Goal: Information Seeking & Learning: Learn about a topic

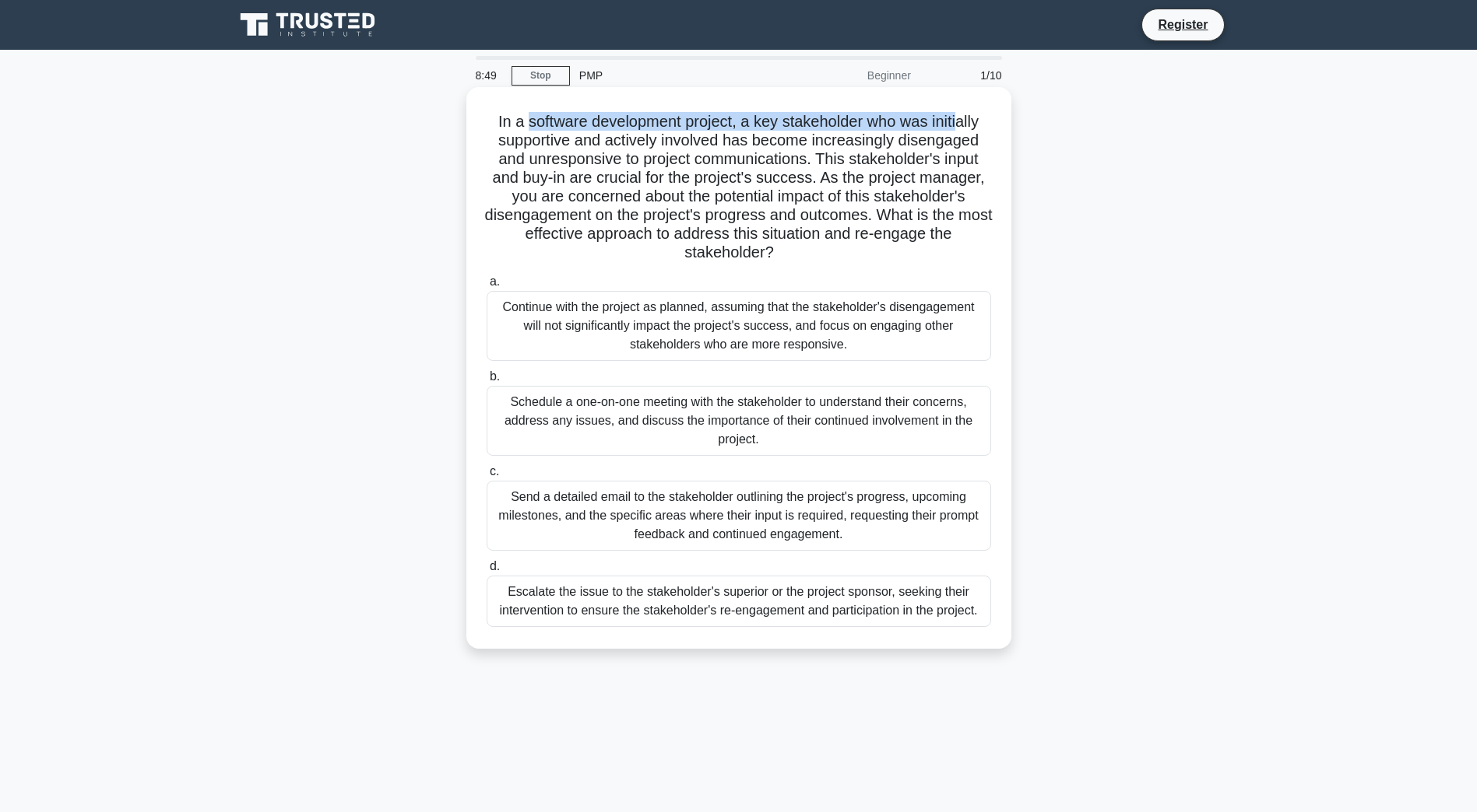
drag, startPoint x: 521, startPoint y: 127, endPoint x: 963, endPoint y: 109, distance: 442.4
click at [963, 108] on div "In a software development project, a key stakeholder who was initially supporti…" at bounding box center [738, 368] width 532 height 549
drag, startPoint x: 773, startPoint y: 150, endPoint x: 912, endPoint y: 148, distance: 139.0
click at [912, 148] on h5 "In a software development project, a key stakeholder who was initially supporti…" at bounding box center [738, 188] width 507 height 151
click at [534, 138] on h5 "In a software development project, a key stakeholder who was initially supporti…" at bounding box center [738, 188] width 507 height 151
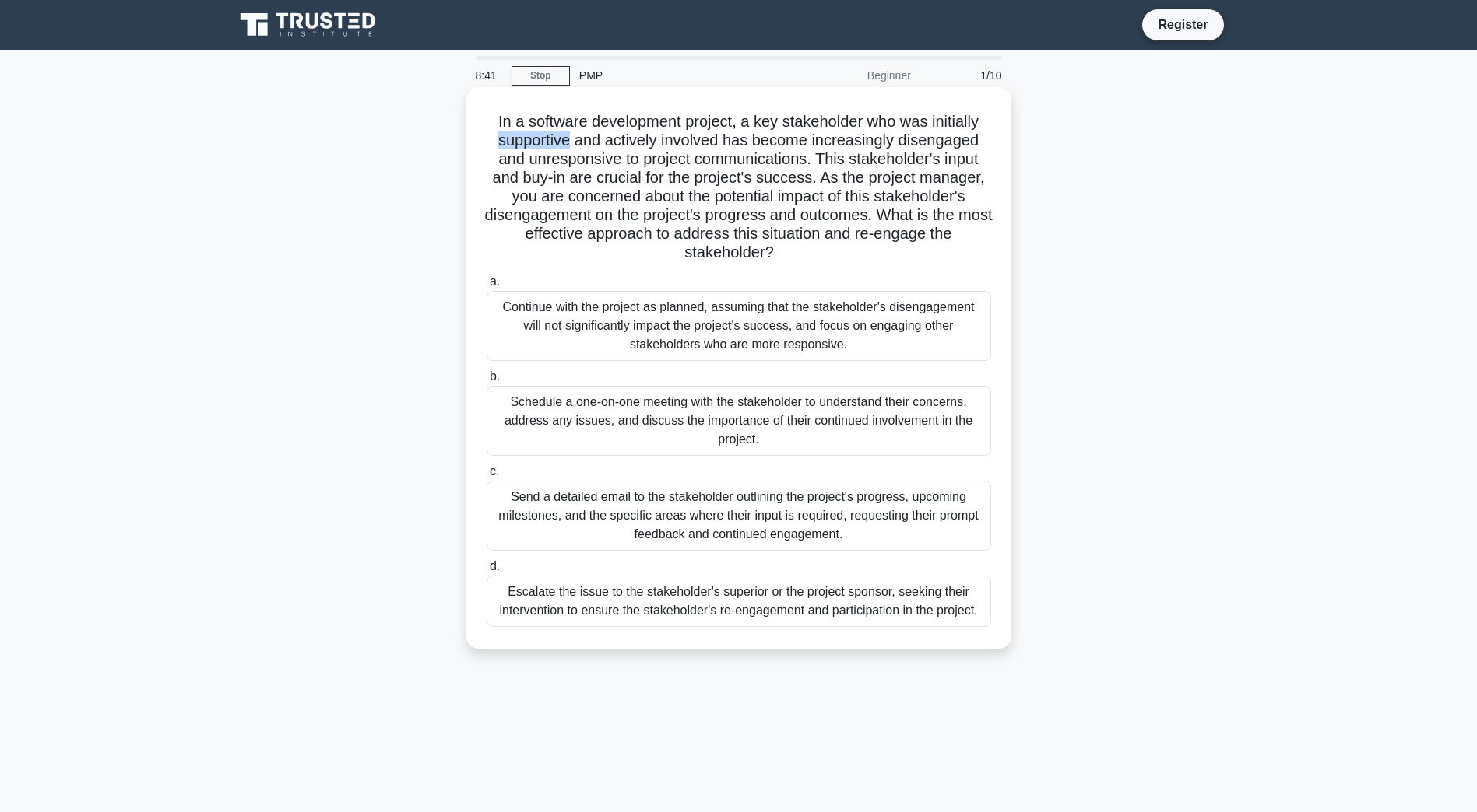
click at [536, 140] on h5 "In a software development project, a key stakeholder who was initially supporti…" at bounding box center [738, 188] width 507 height 151
click at [688, 138] on h5 "In a software development project, a key stakeholder who was initially supporti…" at bounding box center [738, 188] width 507 height 151
drag, startPoint x: 688, startPoint y: 138, endPoint x: 797, endPoint y: 140, distance: 109.0
click at [797, 140] on h5 "In a software development project, a key stakeholder who was initially supporti…" at bounding box center [738, 188] width 507 height 151
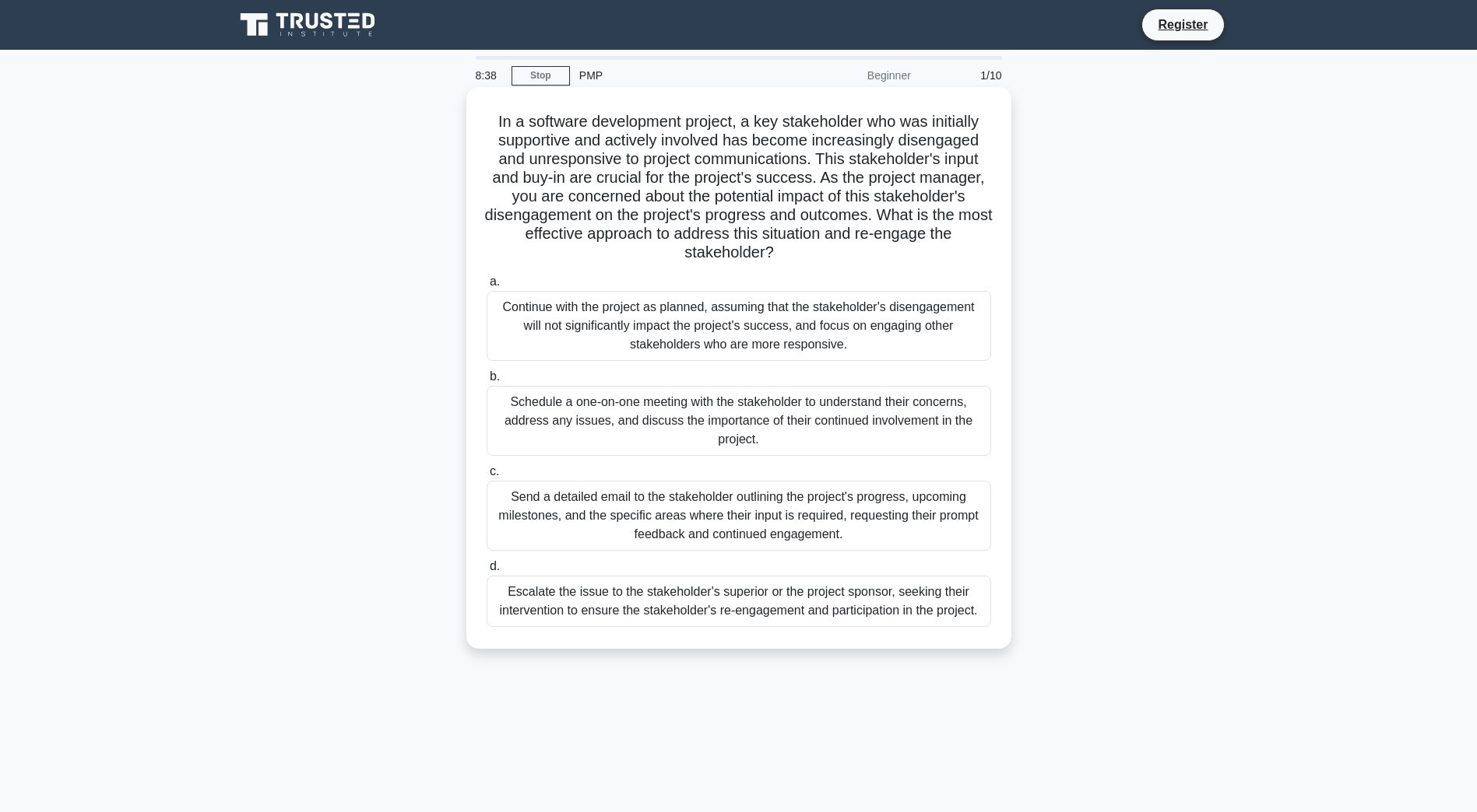
click at [797, 139] on h5 "In a software development project, a key stakeholder who was initially supporti…" at bounding box center [738, 188] width 507 height 151
click at [799, 139] on h5 "In a software development project, a key stakeholder who was initially supporti…" at bounding box center [738, 188] width 507 height 151
drag, startPoint x: 801, startPoint y: 139, endPoint x: 842, endPoint y: 138, distance: 41.0
click at [842, 138] on h5 "In a software development project, a key stakeholder who was initially supporti…" at bounding box center [738, 188] width 507 height 151
click at [844, 140] on h5 "In a software development project, a key stakeholder who was initially supporti…" at bounding box center [738, 188] width 507 height 151
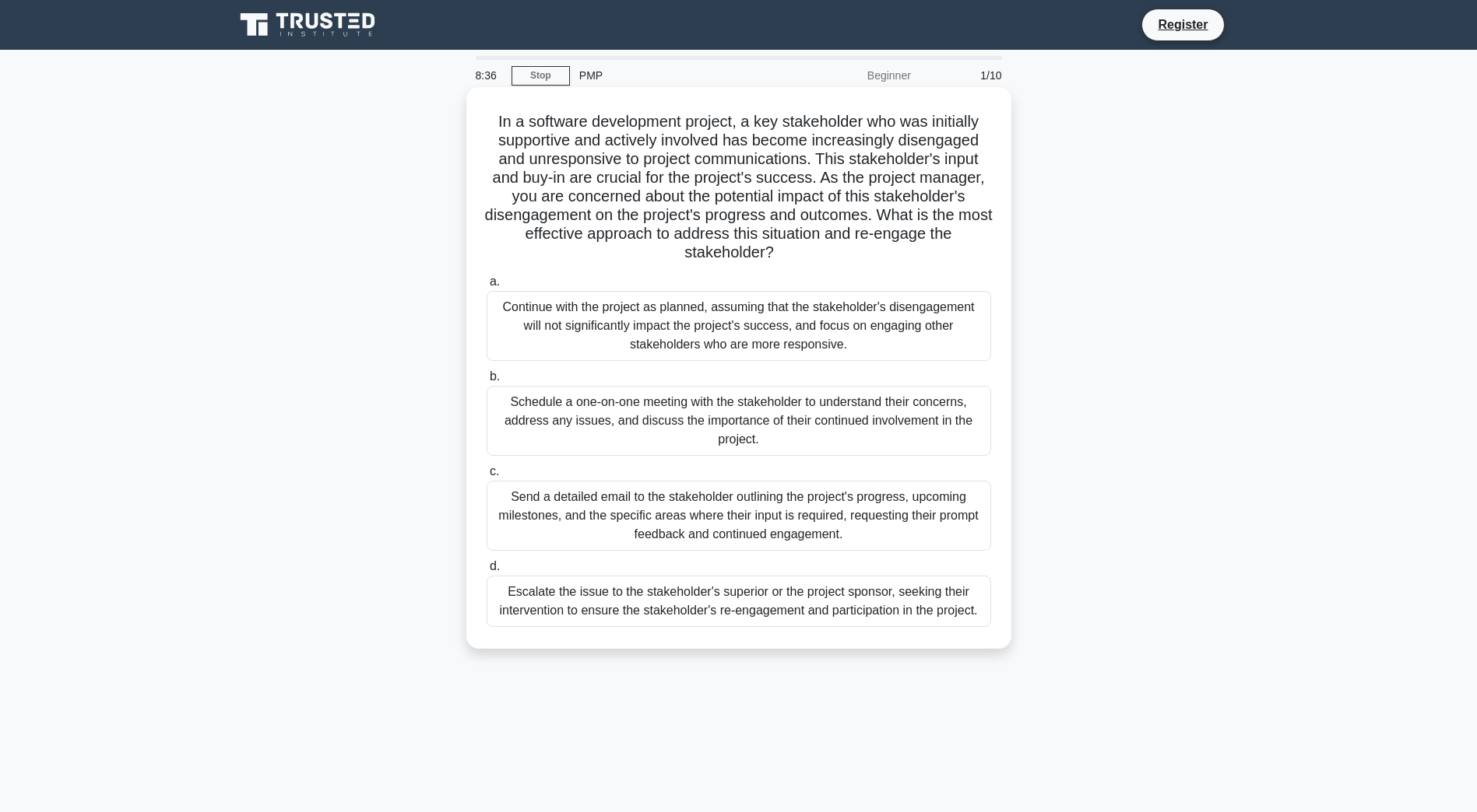
drag, startPoint x: 844, startPoint y: 140, endPoint x: 967, endPoint y: 144, distance: 123.1
click at [967, 144] on h5 "In a software development project, a key stakeholder who was initially supporti…" at bounding box center [738, 188] width 507 height 151
click at [543, 150] on h5 "In a software development project, a key stakeholder who was initially supporti…" at bounding box center [738, 188] width 507 height 151
drag, startPoint x: 543, startPoint y: 150, endPoint x: 553, endPoint y: 156, distance: 11.7
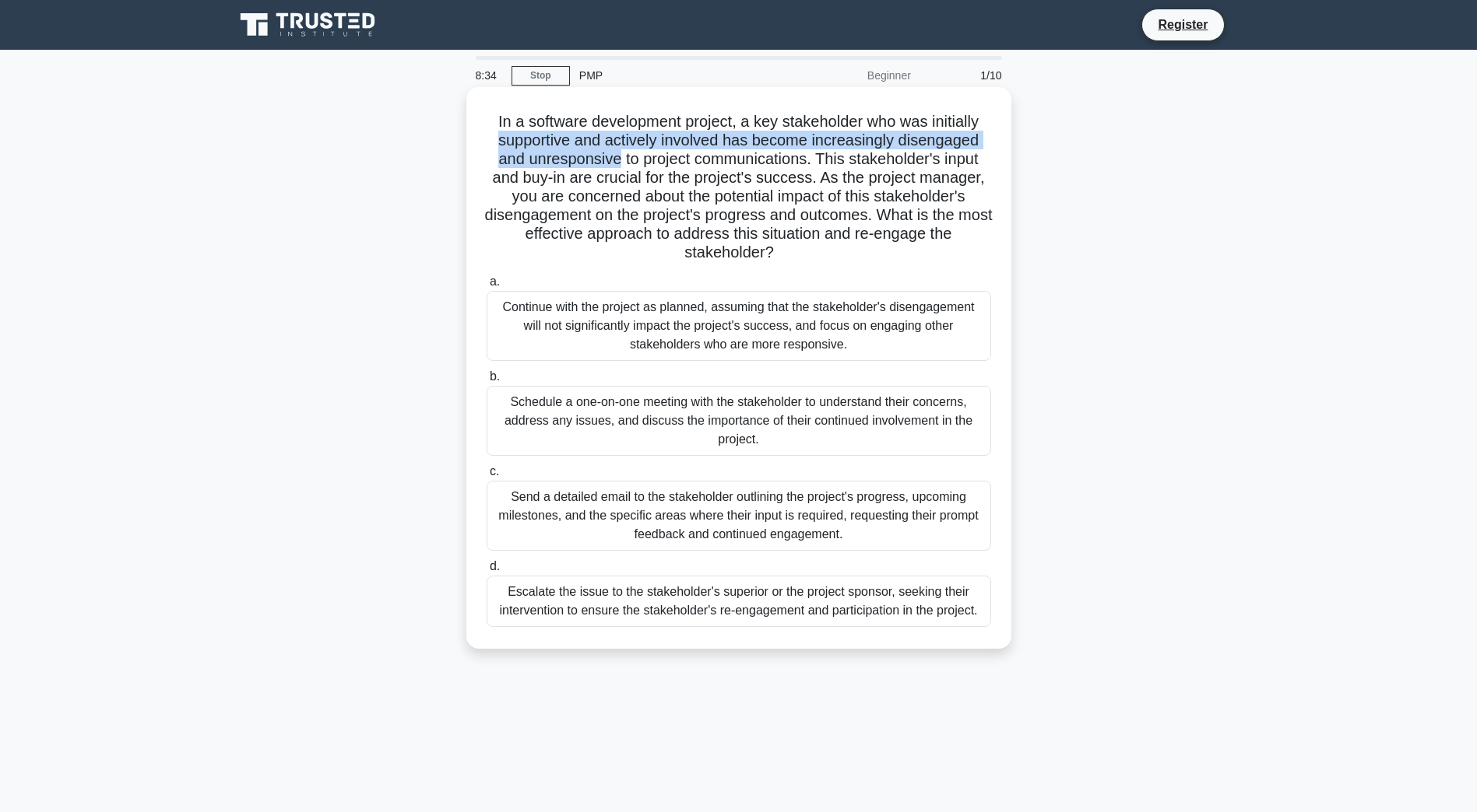
click at [553, 156] on h5 "In a software development project, a key stakeholder who was initially supporti…" at bounding box center [738, 188] width 507 height 151
drag, startPoint x: 553, startPoint y: 156, endPoint x: 753, endPoint y: 157, distance: 200.0
click at [753, 157] on h5 "In a software development project, a key stakeholder who was initially supporti…" at bounding box center [738, 188] width 507 height 151
click at [893, 162] on h5 "In a software development project, a key stakeholder who was initially supporti…" at bounding box center [738, 188] width 507 height 151
click at [704, 123] on h5 "In a software development project, a key stakeholder who was initially supporti…" at bounding box center [738, 188] width 507 height 151
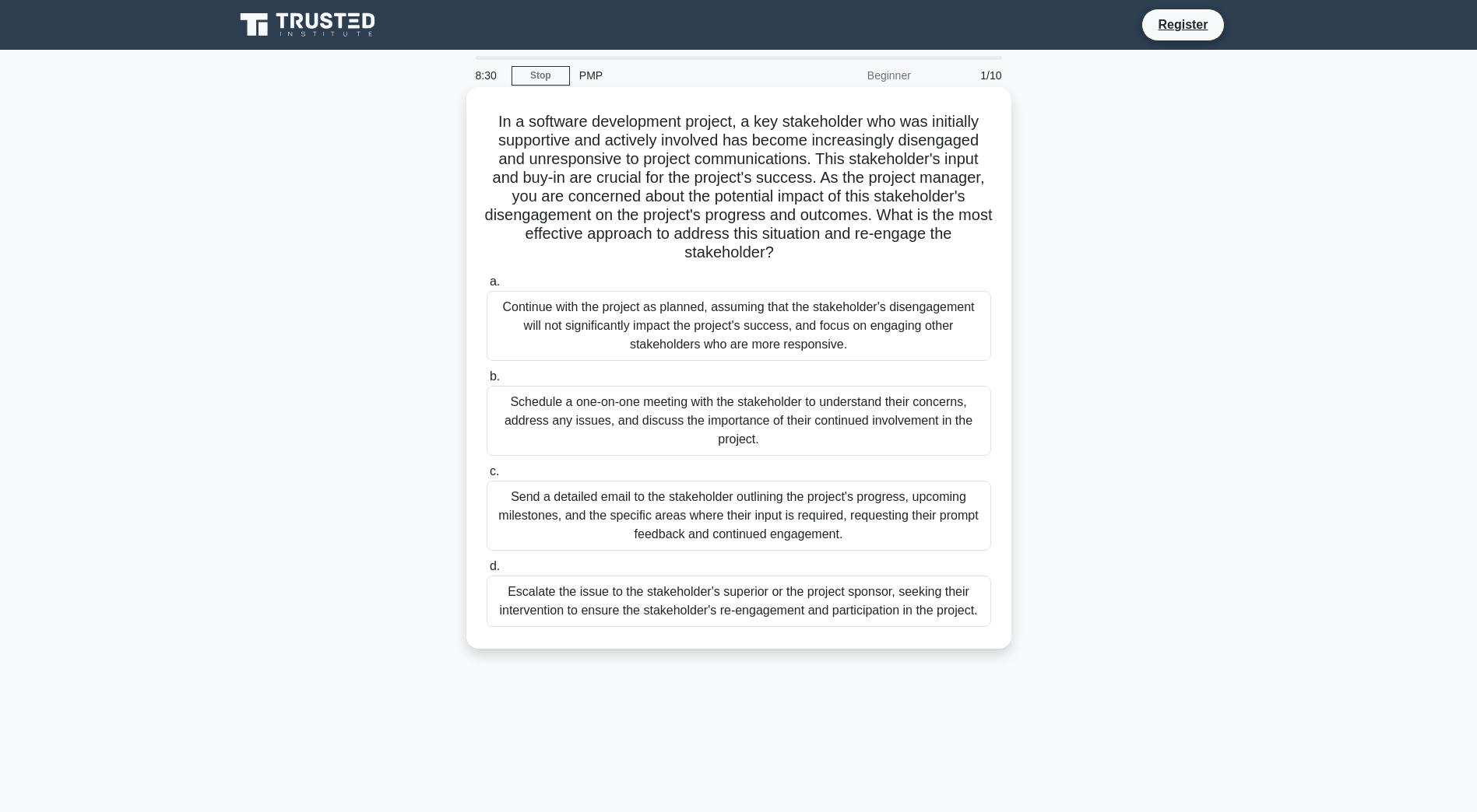
click at [583, 191] on h5 "In a software development project, a key stakeholder who was initially supporti…" at bounding box center [738, 188] width 507 height 151
click at [650, 177] on h5 "In a software development project, a key stakeholder who was initially supporti…" at bounding box center [738, 188] width 507 height 151
drag, startPoint x: 653, startPoint y: 177, endPoint x: 794, endPoint y: 177, distance: 141.0
click at [794, 177] on h5 "In a software development project, a key stakeholder who was initially supporti…" at bounding box center [738, 188] width 507 height 151
drag, startPoint x: 794, startPoint y: 177, endPoint x: 916, endPoint y: 178, distance: 122.0
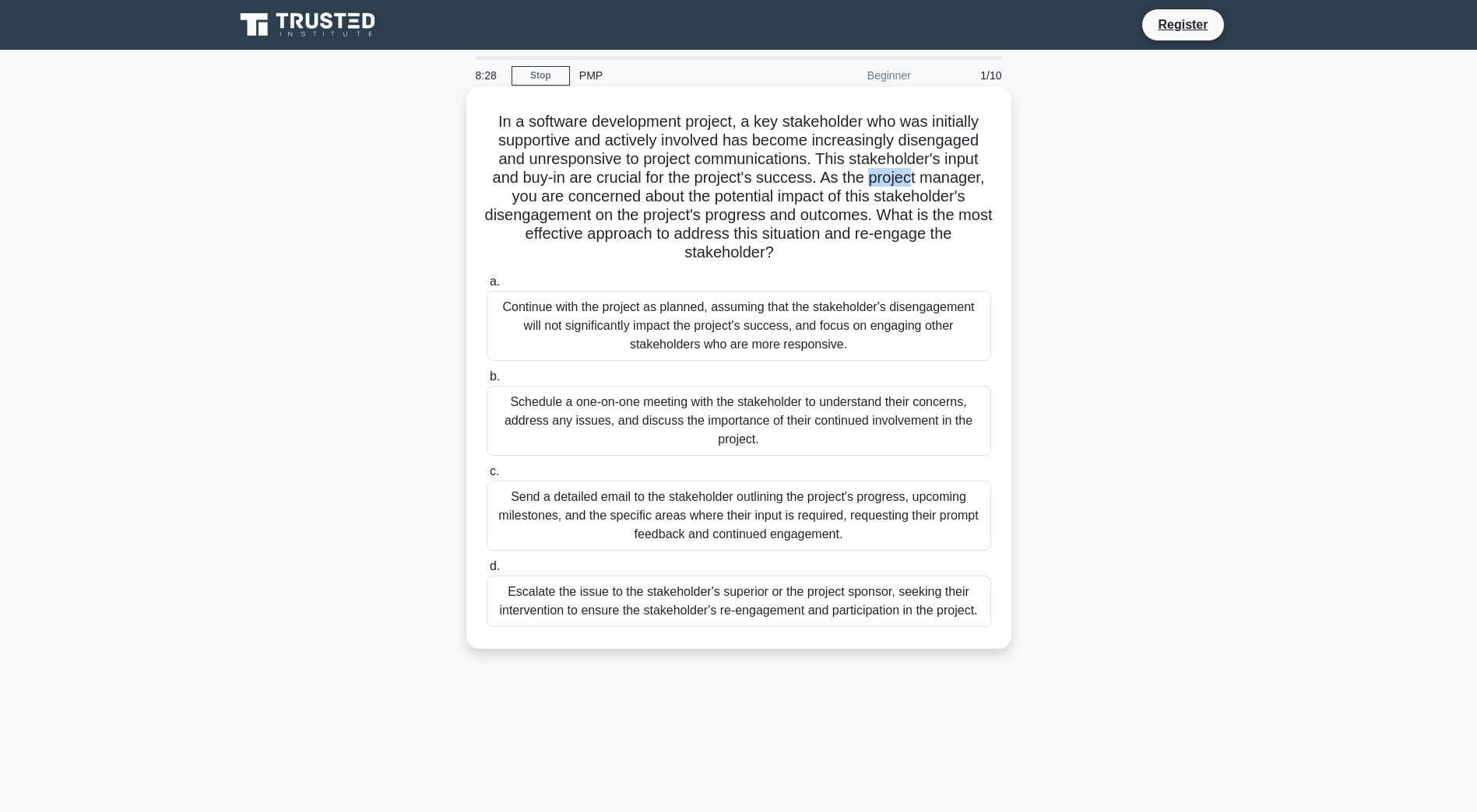
click at [916, 178] on h5 "In a software development project, a key stakeholder who was initially supporti…" at bounding box center [738, 188] width 507 height 151
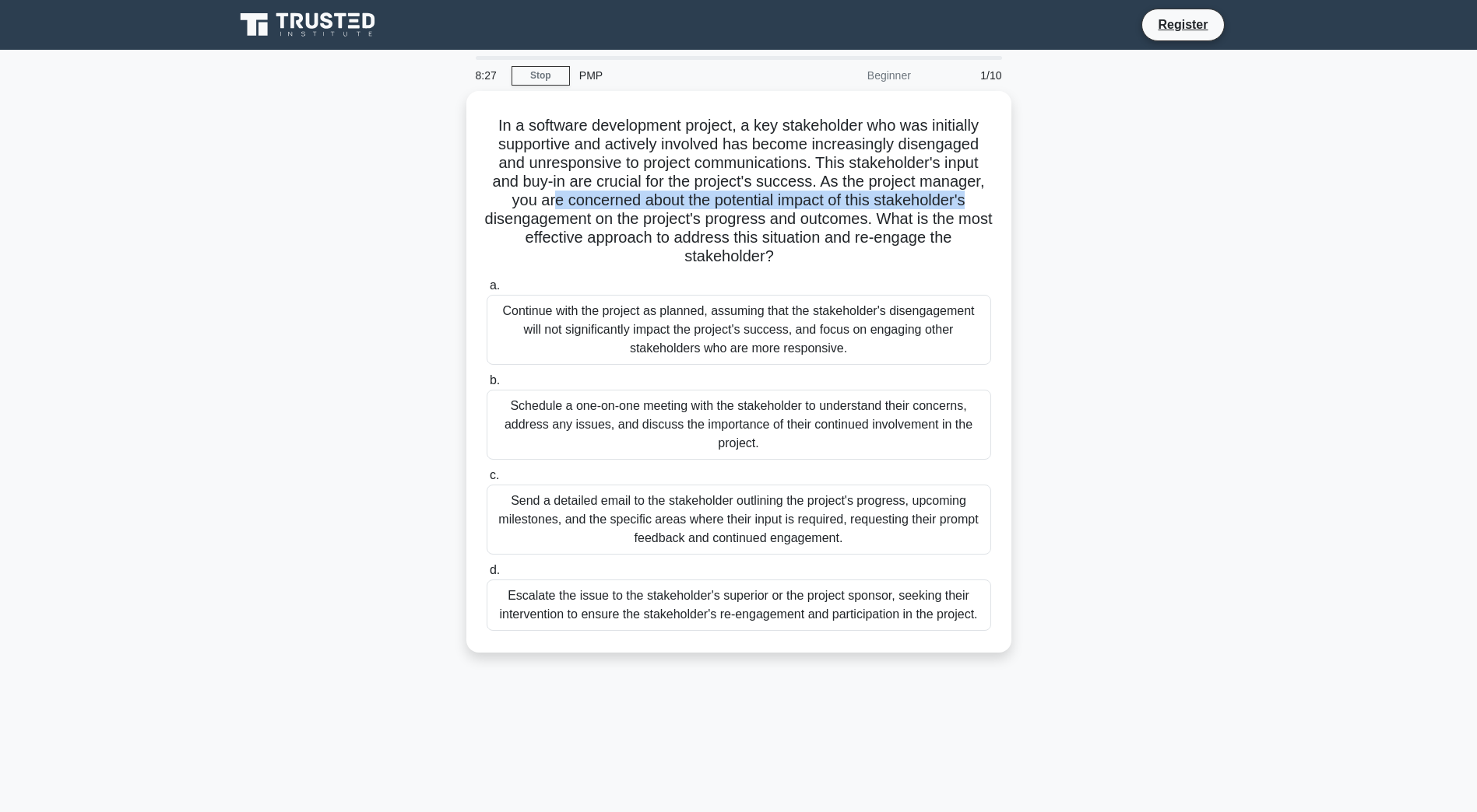
drag, startPoint x: 545, startPoint y: 201, endPoint x: 1034, endPoint y: 200, distance: 489.0
click at [1034, 200] on div "In a software development project, a key stakeholder who was initially supporti…" at bounding box center [738, 381] width 1028 height 580
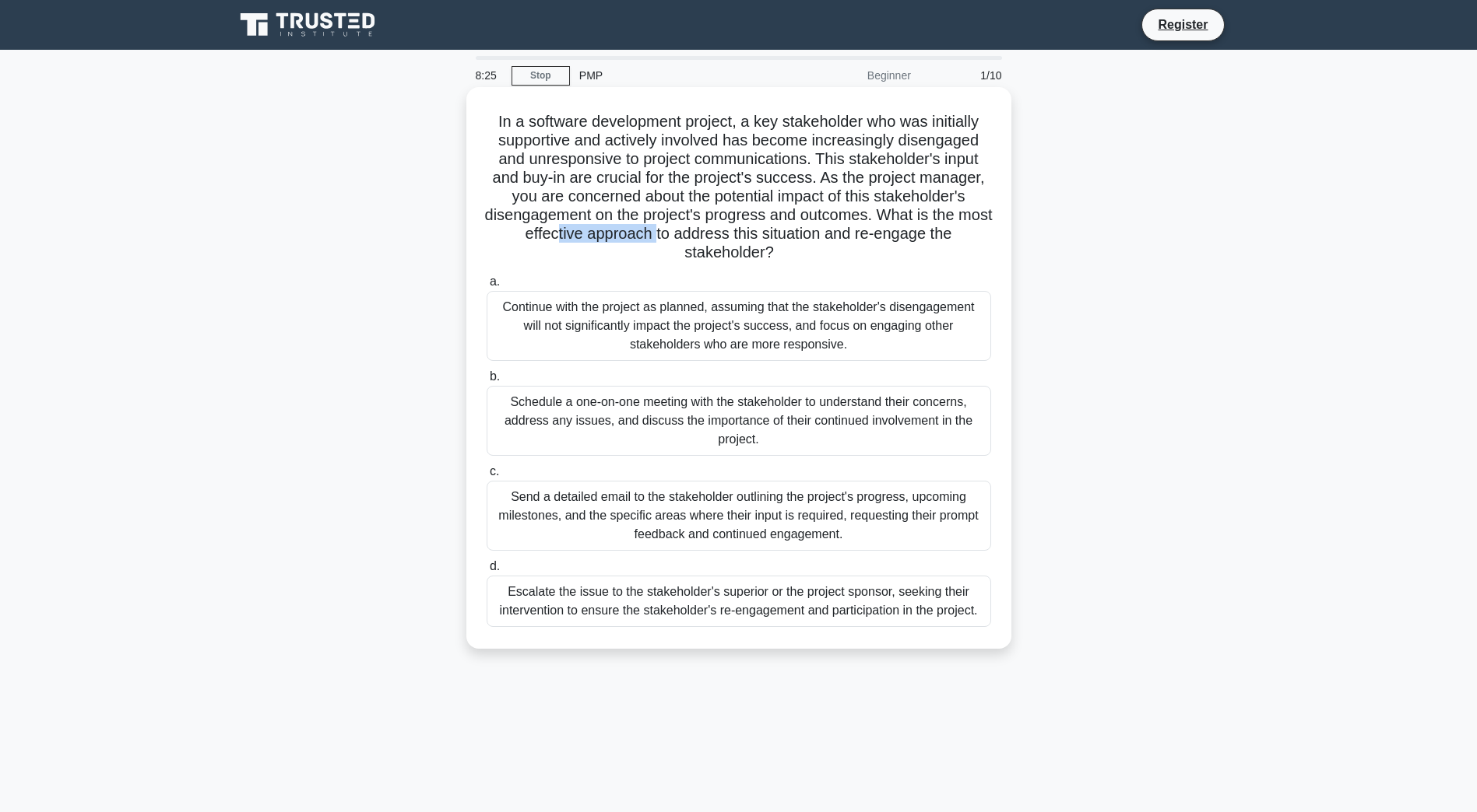
drag, startPoint x: 573, startPoint y: 227, endPoint x: 683, endPoint y: 232, distance: 110.1
click at [682, 232] on h5 "In a software development project, a key stakeholder who was initially supporti…" at bounding box center [738, 188] width 507 height 151
drag, startPoint x: 683, startPoint y: 232, endPoint x: 742, endPoint y: 212, distance: 62.3
click at [742, 212] on h5 "In a software development project, a key stakeholder who was initially supporti…" at bounding box center [738, 188] width 507 height 151
drag, startPoint x: 724, startPoint y: 208, endPoint x: 475, endPoint y: 207, distance: 249.0
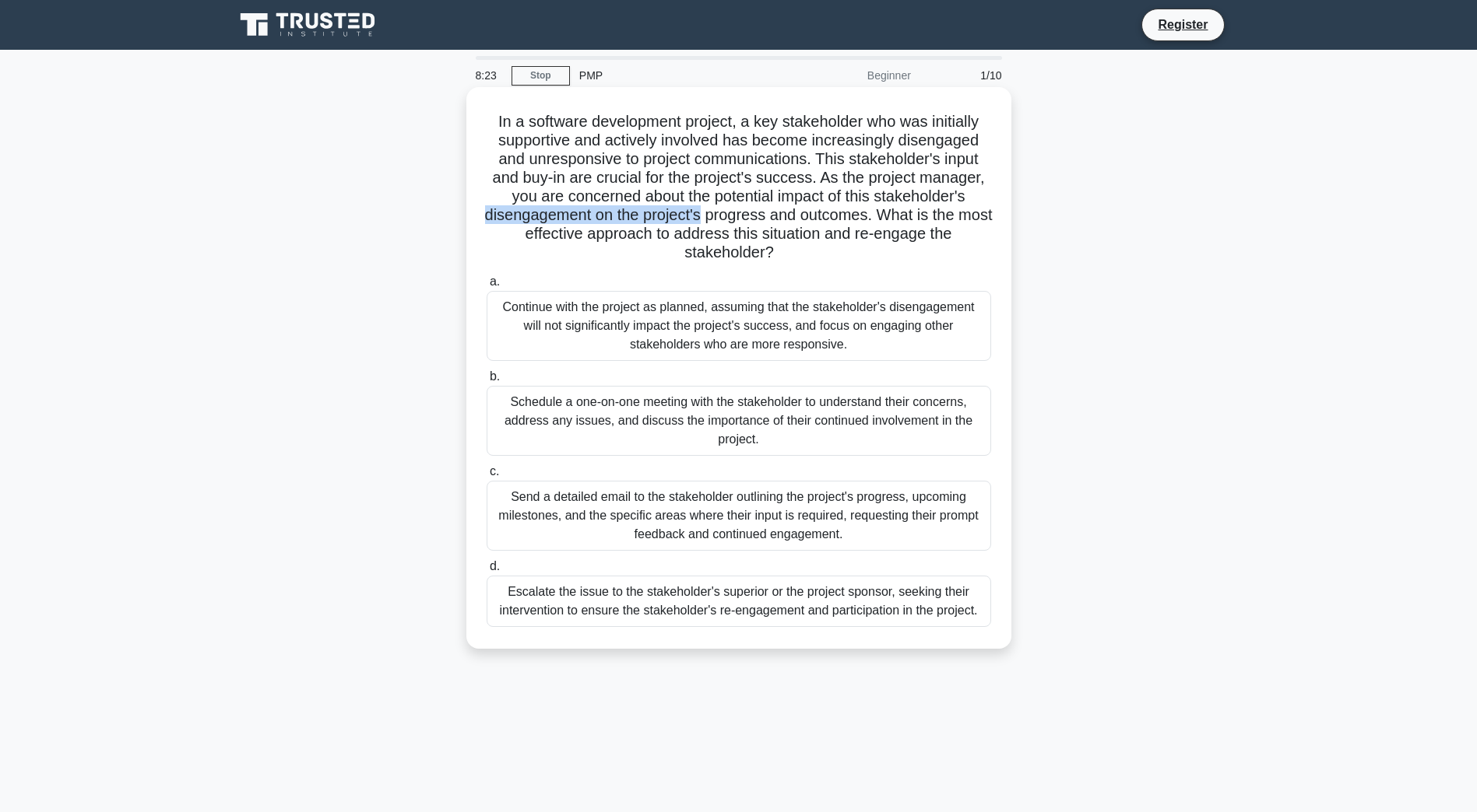
click at [475, 207] on div "In a software development project, a key stakeholder who was initially supporti…" at bounding box center [738, 368] width 532 height 549
drag, startPoint x: 475, startPoint y: 207, endPoint x: 557, endPoint y: 236, distance: 87.0
click at [557, 236] on h5 "In a software development project, a key stakeholder who was initially supporti…" at bounding box center [738, 188] width 507 height 151
drag, startPoint x: 557, startPoint y: 236, endPoint x: 941, endPoint y: 245, distance: 384.1
click at [941, 245] on h5 "In a software development project, a key stakeholder who was initially supporti…" at bounding box center [738, 188] width 507 height 151
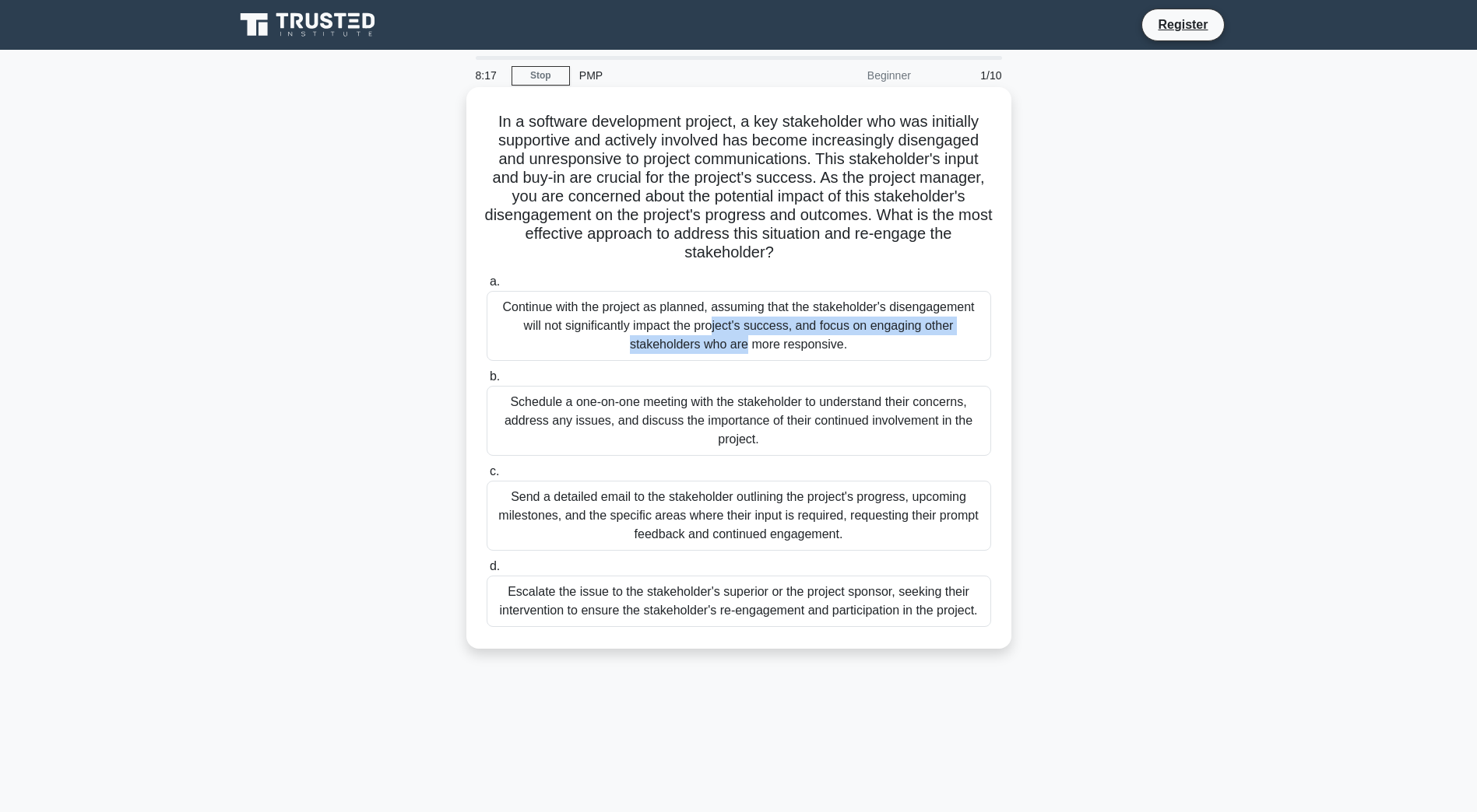
drag, startPoint x: 567, startPoint y: 310, endPoint x: 912, endPoint y: 312, distance: 345.0
click at [912, 312] on div "Continue with the project as planned, assuming that the stakeholder's disengage…" at bounding box center [738, 325] width 504 height 70
drag, startPoint x: 615, startPoint y: 329, endPoint x: 803, endPoint y: 343, distance: 188.5
click at [803, 343] on div "Continue with the project as planned, assuming that the stakeholder's disengage…" at bounding box center [738, 325] width 504 height 70
drag, startPoint x: 508, startPoint y: 405, endPoint x: 1000, endPoint y: 430, distance: 492.6
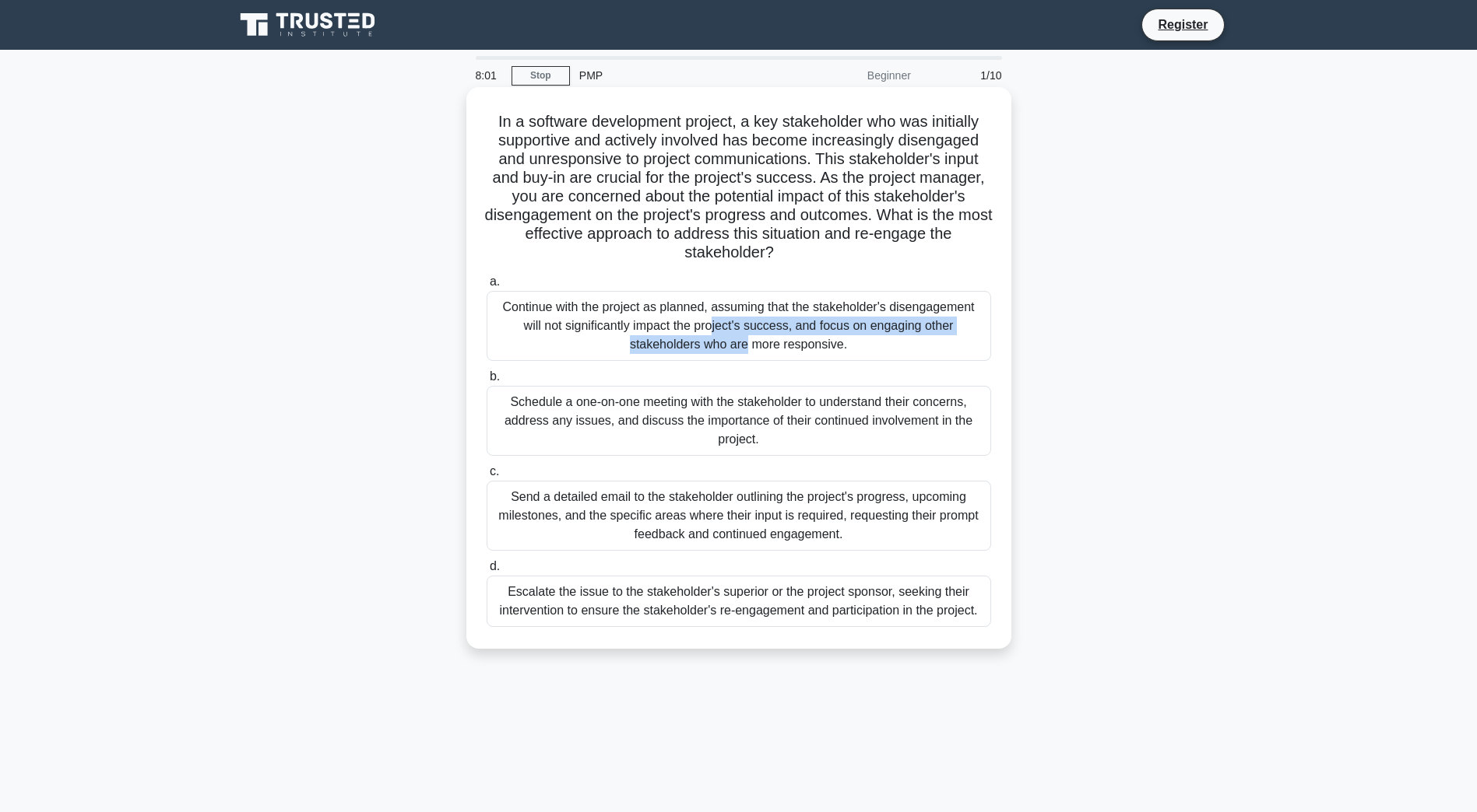
click at [1000, 430] on div "b. Schedule a one-on-one meeting with the stakeholder to understand their conce…" at bounding box center [738, 411] width 523 height 89
drag, startPoint x: 558, startPoint y: 490, endPoint x: 915, endPoint y: 529, distance: 359.1
click at [915, 529] on div "Send a detailed email to the stakeholder outlining the project's progress, upco…" at bounding box center [738, 516] width 504 height 70
drag, startPoint x: 534, startPoint y: 603, endPoint x: 547, endPoint y: 585, distance: 22.2
click at [547, 585] on div "Escalate the issue to the stakeholder's superior or the project sponsor, seekin…" at bounding box center [738, 601] width 504 height 51
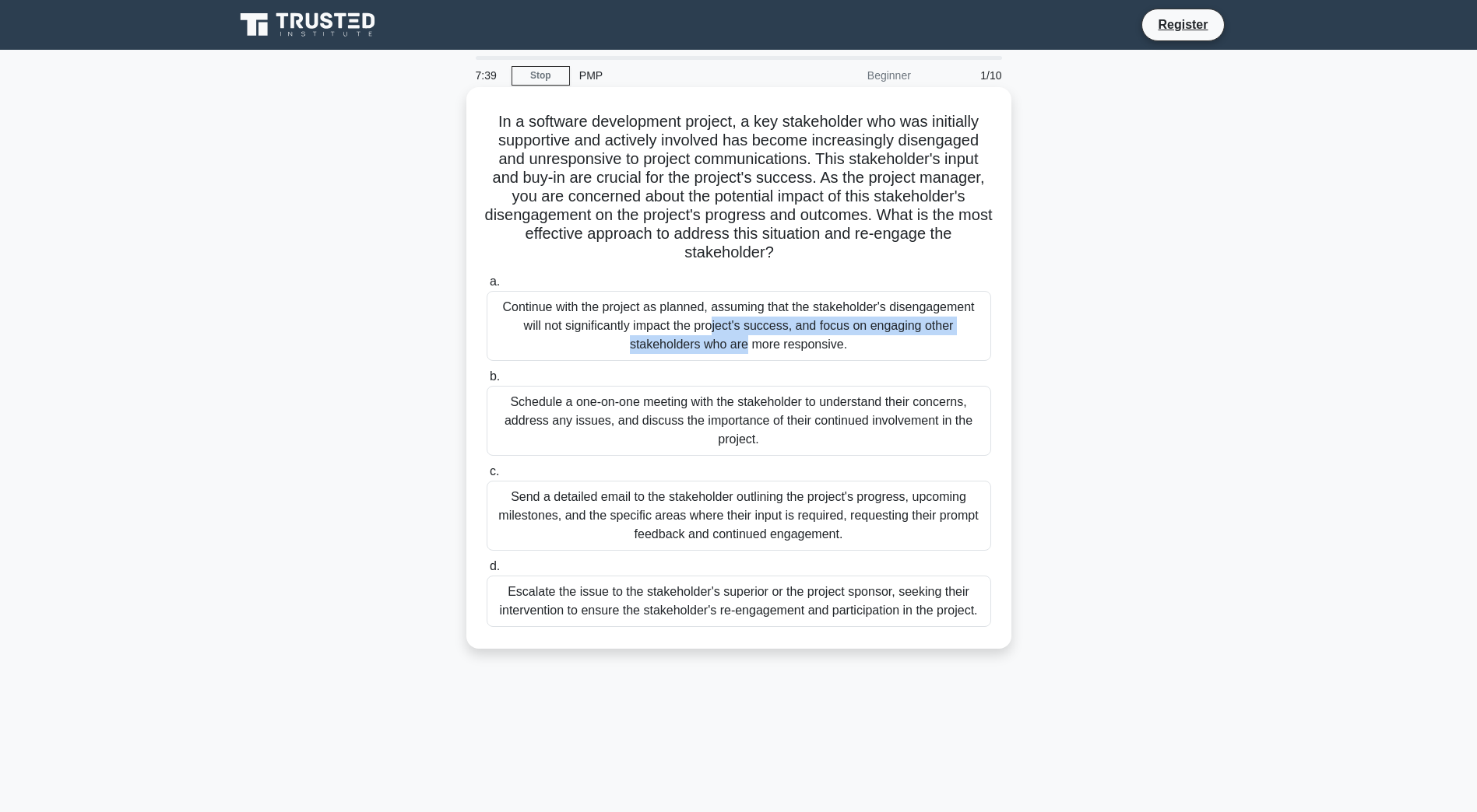
drag, startPoint x: 547, startPoint y: 585, endPoint x: 579, endPoint y: 612, distance: 41.9
click at [579, 612] on div "Escalate the issue to the stakeholder's superior or the project sponsor, seekin…" at bounding box center [738, 601] width 504 height 51
click at [879, 590] on div "Escalate the issue to the stakeholder's superior or the project sponsor, seekin…" at bounding box center [738, 601] width 504 height 51
click at [487, 572] on input "d. Escalate the issue to the stakeholder's superior or the project sponsor, see…" at bounding box center [487, 567] width 0 height 10
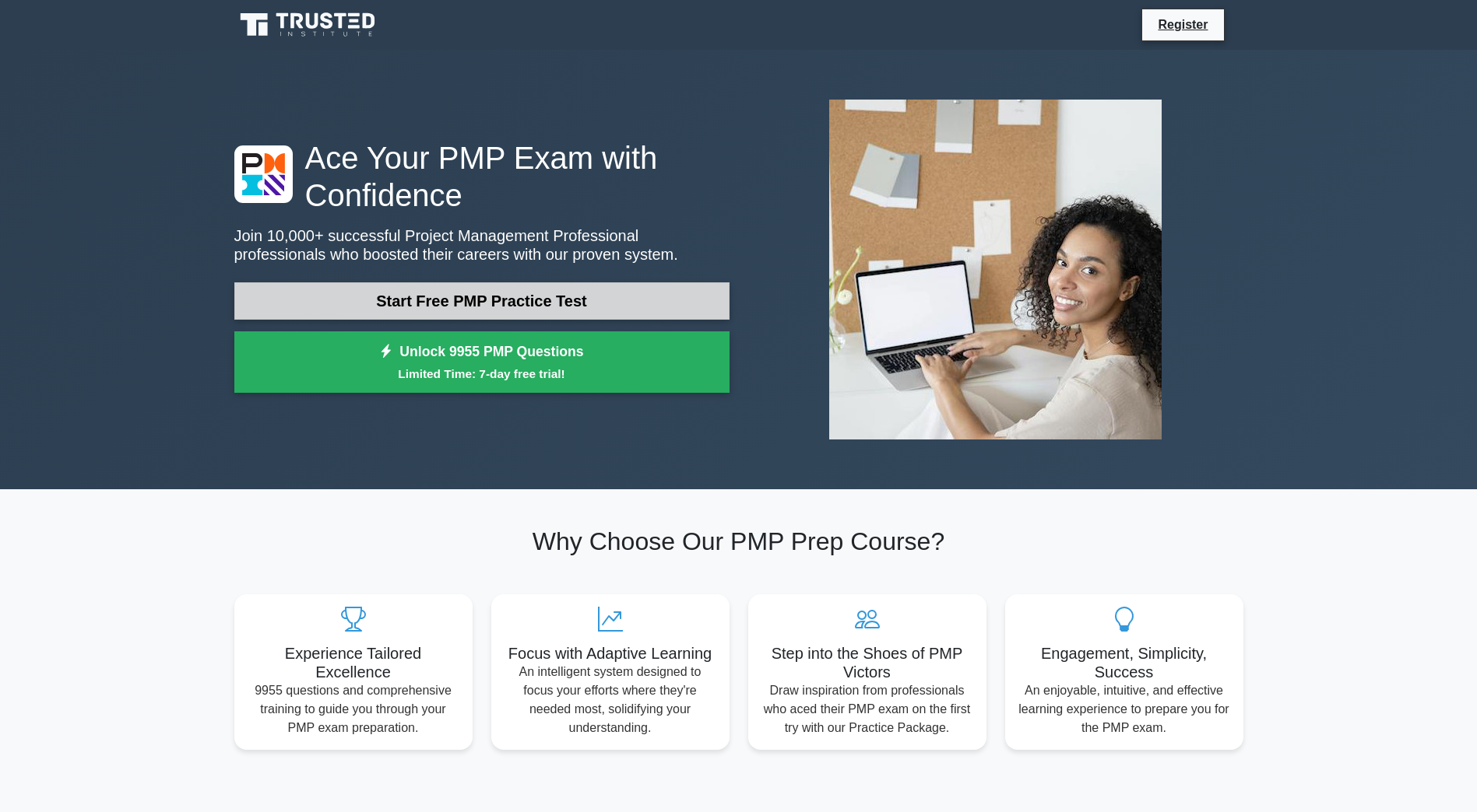
click at [650, 305] on link "Start Free PMP Practice Test" at bounding box center [482, 301] width 495 height 38
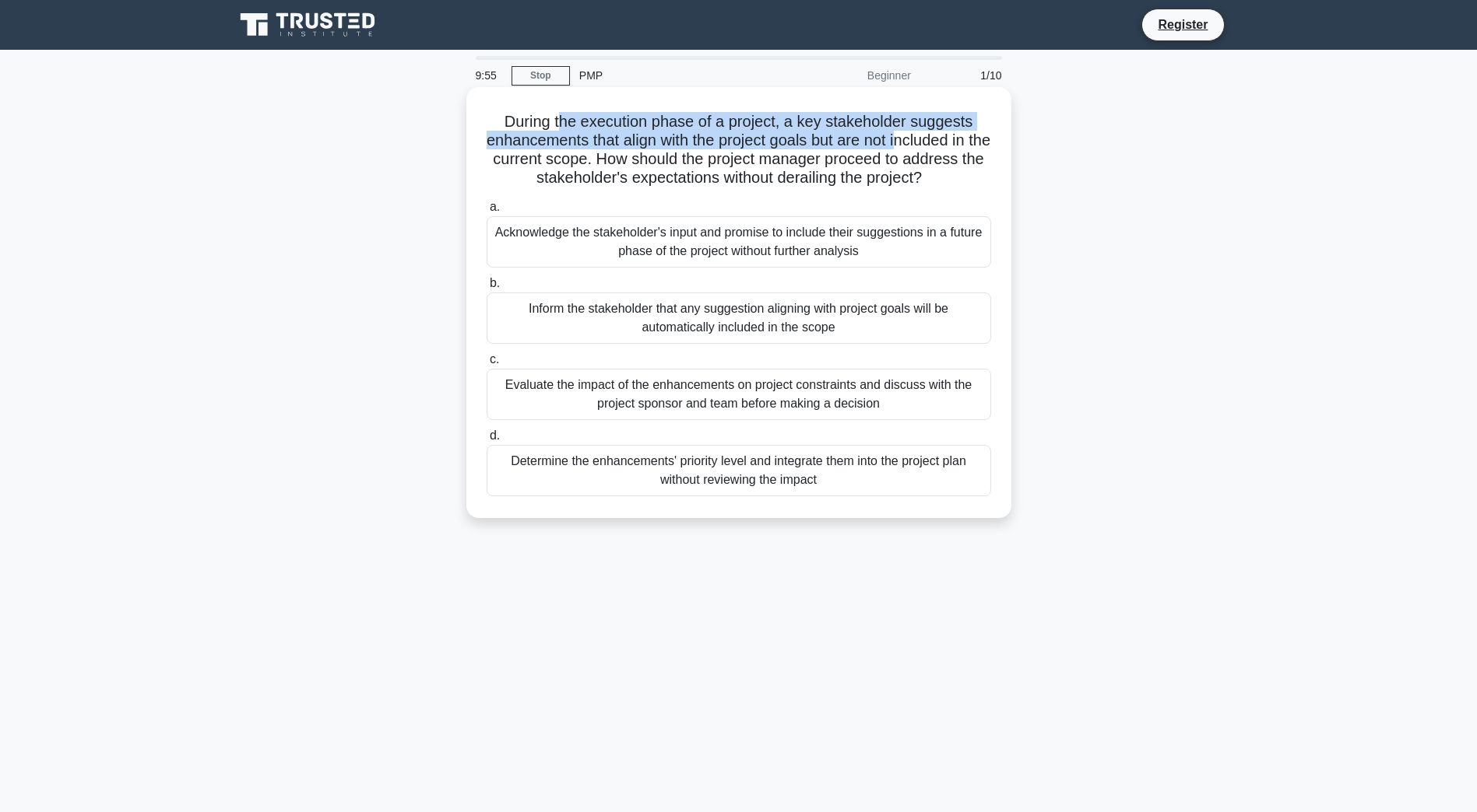
drag, startPoint x: 562, startPoint y: 119, endPoint x: 915, endPoint y: 142, distance: 353.7
click at [915, 142] on h5 "During the execution phase of a project, a key stakeholder suggests enhancement…" at bounding box center [738, 150] width 507 height 76
drag, startPoint x: 536, startPoint y: 116, endPoint x: 533, endPoint y: 152, distance: 36.1
click at [533, 152] on h5 "During the execution phase of a project, a key stakeholder suggests enhancement…" at bounding box center [738, 150] width 507 height 76
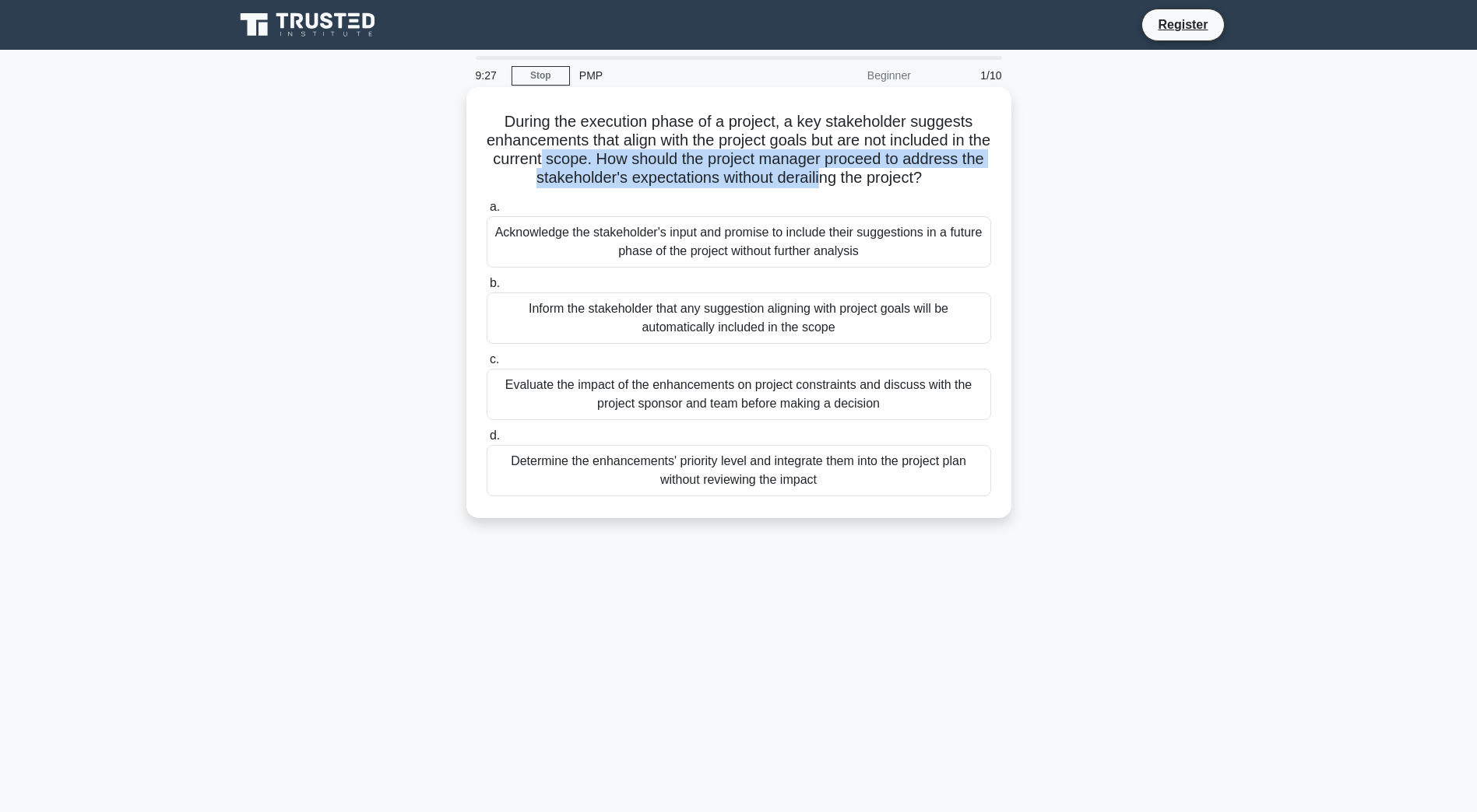
drag, startPoint x: 546, startPoint y: 156, endPoint x: 835, endPoint y: 187, distance: 290.7
click at [835, 187] on h5 "During the execution phase of a project, a key stakeholder suggests enhancement…" at bounding box center [738, 150] width 507 height 76
drag, startPoint x: 523, startPoint y: 195, endPoint x: 655, endPoint y: 398, distance: 242.1
click at [655, 398] on div "a. Acknowledge the stakeholder's input and promise to include their suggestions…" at bounding box center [738, 347] width 523 height 305
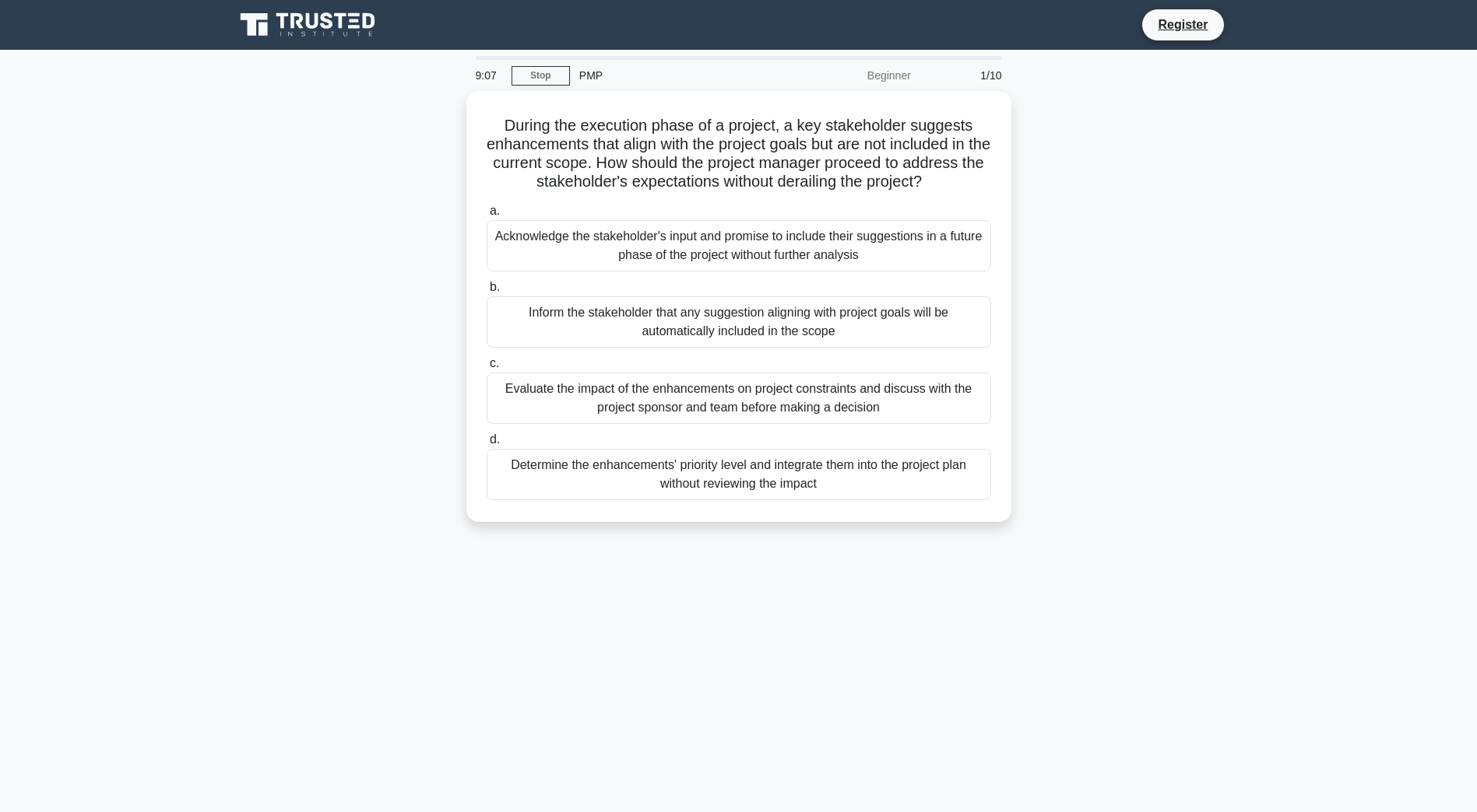
click at [1243, 457] on div "During the execution phase of a project, a key stakeholder suggests enhancement…" at bounding box center [738, 316] width 1028 height 450
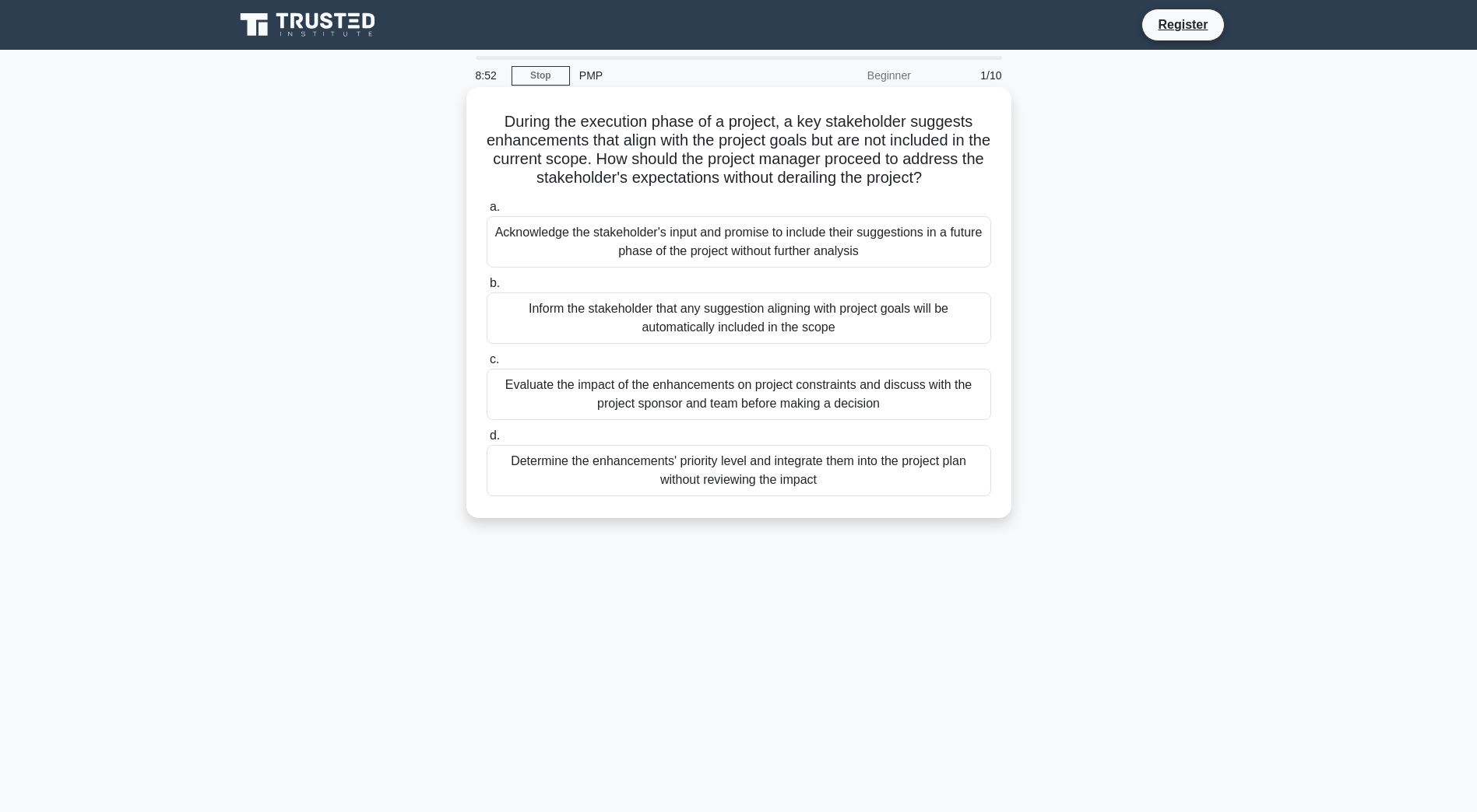
click at [680, 405] on div "Evaluate the impact of the enhancements on project constraints and discuss with…" at bounding box center [738, 394] width 504 height 51
click at [487, 365] on input "c. Evaluate the impact of the enhancements on project constraints and discuss w…" at bounding box center [487, 359] width 0 height 10
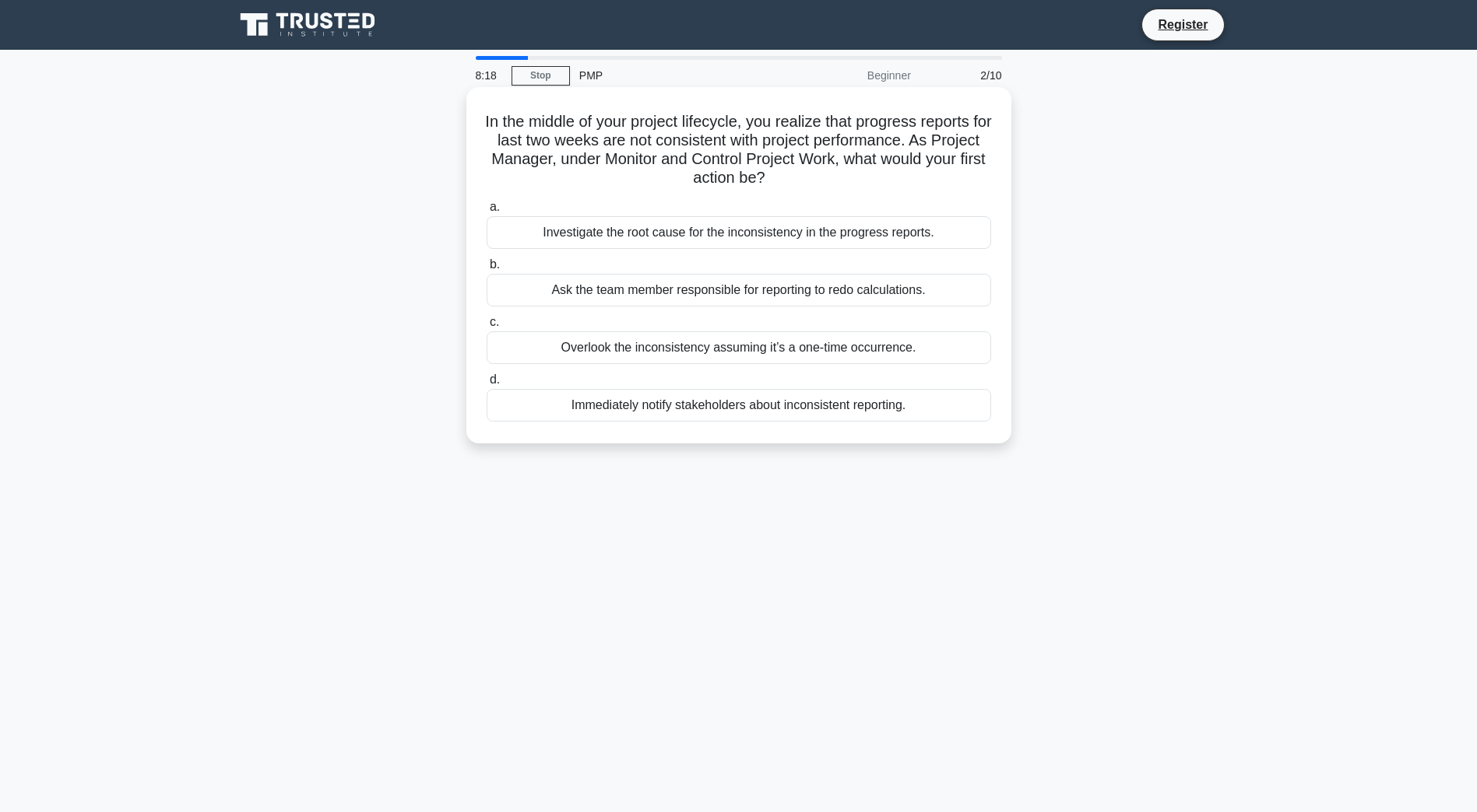
drag, startPoint x: 530, startPoint y: 122, endPoint x: 945, endPoint y: 410, distance: 505.1
click at [945, 410] on div "In the middle of your project lifecycle, you realize that progress reports for …" at bounding box center [738, 266] width 532 height 344
drag, startPoint x: 945, startPoint y: 410, endPoint x: 1228, endPoint y: 362, distance: 287.0
click at [1247, 374] on div "In the middle of your project lifecycle, you realize that progress reports for …" at bounding box center [738, 278] width 1028 height 375
click at [206, 324] on main "8:16 Stop PMP Beginner 2/10 In the middle of your project lifecycle, you realiz…" at bounding box center [738, 445] width 1477 height 791
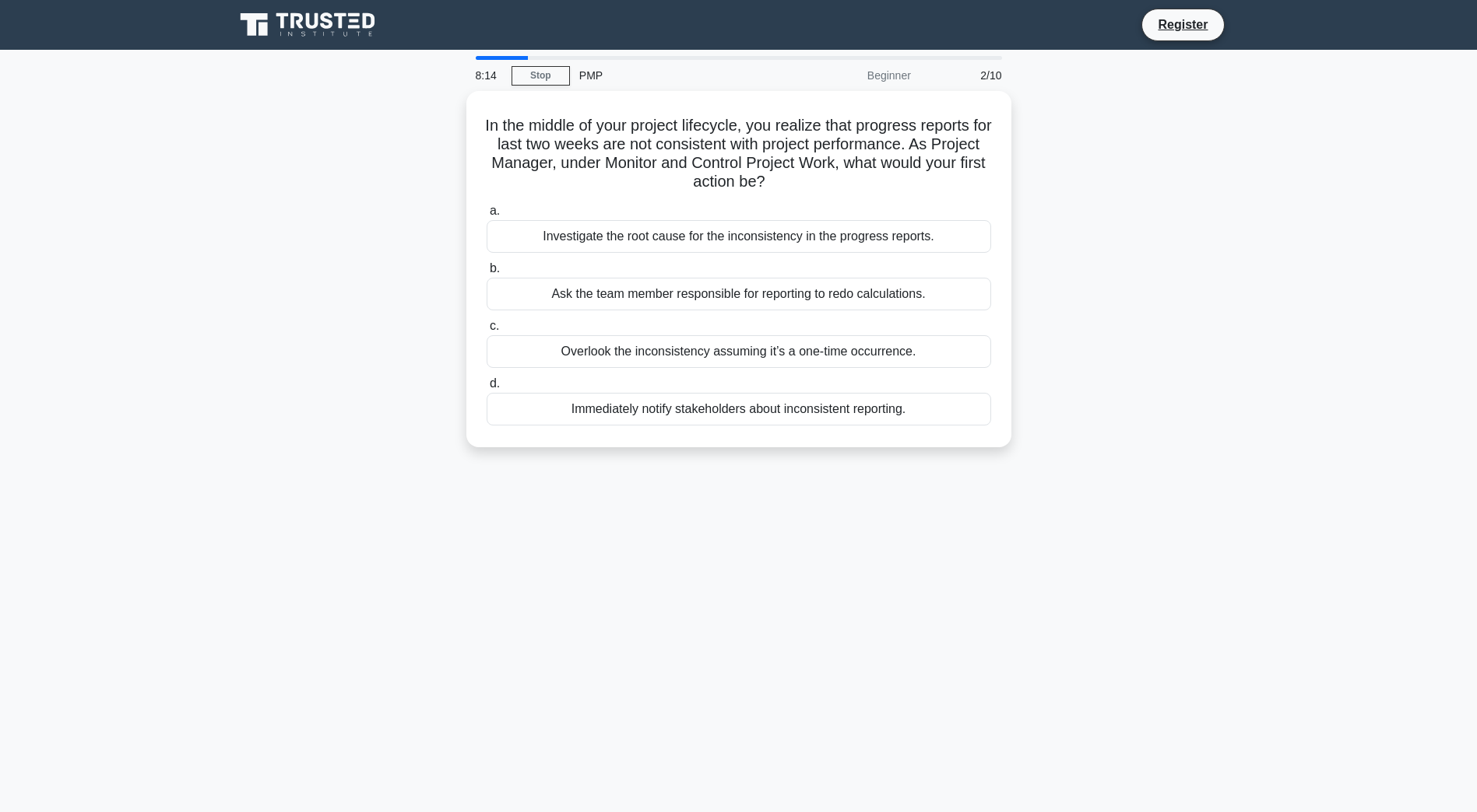
click at [812, 604] on div "8:14 Stop PMP Beginner 2/10 In the middle of your project lifecycle, you realiz…" at bounding box center [738, 445] width 1028 height 778
click at [774, 243] on div "Investigate the root cause for the inconsistency in the progress reports." at bounding box center [738, 233] width 504 height 33
click at [487, 212] on input "a. Investigate the root cause for the inconsistency in the progress reports." at bounding box center [487, 207] width 0 height 10
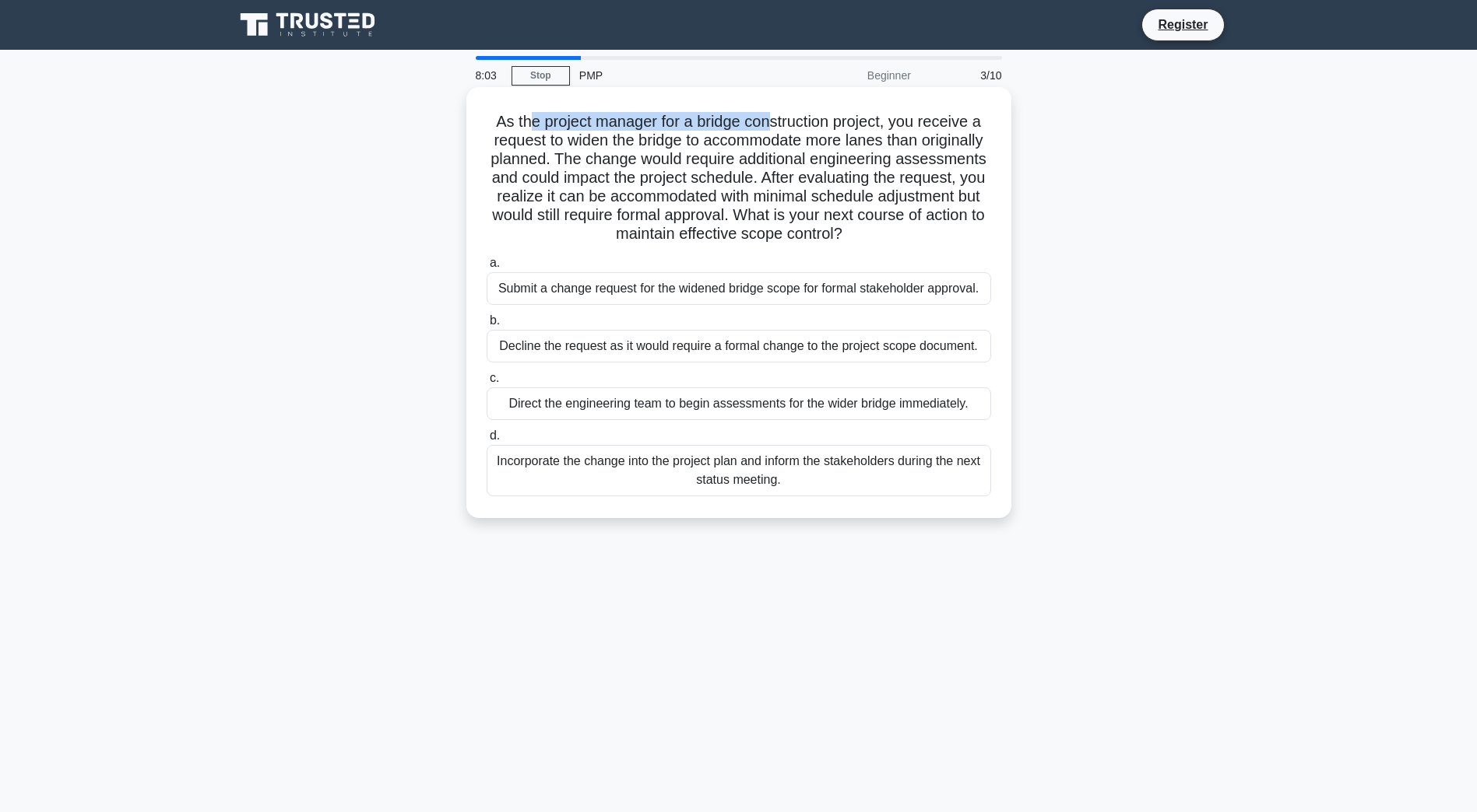
drag, startPoint x: 524, startPoint y: 113, endPoint x: 772, endPoint y: 122, distance: 248.2
click at [772, 122] on h5 "As the project manager for a bridge construction project, you receive a request…" at bounding box center [738, 178] width 507 height 132
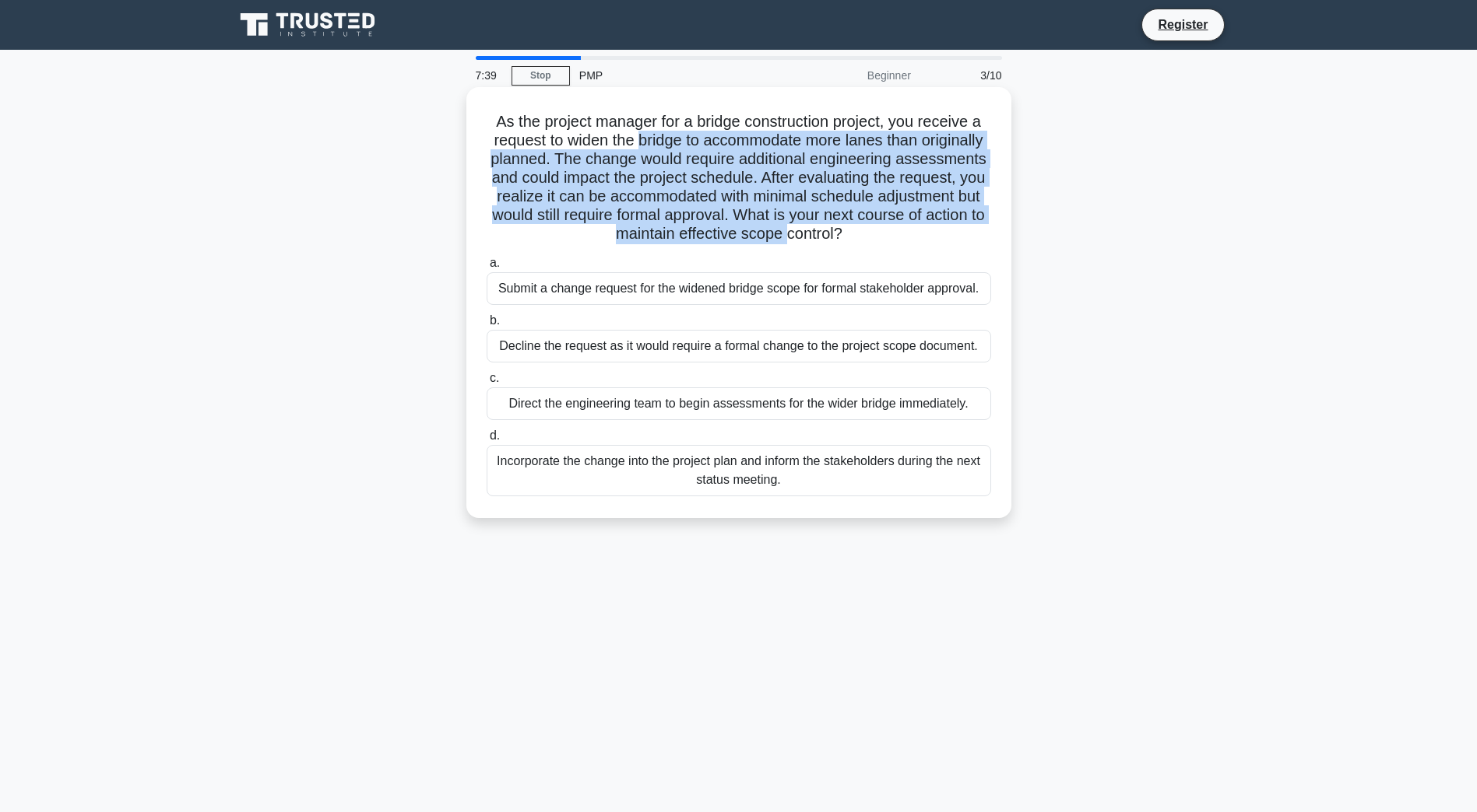
drag, startPoint x: 743, startPoint y: 127, endPoint x: 858, endPoint y: 230, distance: 154.4
click at [858, 230] on h5 "As the project manager for a bridge construction project, you receive a request…" at bounding box center [738, 178] width 507 height 132
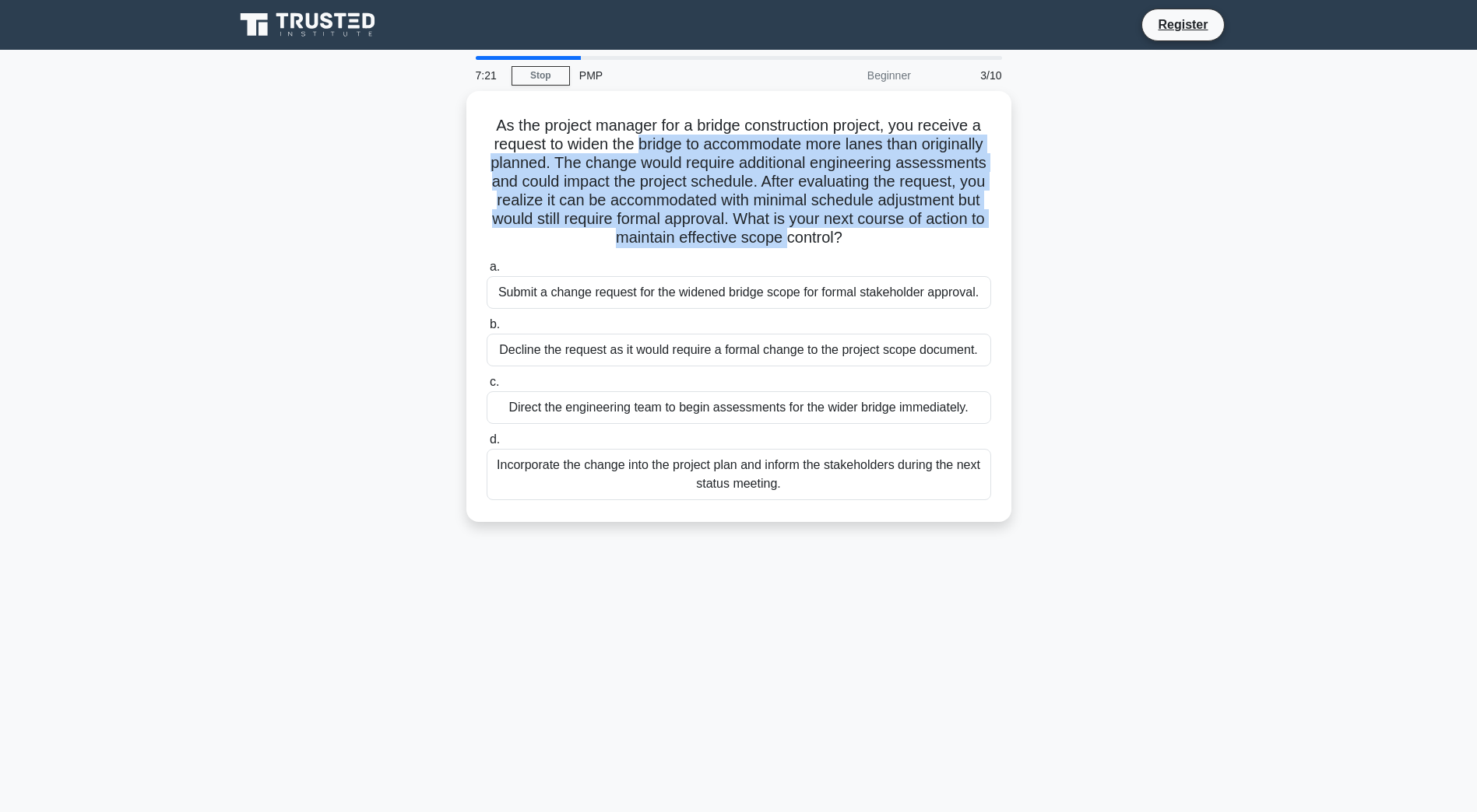
drag, startPoint x: 575, startPoint y: 285, endPoint x: 365, endPoint y: 298, distance: 210.4
click at [366, 298] on div "As the project manager for a bridge construction project, you receive a request…" at bounding box center [738, 316] width 1028 height 450
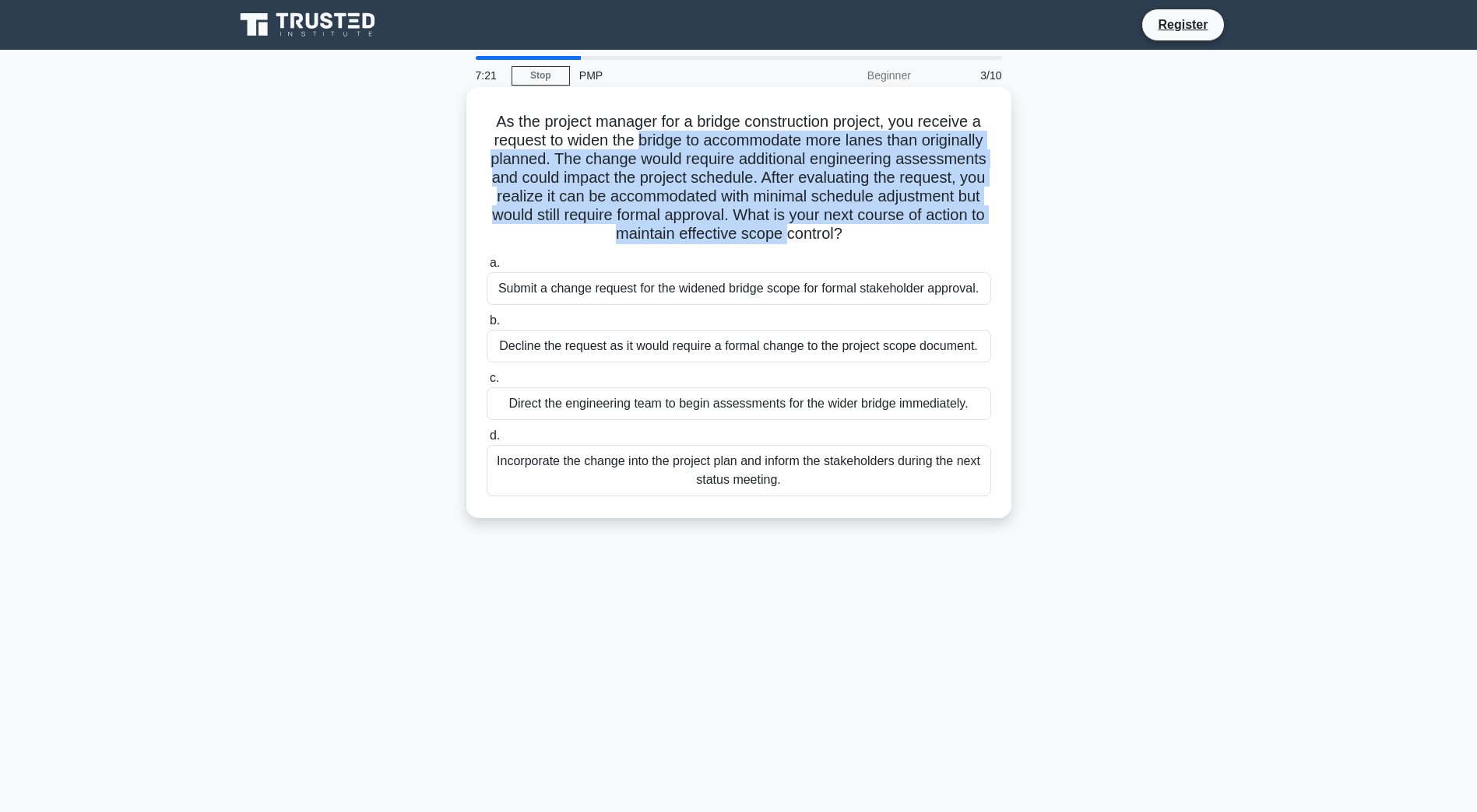
drag, startPoint x: 365, startPoint y: 298, endPoint x: 547, endPoint y: 281, distance: 182.8
click at [547, 281] on div "Submit a change request for the widened bridge scope for formal stakeholder app…" at bounding box center [738, 288] width 504 height 33
click at [487, 268] on input "a. Submit a change request for the widened bridge scope for formal stakeholder …" at bounding box center [487, 263] width 0 height 10
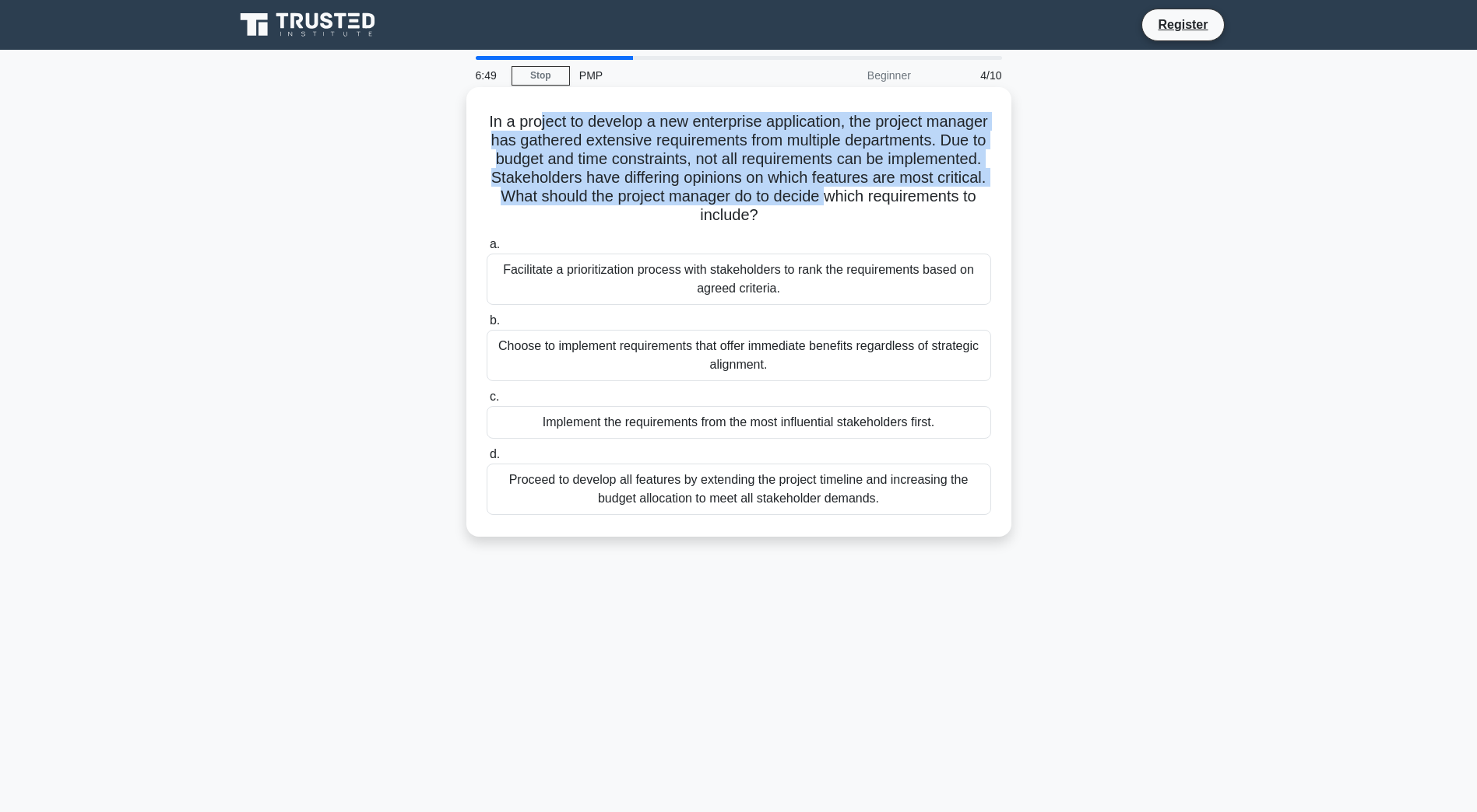
drag, startPoint x: 569, startPoint y: 113, endPoint x: 647, endPoint y: 213, distance: 126.8
click at [647, 213] on h5 "In a project to develop a new enterprise application, the project manager has g…" at bounding box center [738, 169] width 507 height 114
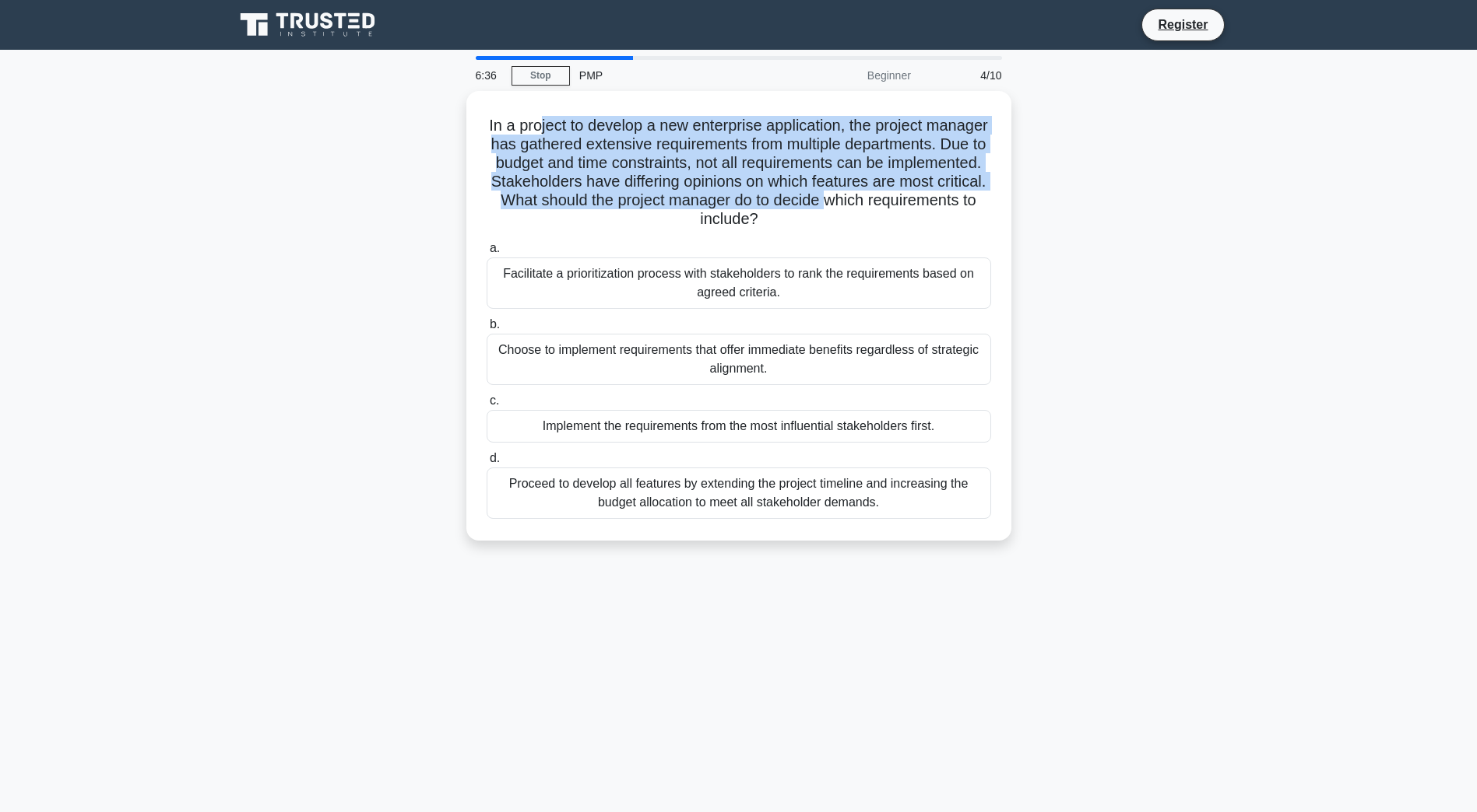
drag, startPoint x: 647, startPoint y: 213, endPoint x: 417, endPoint y: 304, distance: 247.3
click at [418, 306] on div "In a project to develop a new enterprise application, the project manager has g…" at bounding box center [738, 325] width 1028 height 468
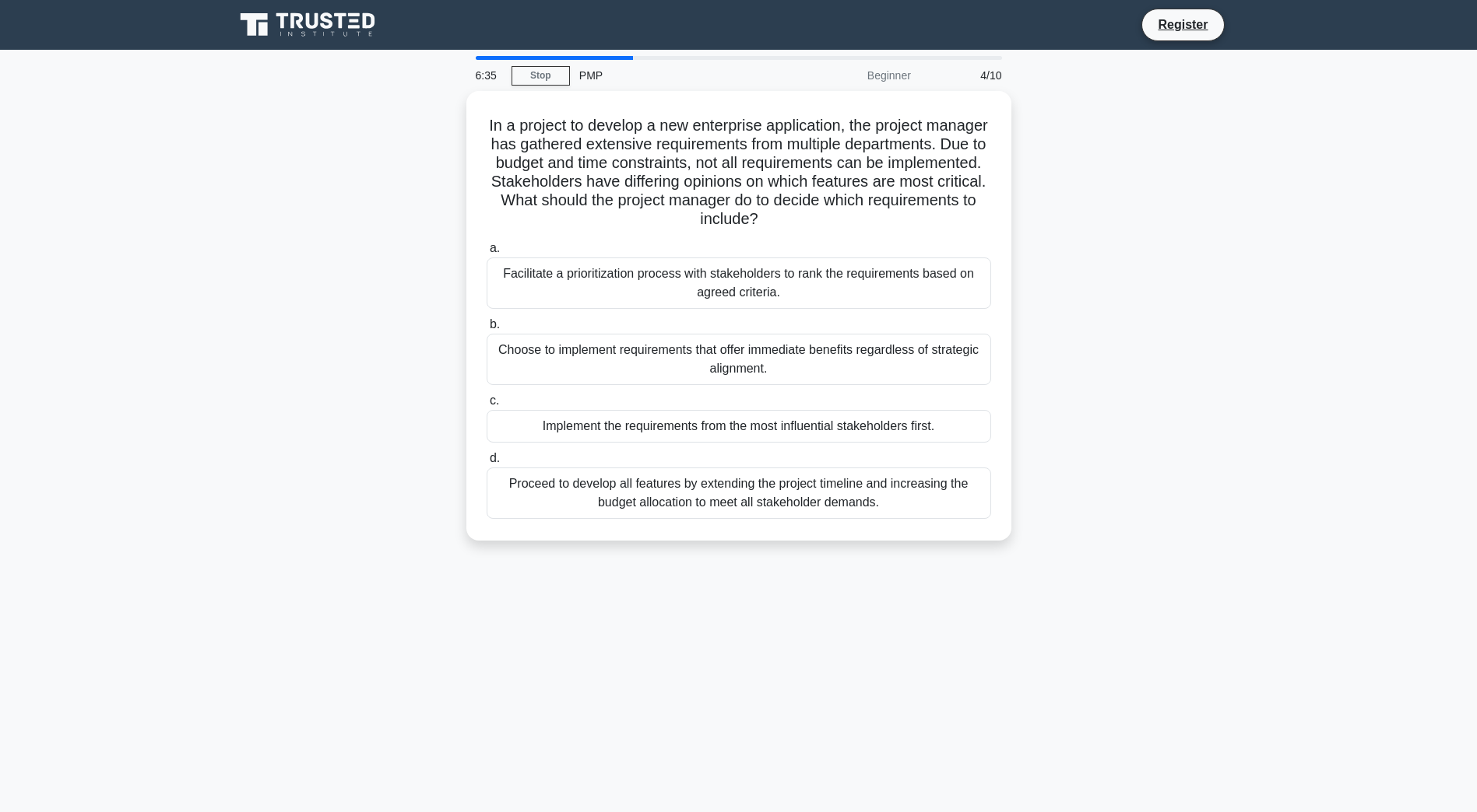
drag, startPoint x: 417, startPoint y: 304, endPoint x: 149, endPoint y: 355, distance: 272.8
click at [145, 353] on main "6:35 Stop PMP Beginner 4/10 In a project to develop a new enterprise applicatio…" at bounding box center [738, 445] width 1477 height 791
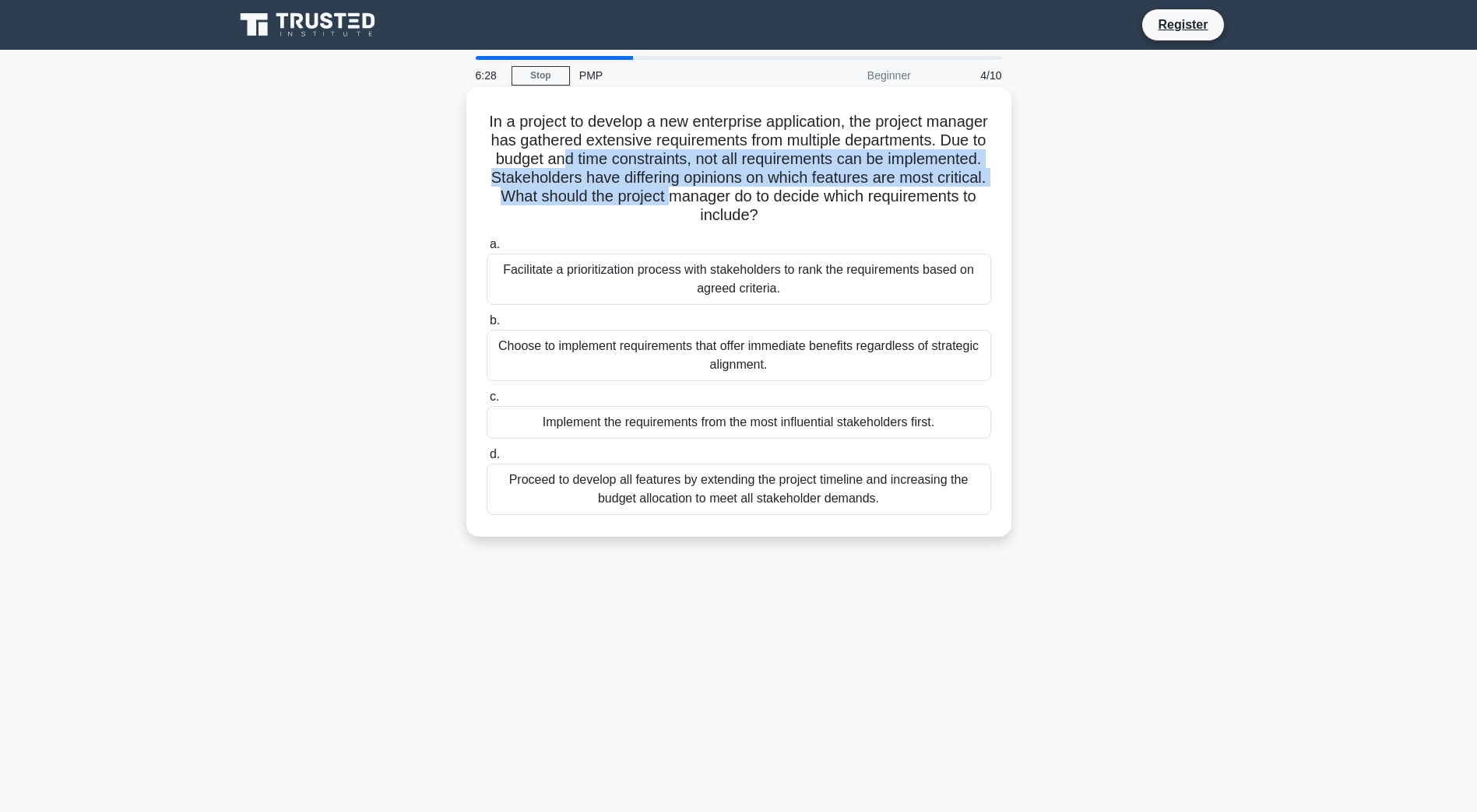
drag, startPoint x: 708, startPoint y: 163, endPoint x: 866, endPoint y: 189, distance: 160.1
click at [866, 189] on h5 "In a project to develop a new enterprise application, the project manager has g…" at bounding box center [738, 169] width 507 height 114
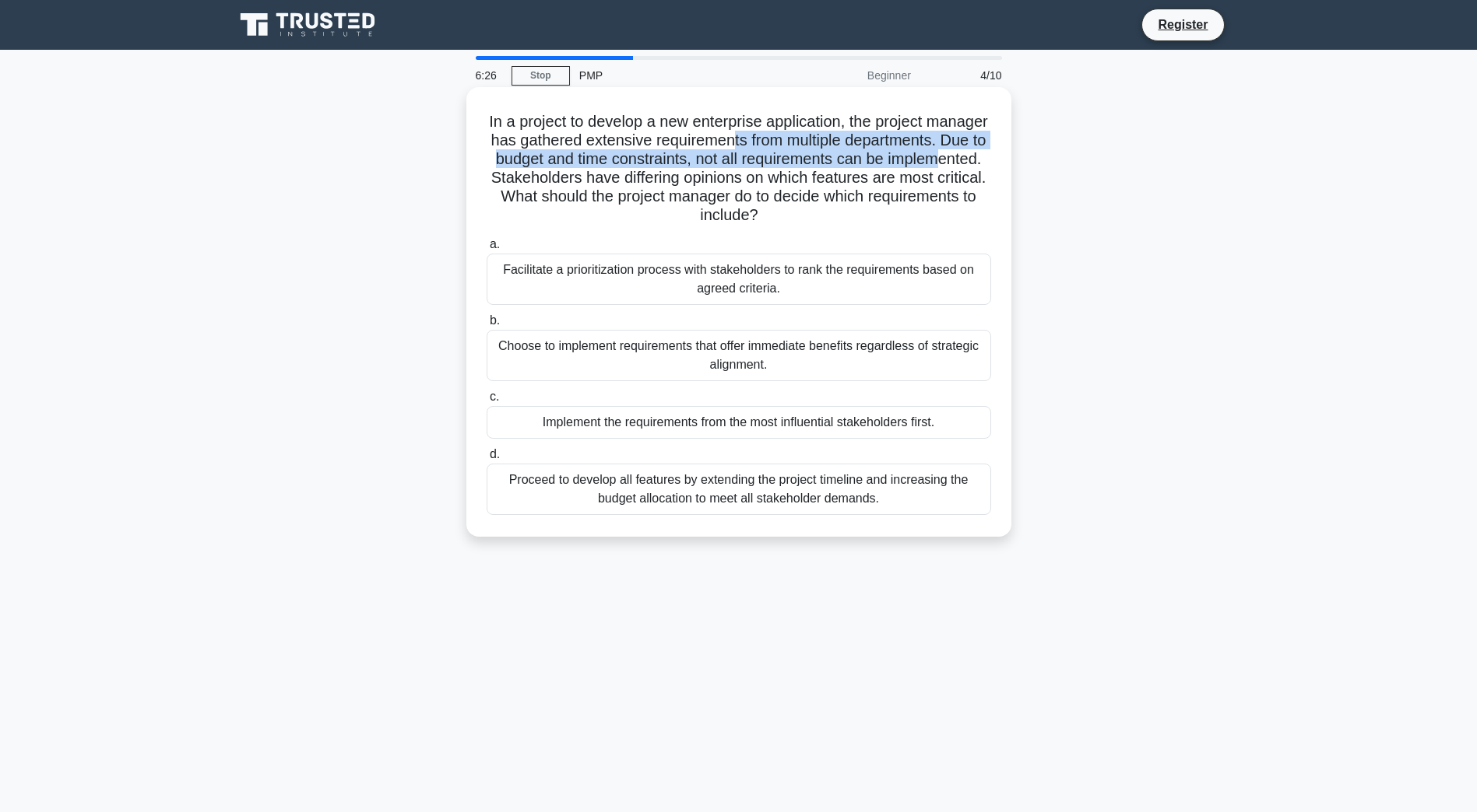
drag, startPoint x: 864, startPoint y: 189, endPoint x: 599, endPoint y: 179, distance: 265.2
click at [599, 179] on h5 "In a project to develop a new enterprise application, the project manager has g…" at bounding box center [738, 169] width 507 height 114
drag, startPoint x: 761, startPoint y: 200, endPoint x: 724, endPoint y: 498, distance: 300.3
click at [724, 498] on div "In a project to develop a new enterprise application, the project manager has g…" at bounding box center [738, 312] width 532 height 437
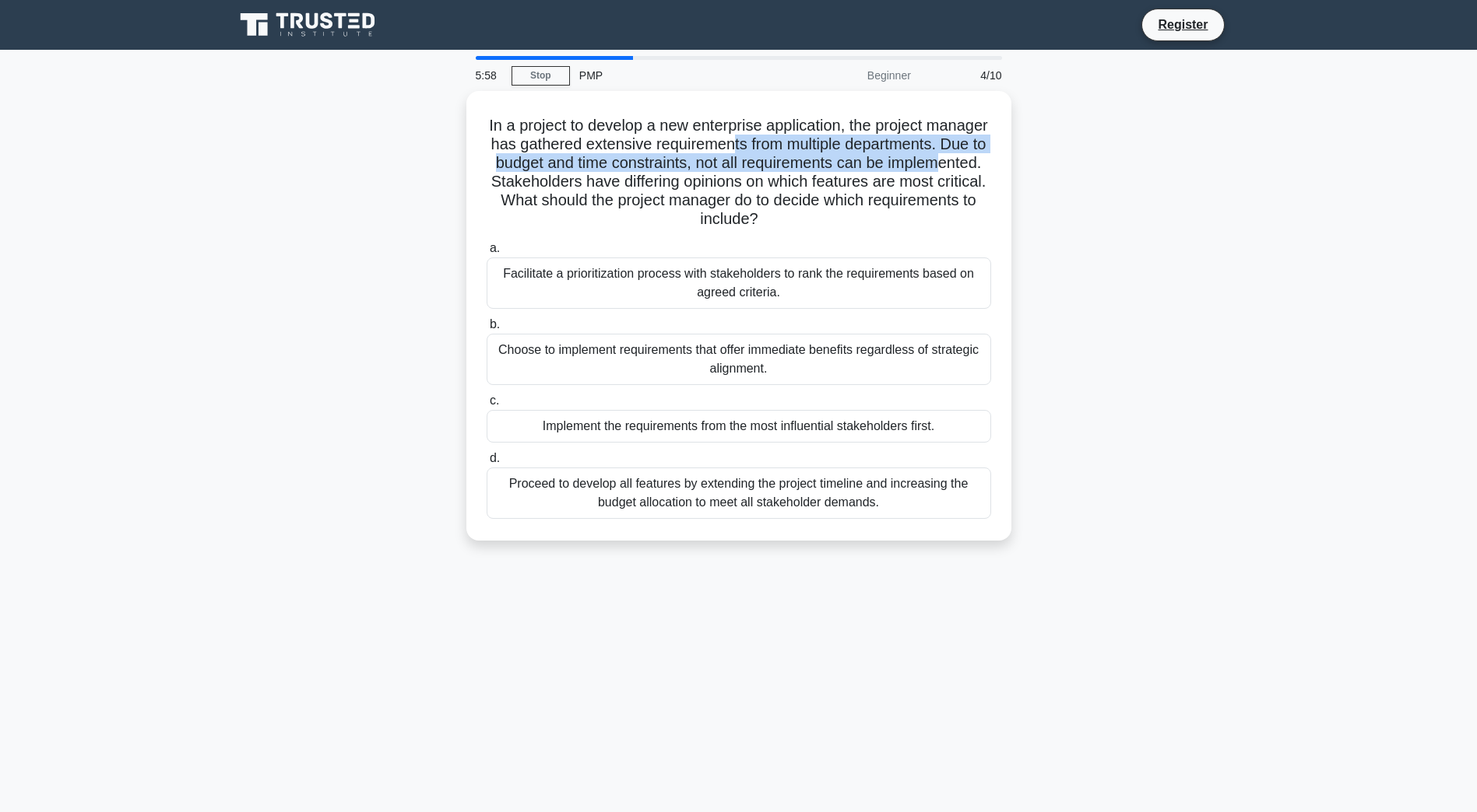
click at [289, 438] on div "In a project to develop a new enterprise application, the project manager has g…" at bounding box center [738, 325] width 1028 height 468
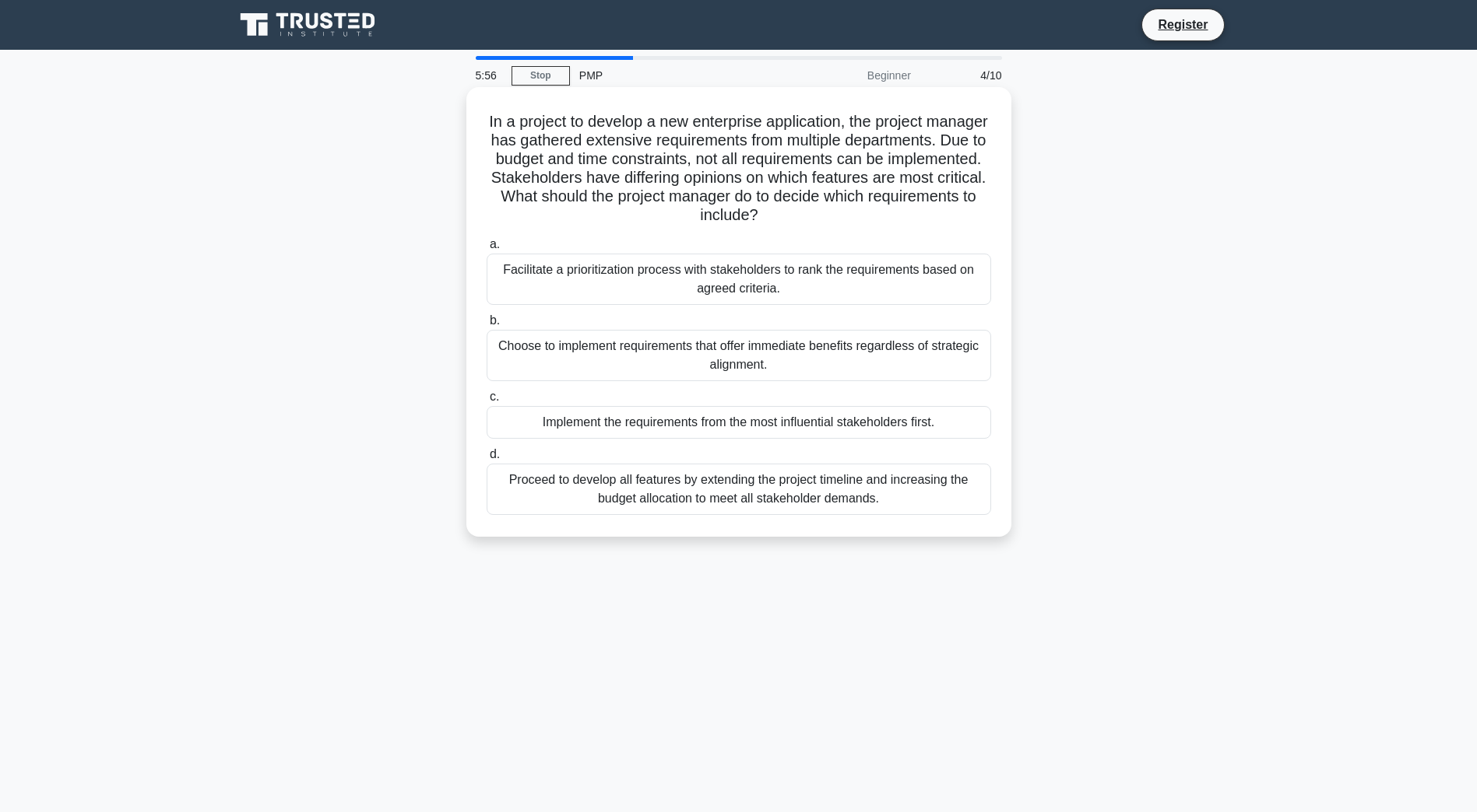
click at [721, 284] on div "Facilitate a prioritization process with stakeholders to rank the requirements …" at bounding box center [738, 279] width 504 height 51
click at [487, 250] on input "a. Facilitate a prioritization process with stakeholders to rank the requiremen…" at bounding box center [487, 244] width 0 height 10
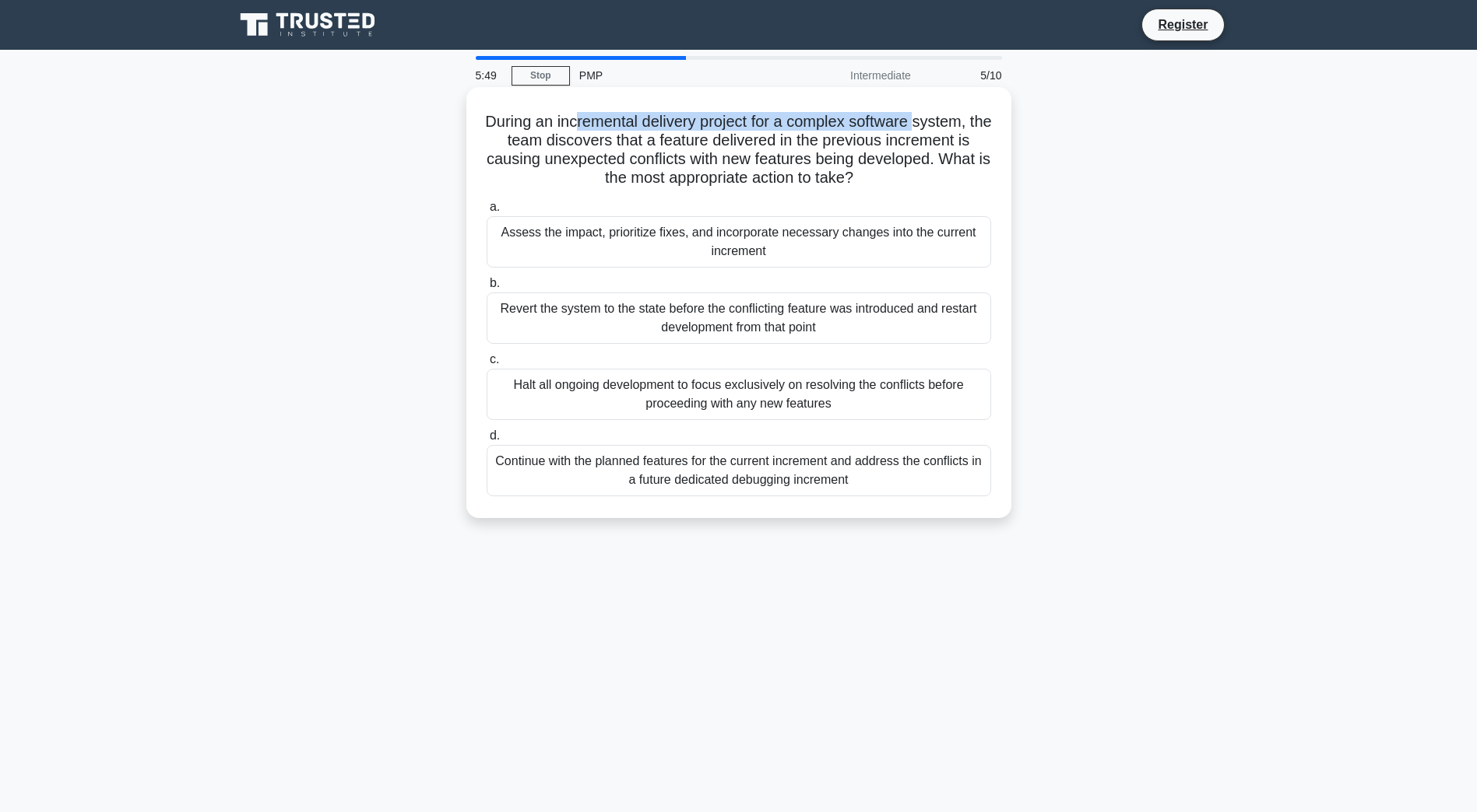
drag, startPoint x: 584, startPoint y: 123, endPoint x: 935, endPoint y: 128, distance: 351.0
click at [935, 128] on h5 "During an incremental delivery project for a complex software system, the team …" at bounding box center [738, 150] width 507 height 76
drag, startPoint x: 699, startPoint y: 140, endPoint x: 966, endPoint y: 140, distance: 267.0
click at [966, 140] on h5 "During an incremental delivery project for a complex software system, the team …" at bounding box center [738, 150] width 507 height 76
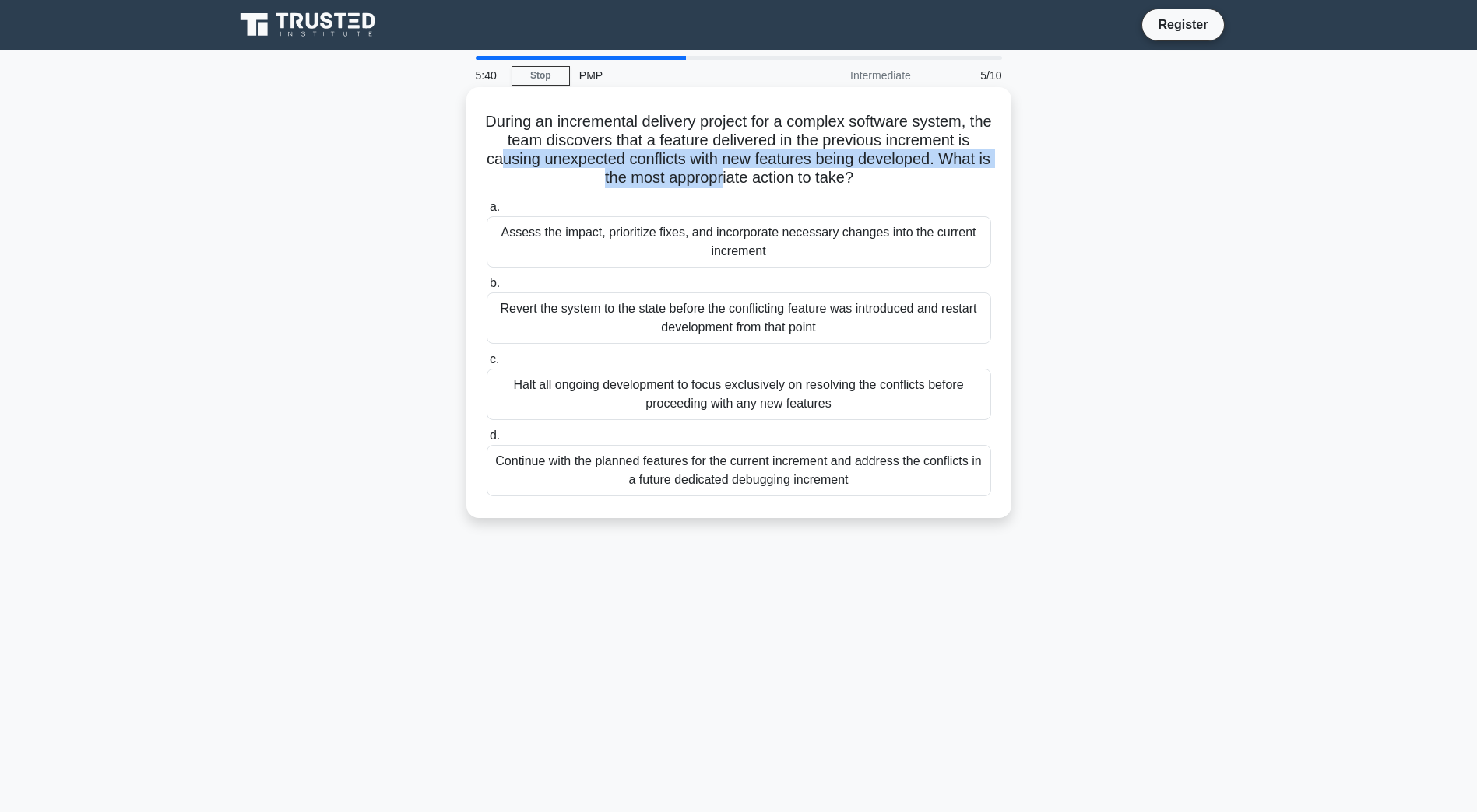
drag, startPoint x: 504, startPoint y: 158, endPoint x: 727, endPoint y: 181, distance: 224.2
click at [727, 181] on h5 "During an incremental delivery project for a complex software system, the team …" at bounding box center [738, 150] width 507 height 76
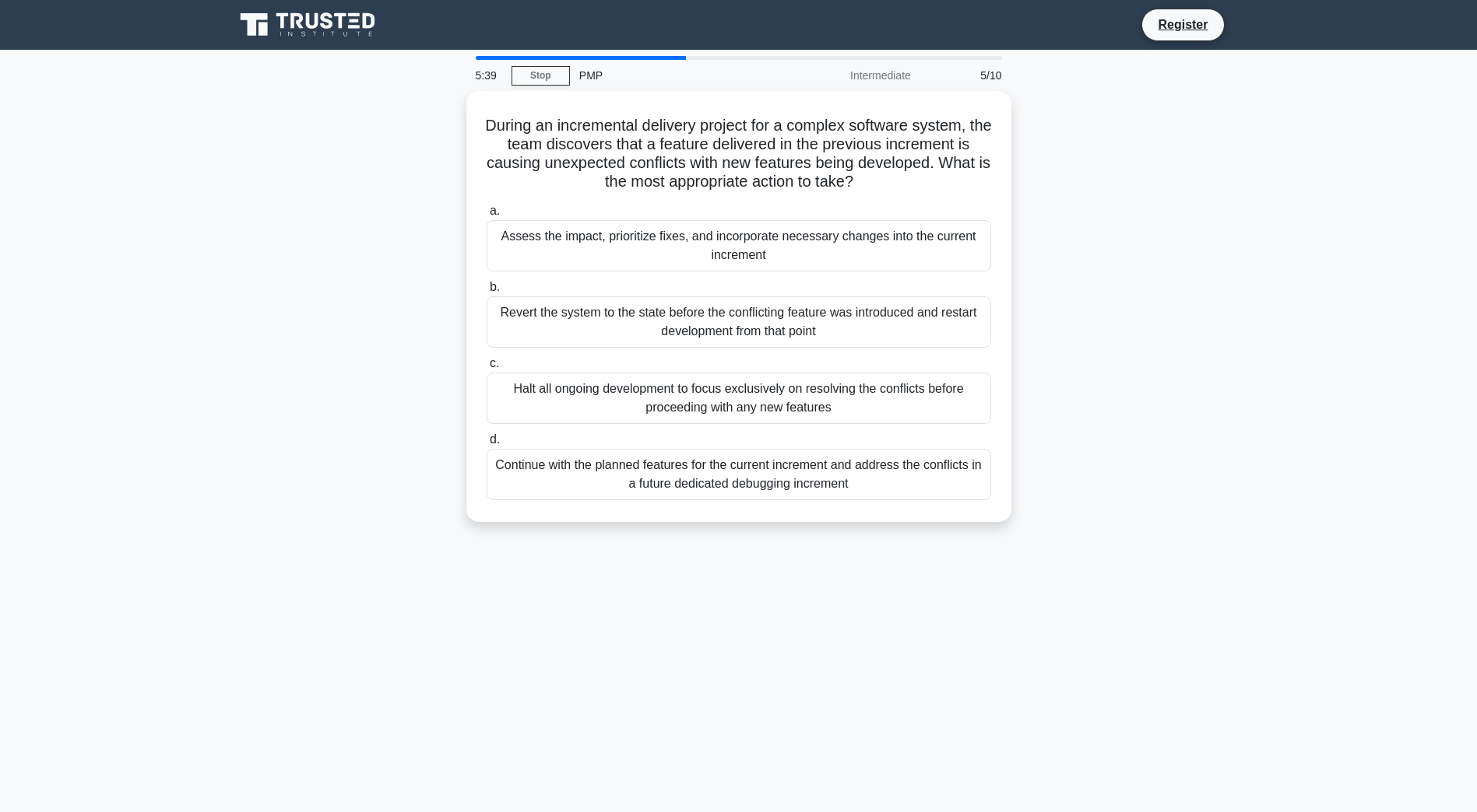
click at [289, 247] on div "During an incremental delivery project for a complex software system, the team …" at bounding box center [738, 316] width 1028 height 450
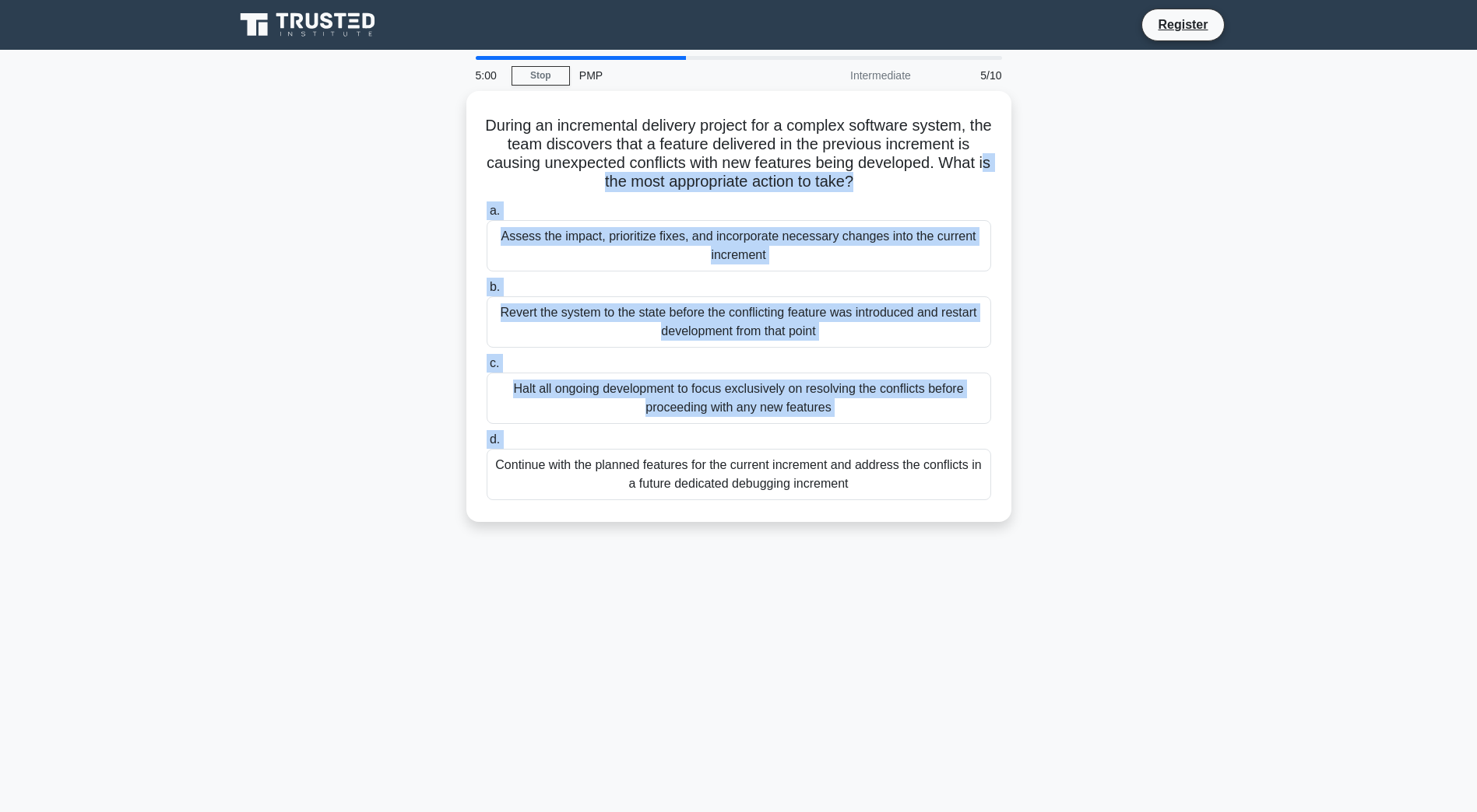
drag, startPoint x: 596, startPoint y: 170, endPoint x: 231, endPoint y: 459, distance: 465.6
click at [231, 459] on div "During an incremental delivery project for a complex software system, the team …" at bounding box center [738, 316] width 1028 height 450
click at [231, 457] on div "During an incremental delivery project for a complex software system, the team …" at bounding box center [738, 316] width 1028 height 450
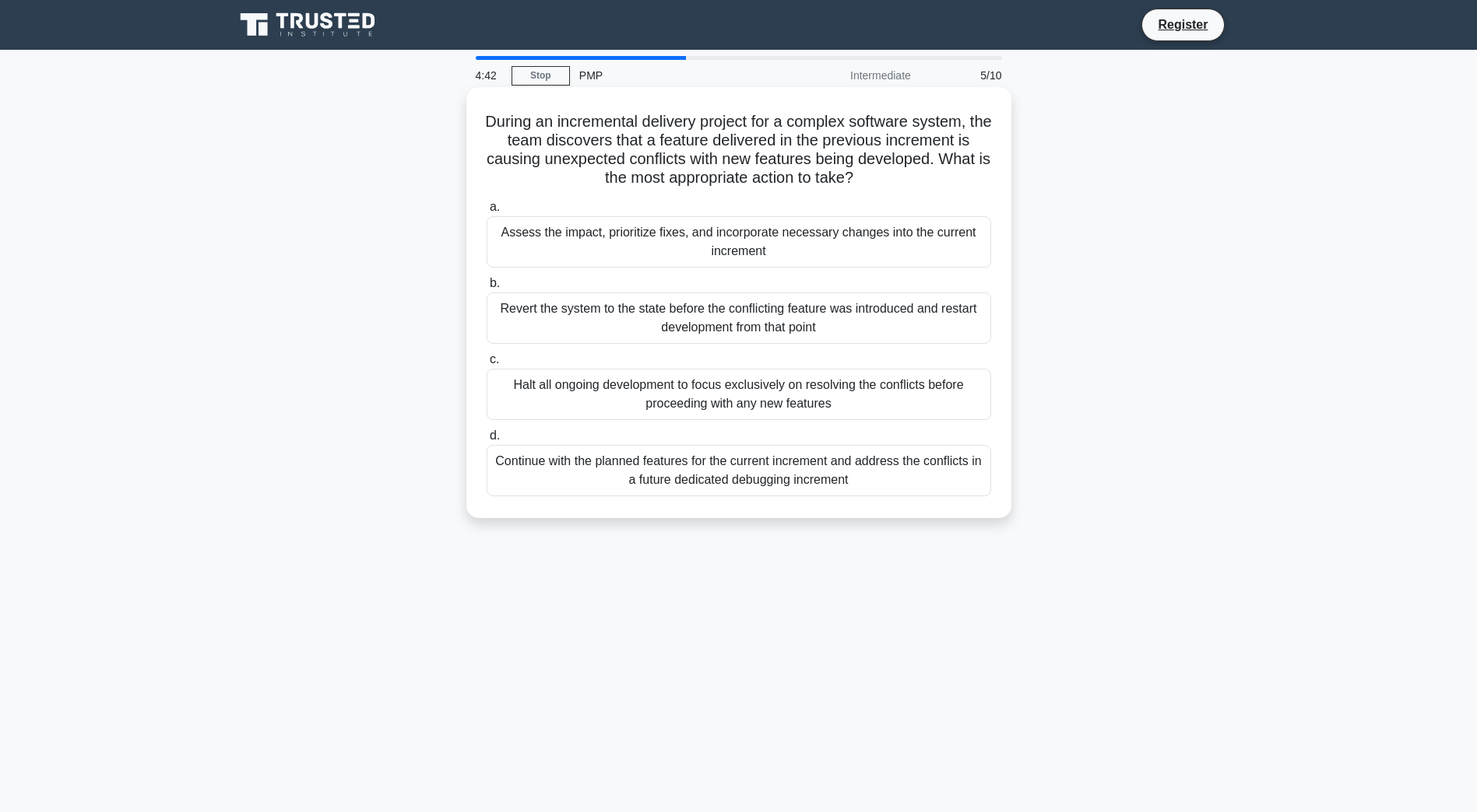
click at [774, 242] on div "Assess the impact, prioritize fixes, and incorporate necessary changes into the…" at bounding box center [738, 241] width 504 height 51
click at [487, 212] on input "a. Assess the impact, prioritize fixes, and incorporate necessary changes into …" at bounding box center [487, 207] width 0 height 10
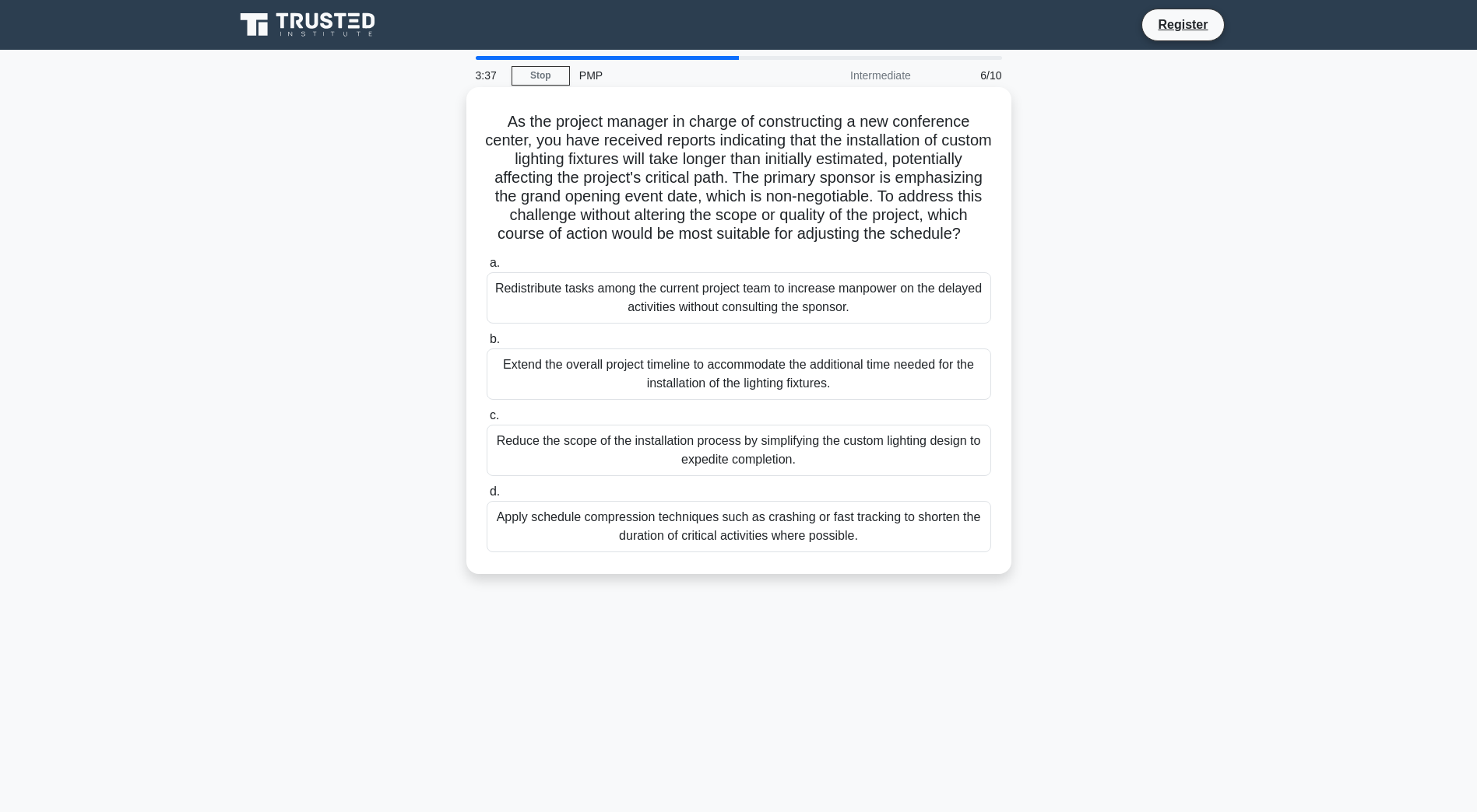
drag, startPoint x: 709, startPoint y: 118, endPoint x: 825, endPoint y: 230, distance: 161.2
click at [825, 230] on h5 "As the project manager in charge of constructing a new conference center, you h…" at bounding box center [738, 178] width 507 height 132
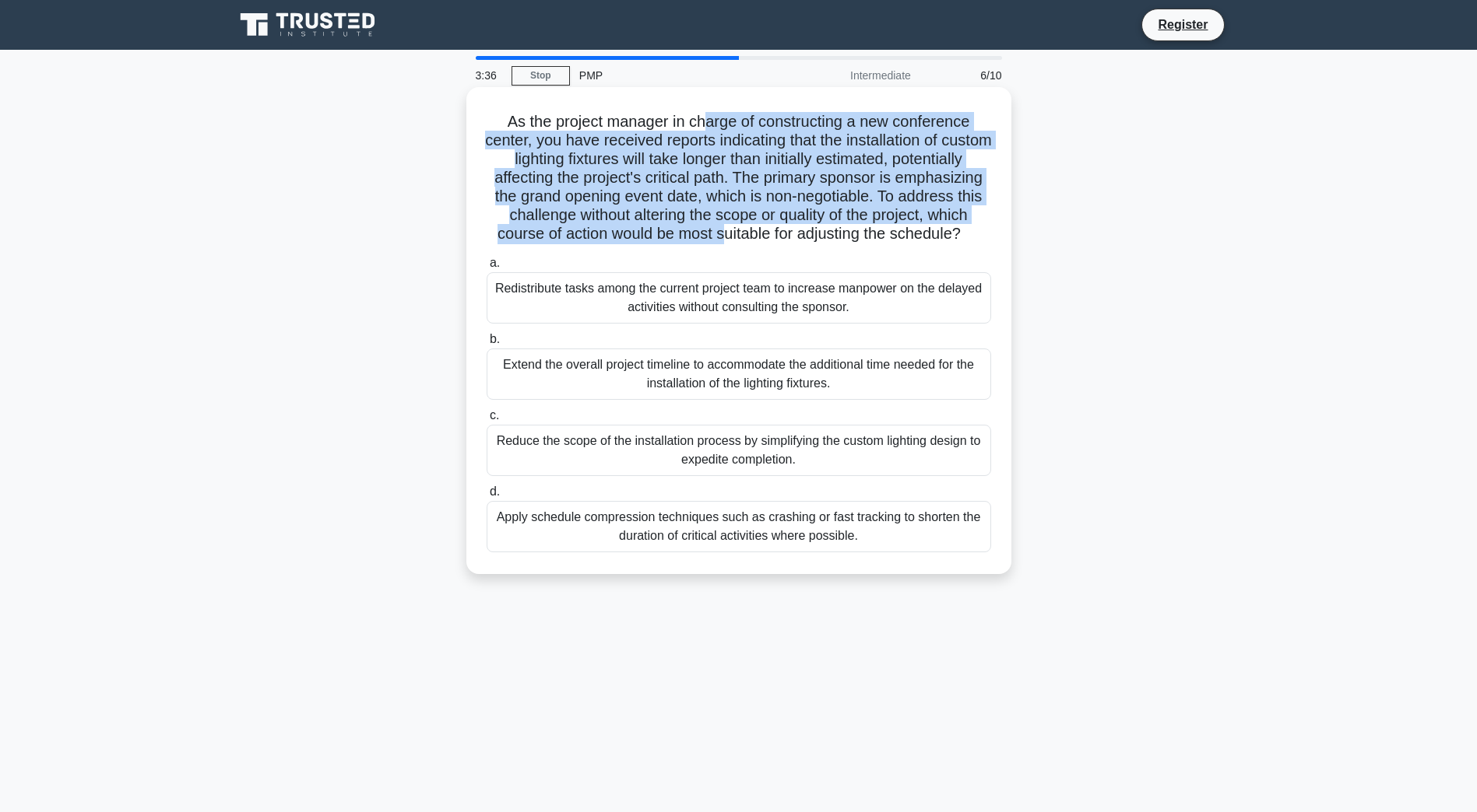
drag, startPoint x: 825, startPoint y: 230, endPoint x: 778, endPoint y: 159, distance: 85.1
click at [778, 159] on h5 "As the project manager in charge of constructing a new conference center, you h…" at bounding box center [738, 178] width 507 height 132
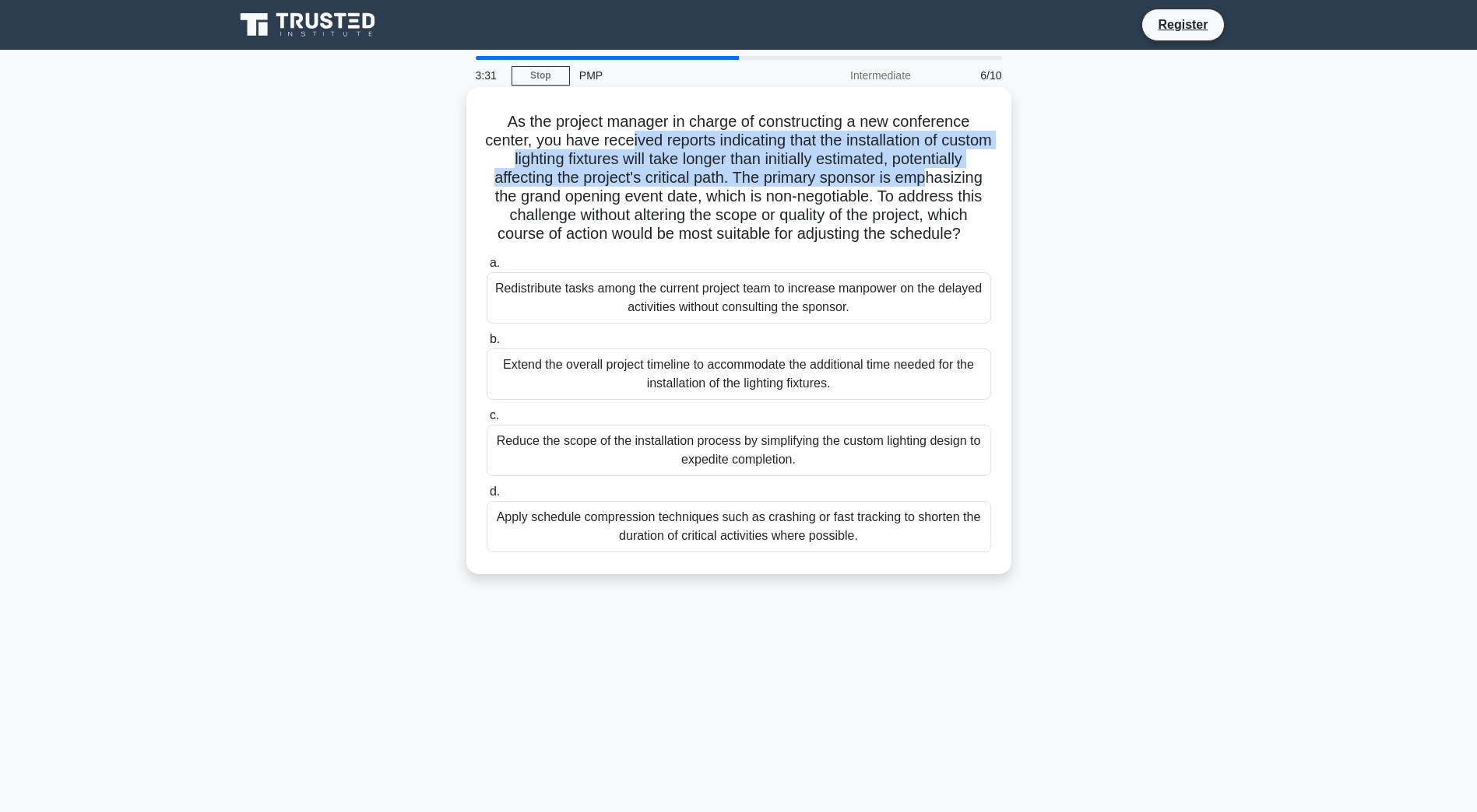
drag, startPoint x: 649, startPoint y: 145, endPoint x: 517, endPoint y: 200, distance: 143.0
click at [517, 200] on h5 "As the project manager in charge of constructing a new conference center, you h…" at bounding box center [738, 178] width 507 height 132
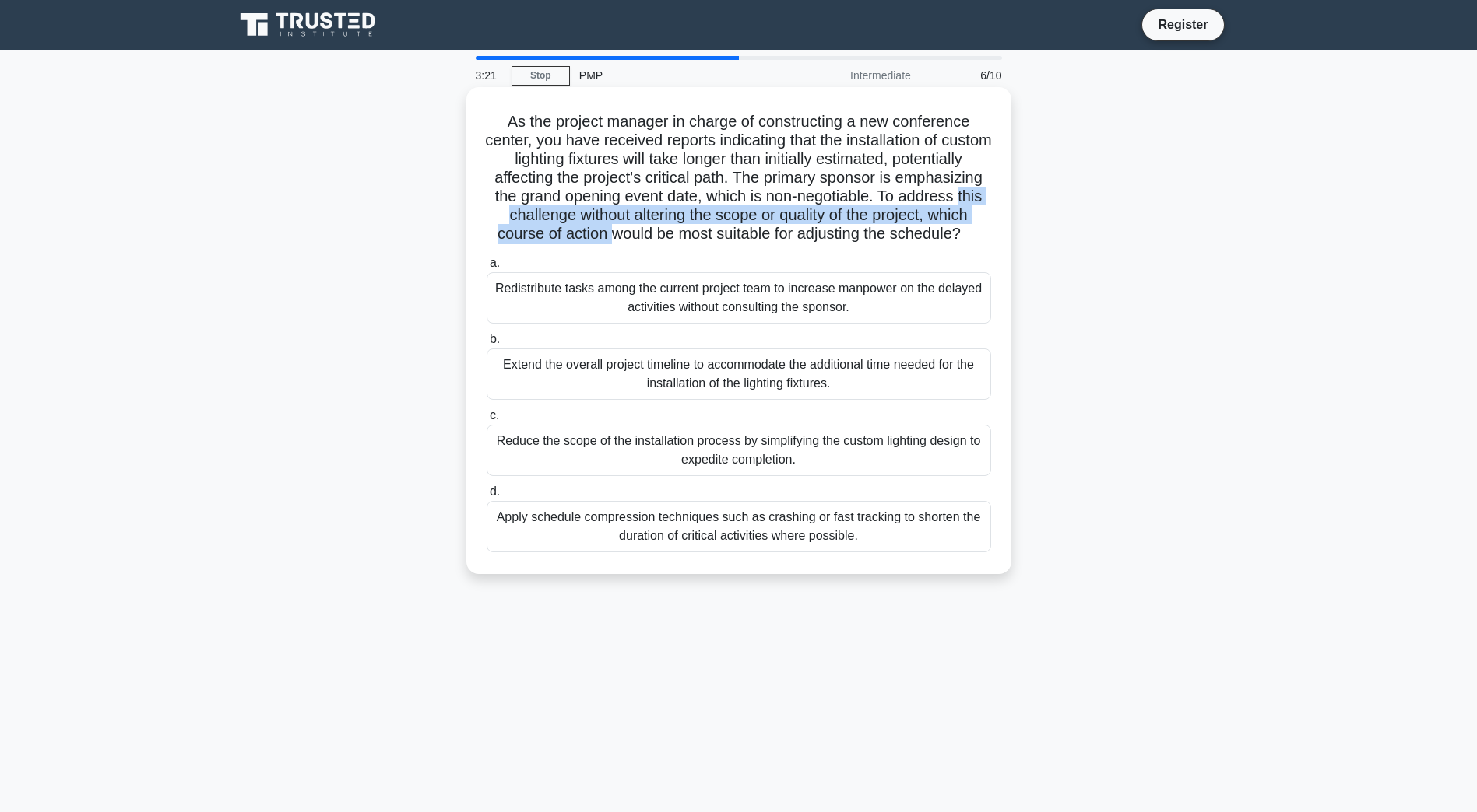
drag, startPoint x: 533, startPoint y: 202, endPoint x: 705, endPoint y: 244, distance: 177.1
click at [705, 244] on h5 "As the project manager in charge of constructing a new conference center, you h…" at bounding box center [738, 178] width 507 height 132
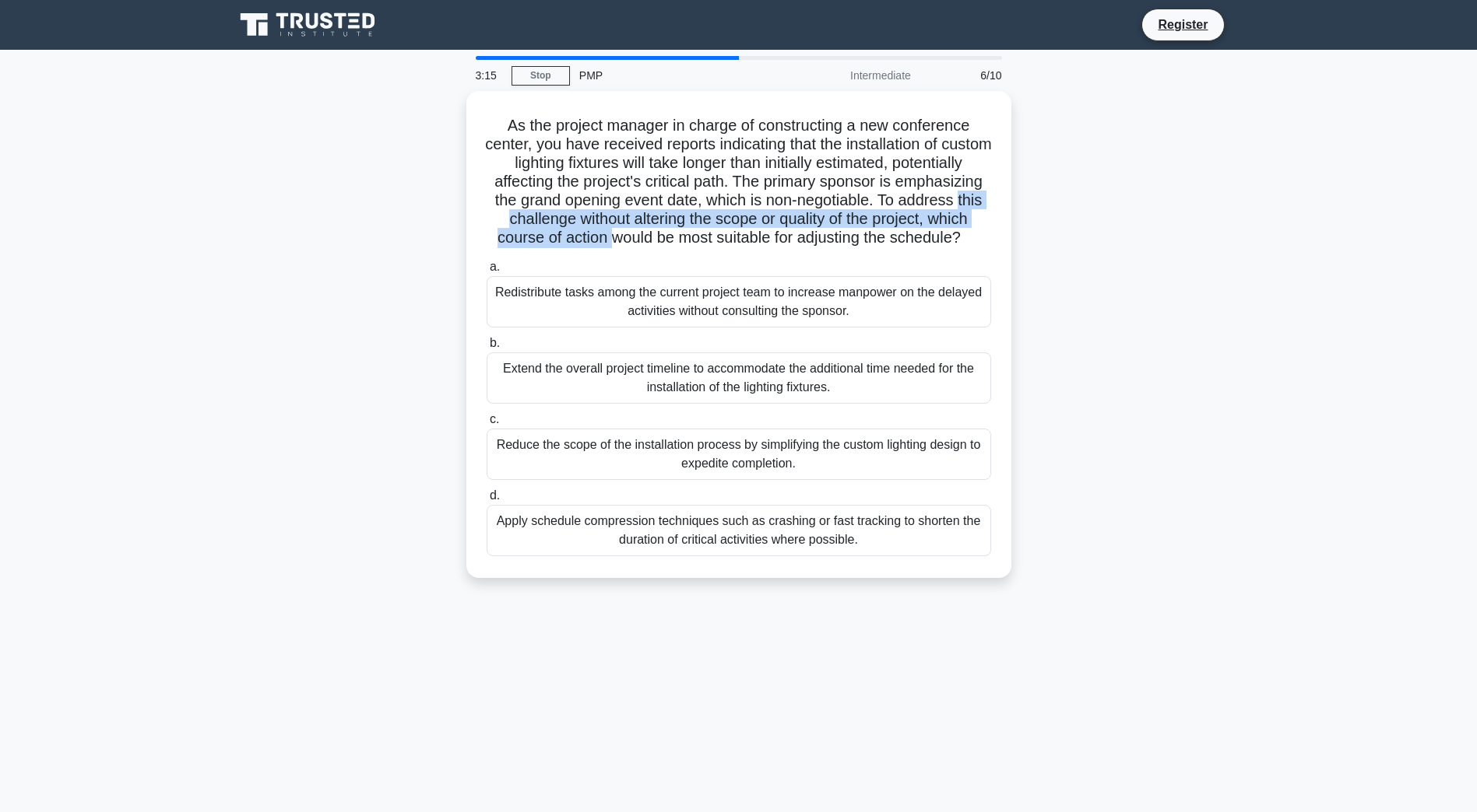
drag, startPoint x: 544, startPoint y: 311, endPoint x: 1214, endPoint y: 322, distance: 670.1
click at [1214, 322] on div "As the project manager in charge of constructing a new conference center, you h…" at bounding box center [738, 344] width 1028 height 505
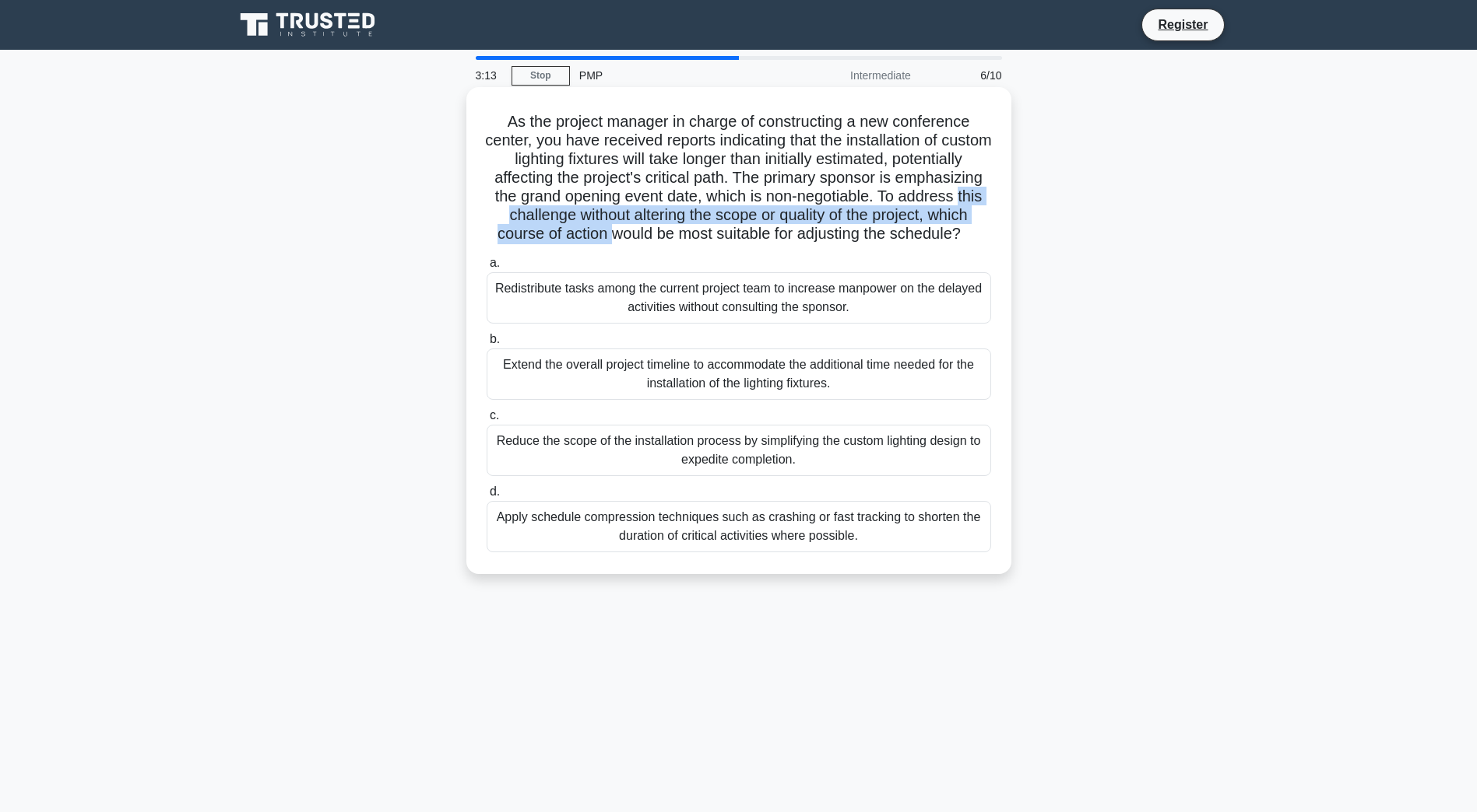
drag, startPoint x: 455, startPoint y: 402, endPoint x: 803, endPoint y: 393, distance: 348.1
click at [1119, 385] on div "As the project manager in charge of constructing a new conference center, you h…" at bounding box center [738, 344] width 1028 height 505
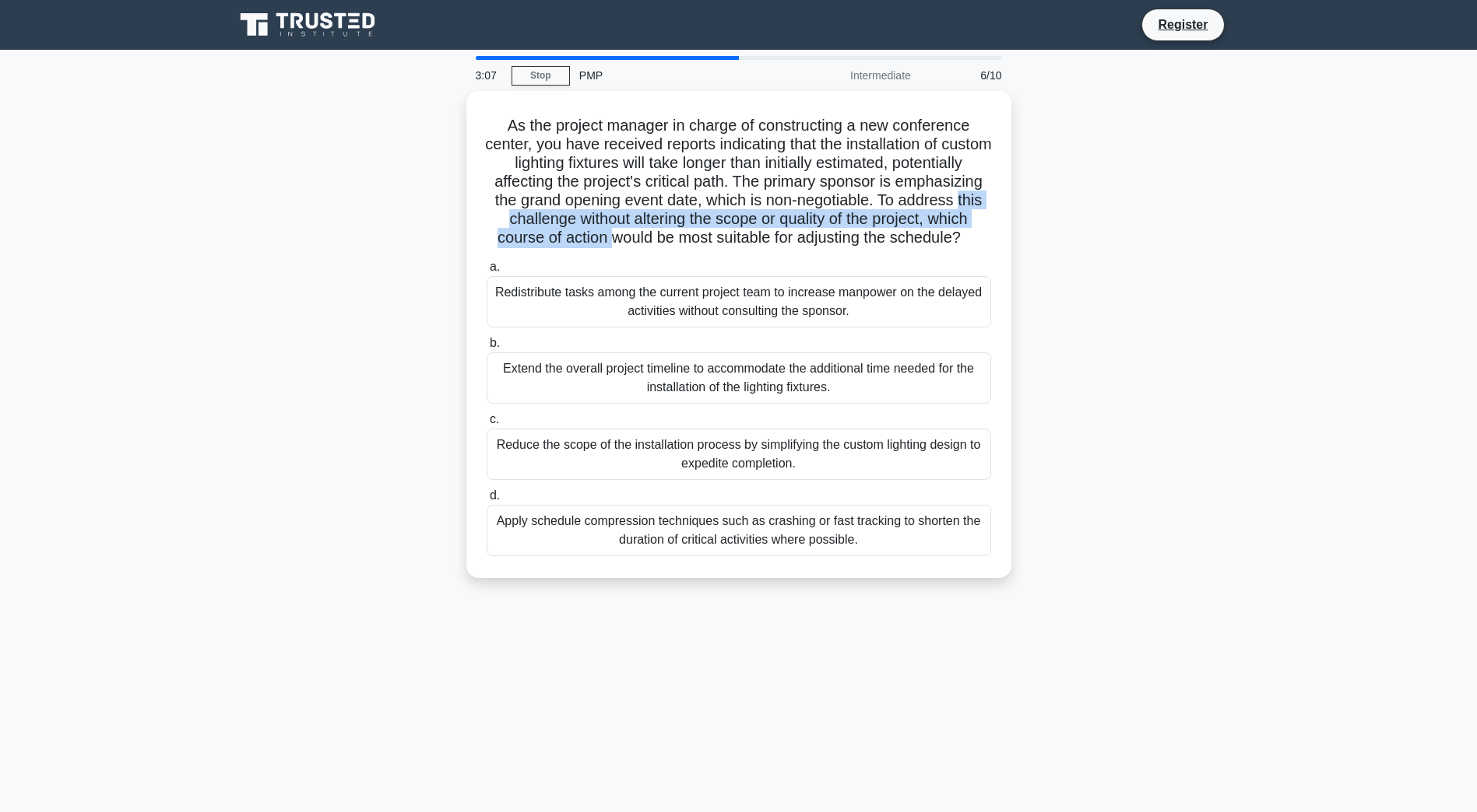
drag, startPoint x: 514, startPoint y: 384, endPoint x: 1110, endPoint y: 399, distance: 596.2
click at [1110, 399] on div "As the project manager in charge of constructing a new conference center, you h…" at bounding box center [738, 344] width 1028 height 505
drag, startPoint x: 536, startPoint y: 470, endPoint x: 257, endPoint y: 494, distance: 280.0
click at [257, 494] on div "As the project manager in charge of constructing a new conference center, you h…" at bounding box center [738, 344] width 1028 height 505
drag, startPoint x: 507, startPoint y: 538, endPoint x: 223, endPoint y: 558, distance: 284.7
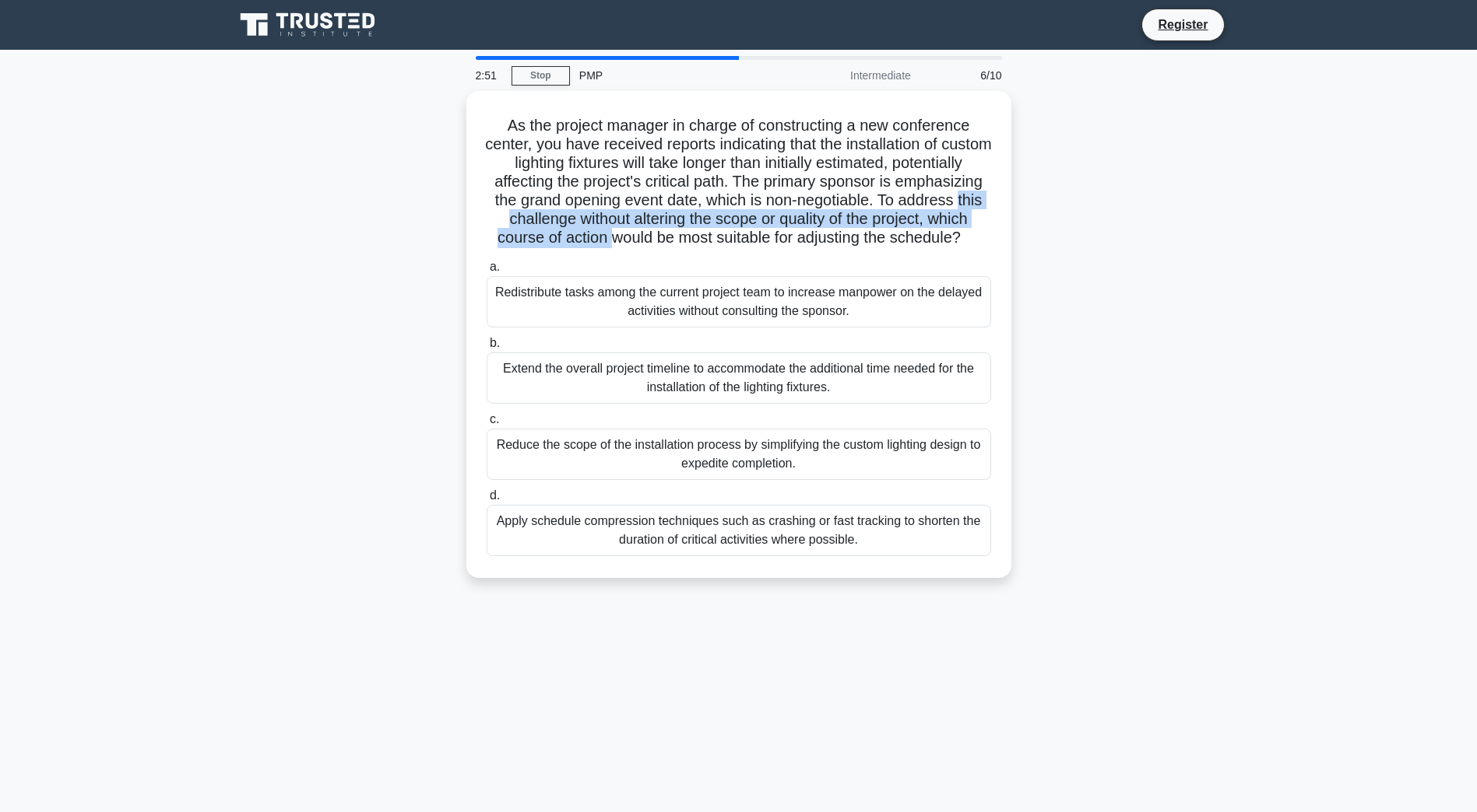
click at [223, 558] on main "2:51 Stop PMP Intermediate 6/10 As the project manager in charge of constructin…" at bounding box center [738, 445] width 1477 height 791
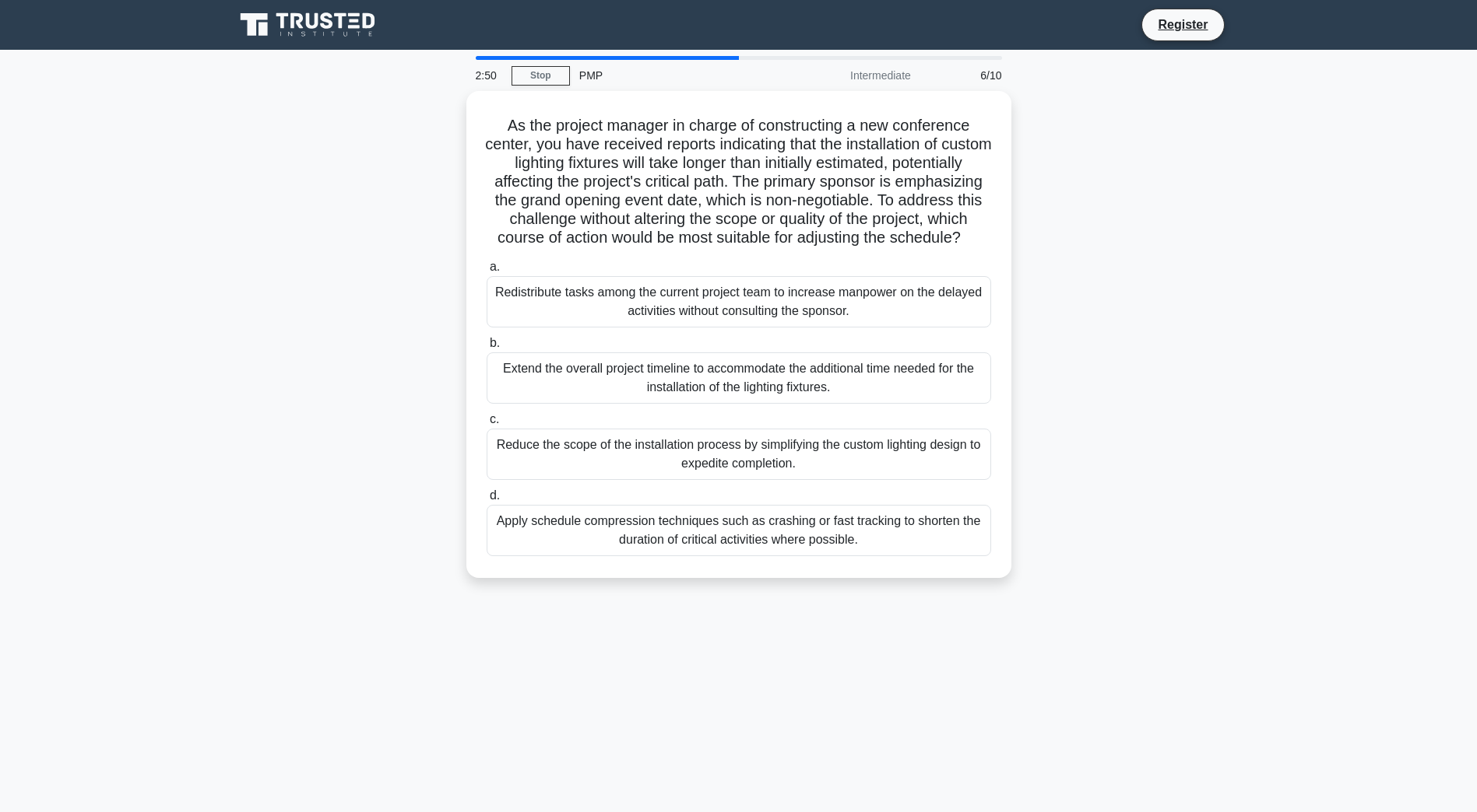
drag, startPoint x: 223, startPoint y: 558, endPoint x: 270, endPoint y: 384, distance: 180.2
click at [256, 373] on div "As the project manager in charge of constructing a new conference center, you h…" at bounding box center [738, 344] width 1028 height 505
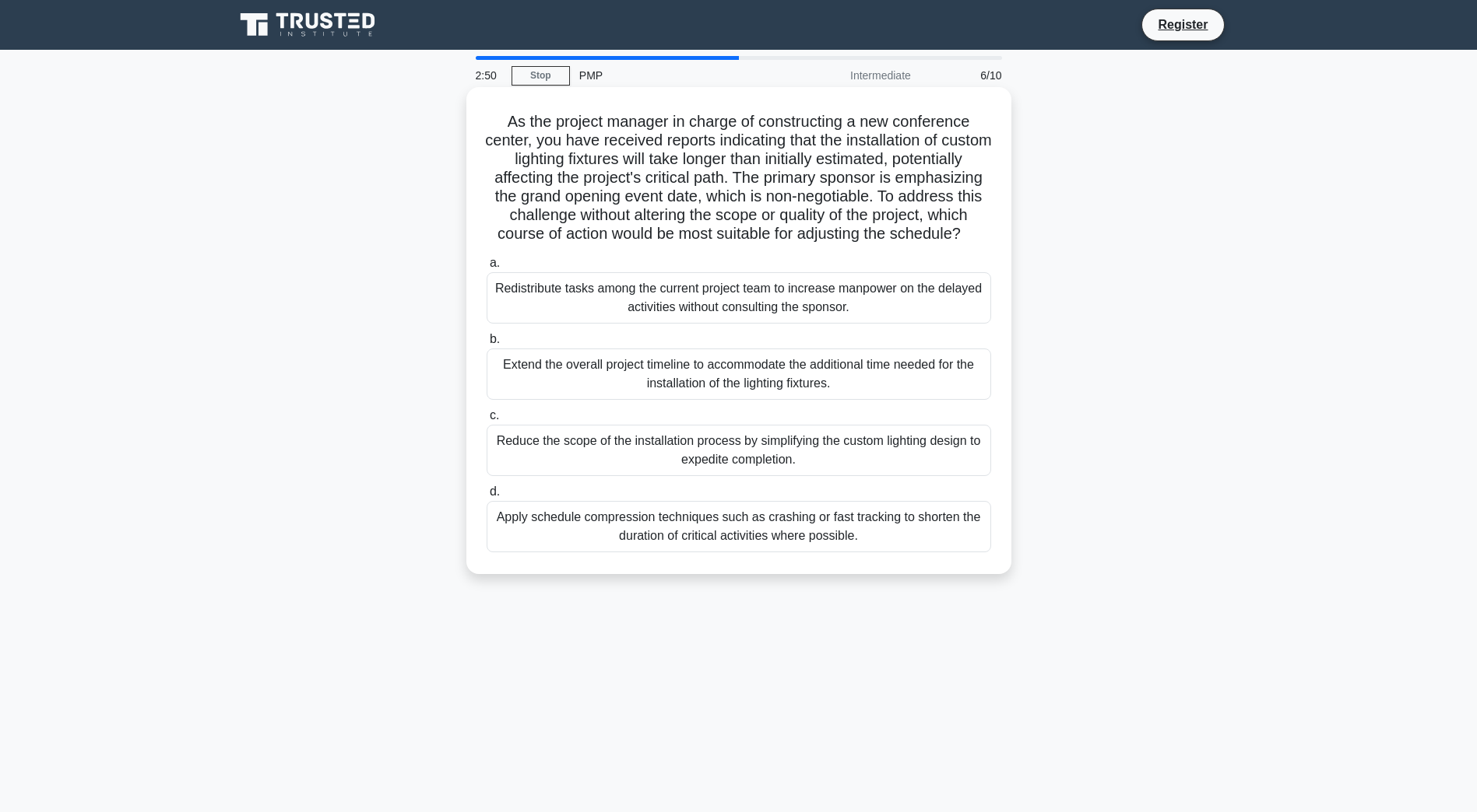
click at [786, 535] on div "Apply schedule compression techniques such as crashing or fast tracking to shor…" at bounding box center [738, 526] width 504 height 51
click at [487, 497] on input "d. Apply schedule compression techniques such as crashing or fast tracking to s…" at bounding box center [487, 492] width 0 height 10
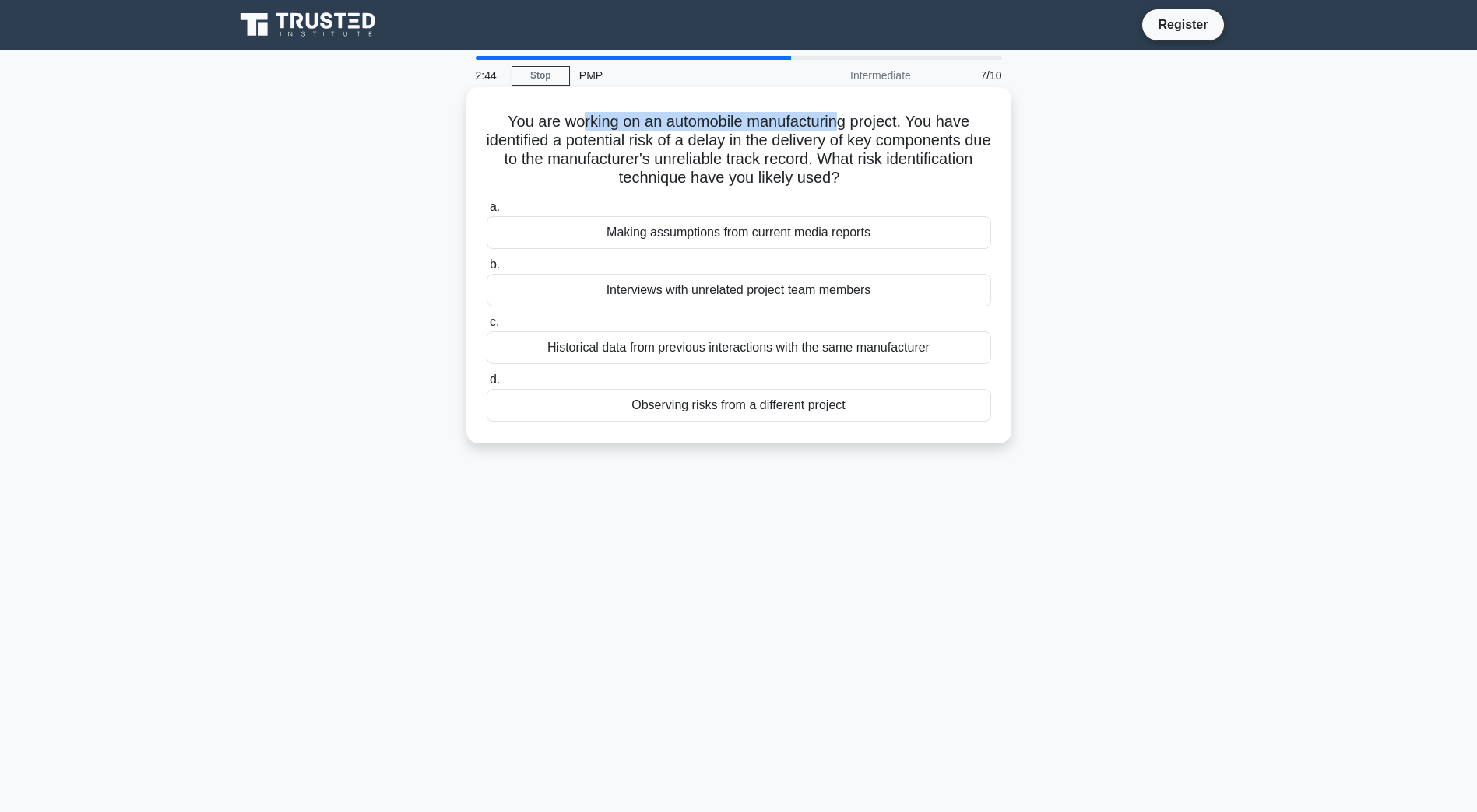
drag, startPoint x: 578, startPoint y: 121, endPoint x: 843, endPoint y: 118, distance: 265.0
click at [843, 118] on h5 "You are working on an automobile manufacturing project. You have identified a p…" at bounding box center [738, 150] width 507 height 76
drag, startPoint x: 553, startPoint y: 145, endPoint x: 946, endPoint y: 141, distance: 393.0
click at [946, 141] on h5 "You are working on an automobile manufacturing project. You have identified a p…" at bounding box center [738, 150] width 507 height 76
drag, startPoint x: 570, startPoint y: 161, endPoint x: 874, endPoint y: 161, distance: 304.0
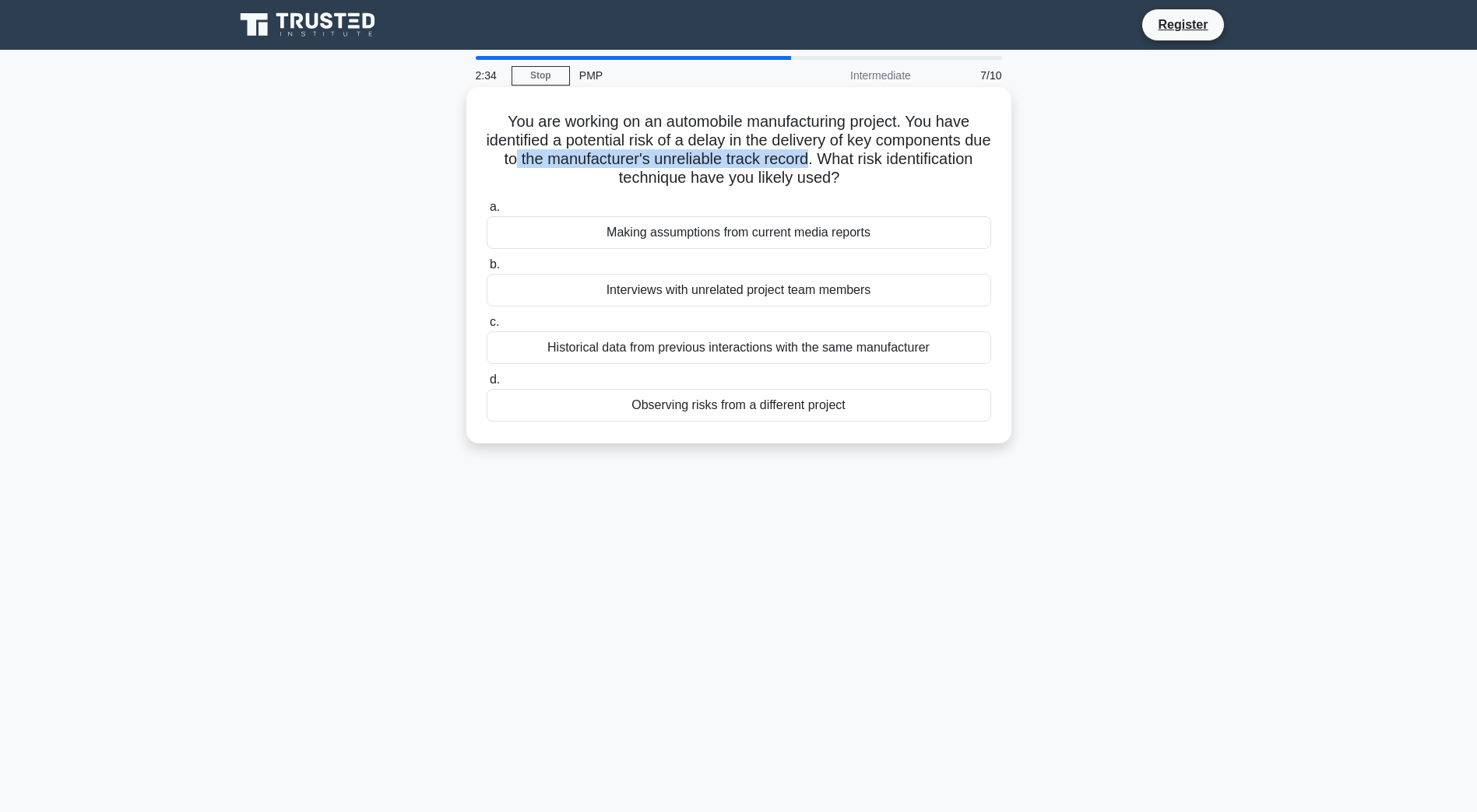
click at [874, 161] on h5 "You are working on an automobile manufacturing project. You have identified a p…" at bounding box center [738, 150] width 507 height 76
drag, startPoint x: 872, startPoint y: 161, endPoint x: 601, endPoint y: 175, distance: 271.4
click at [601, 175] on h5 "You are working on an automobile manufacturing project. You have identified a p…" at bounding box center [738, 150] width 507 height 76
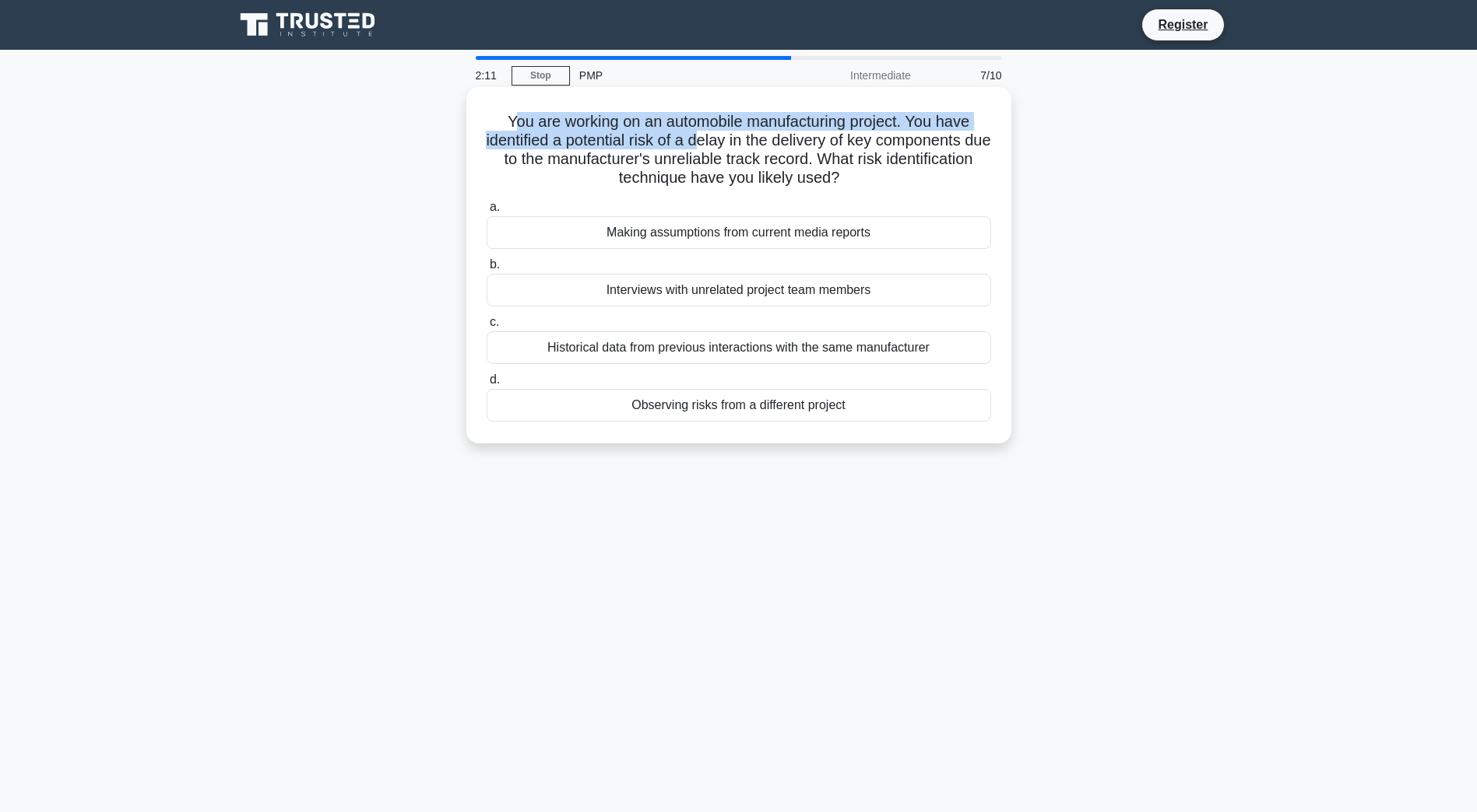
drag, startPoint x: 600, startPoint y: 175, endPoint x: 731, endPoint y: 135, distance: 137.0
click at [728, 135] on h5 "You are working on an automobile manufacturing project. You have identified a p…" at bounding box center [738, 150] width 507 height 76
drag, startPoint x: 731, startPoint y: 135, endPoint x: 961, endPoint y: 186, distance: 235.6
click at [961, 186] on h5 "You are working on an automobile manufacturing project. You have identified a p…" at bounding box center [738, 150] width 507 height 76
drag, startPoint x: 694, startPoint y: 130, endPoint x: 654, endPoint y: 137, distance: 40.6
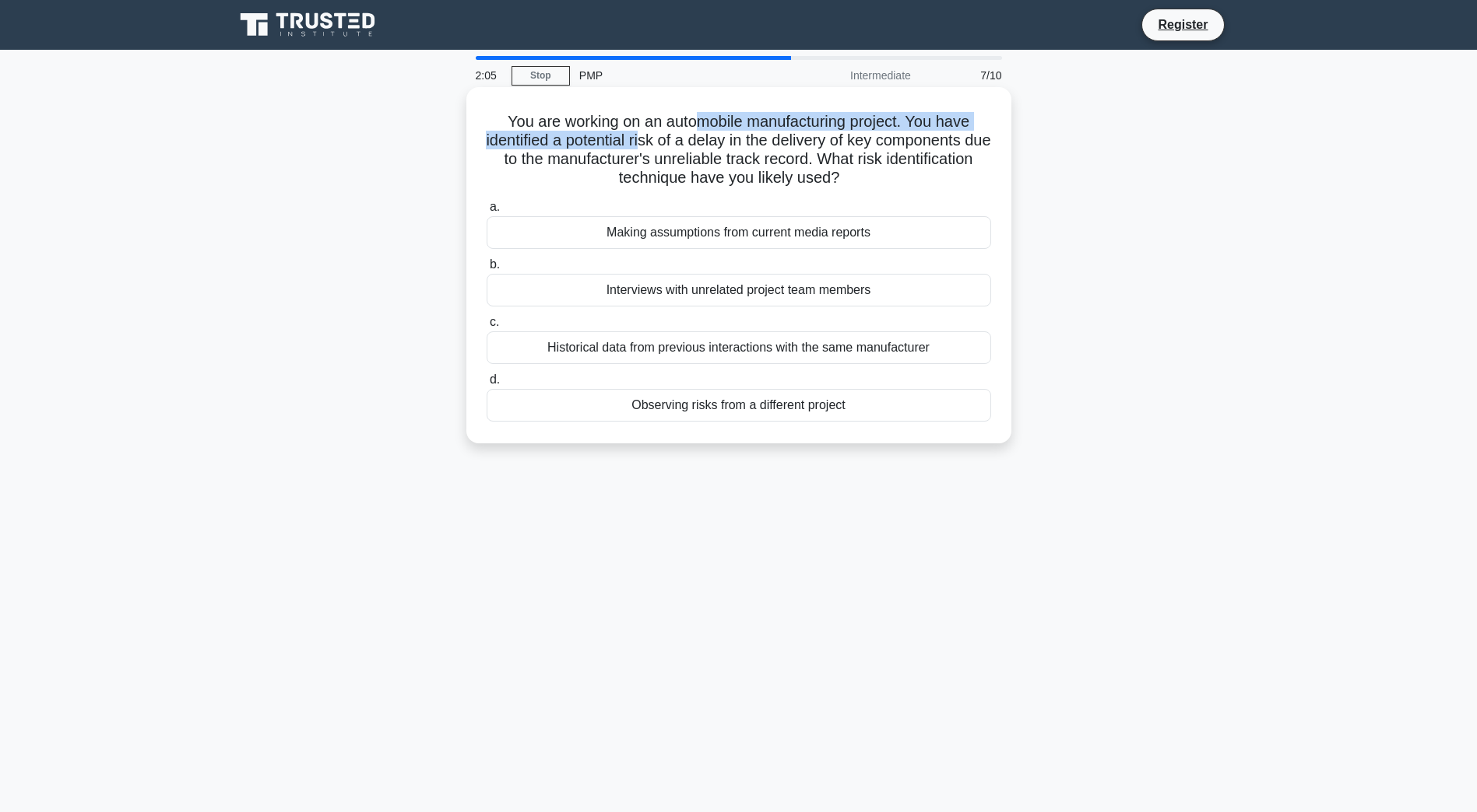
click at [654, 137] on h5 "You are working on an automobile manufacturing project. You have identified a p…" at bounding box center [738, 150] width 507 height 76
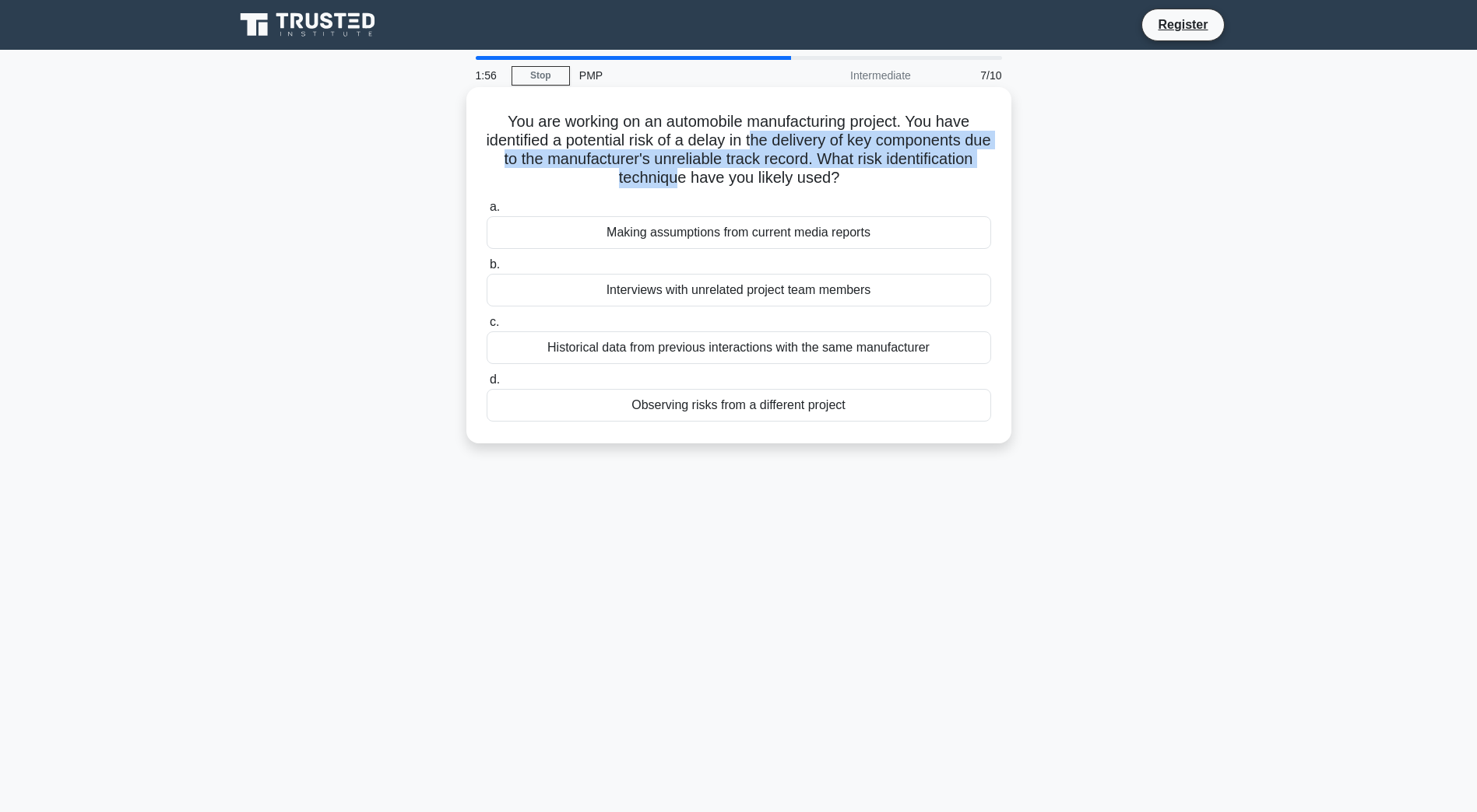
drag, startPoint x: 654, startPoint y: 137, endPoint x: 723, endPoint y: 188, distance: 85.8
click at [723, 188] on h5 "You are working on an automobile manufacturing project. You have identified a p…" at bounding box center [738, 150] width 507 height 76
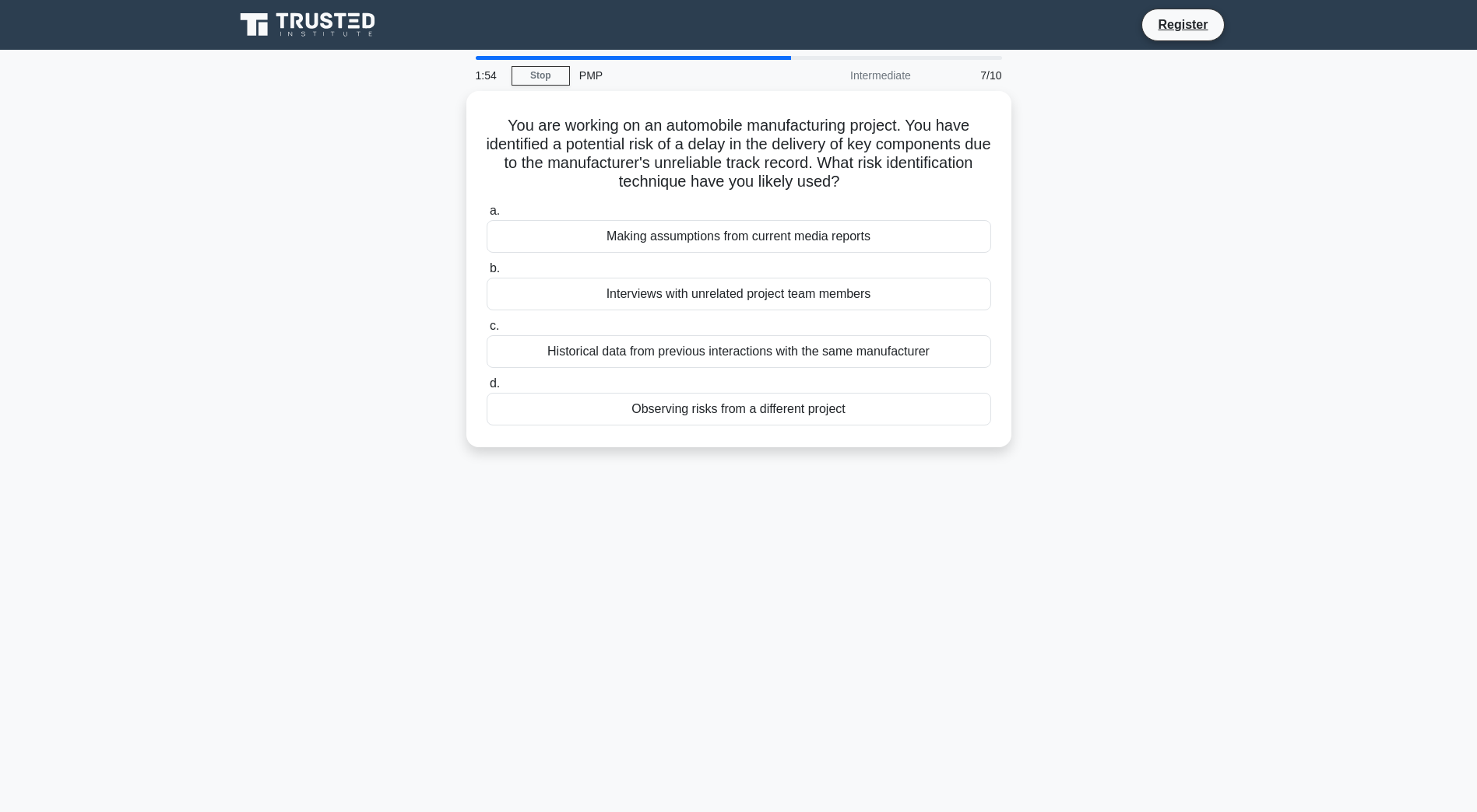
click at [1332, 231] on main "1:54 Stop PMP Intermediate 7/10 You are working on an automobile manufacturing …" at bounding box center [738, 445] width 1477 height 791
drag, startPoint x: 813, startPoint y: 232, endPoint x: 949, endPoint y: 355, distance: 183.4
click at [949, 355] on div "a. Making assumptions from current media reports b. Interviews with unrelated p…" at bounding box center [738, 309] width 523 height 230
drag, startPoint x: 949, startPoint y: 355, endPoint x: 1206, endPoint y: 254, distance: 276.1
click at [1206, 254] on div "You are working on an automobile manufacturing project. You have identified a p…" at bounding box center [738, 278] width 1028 height 375
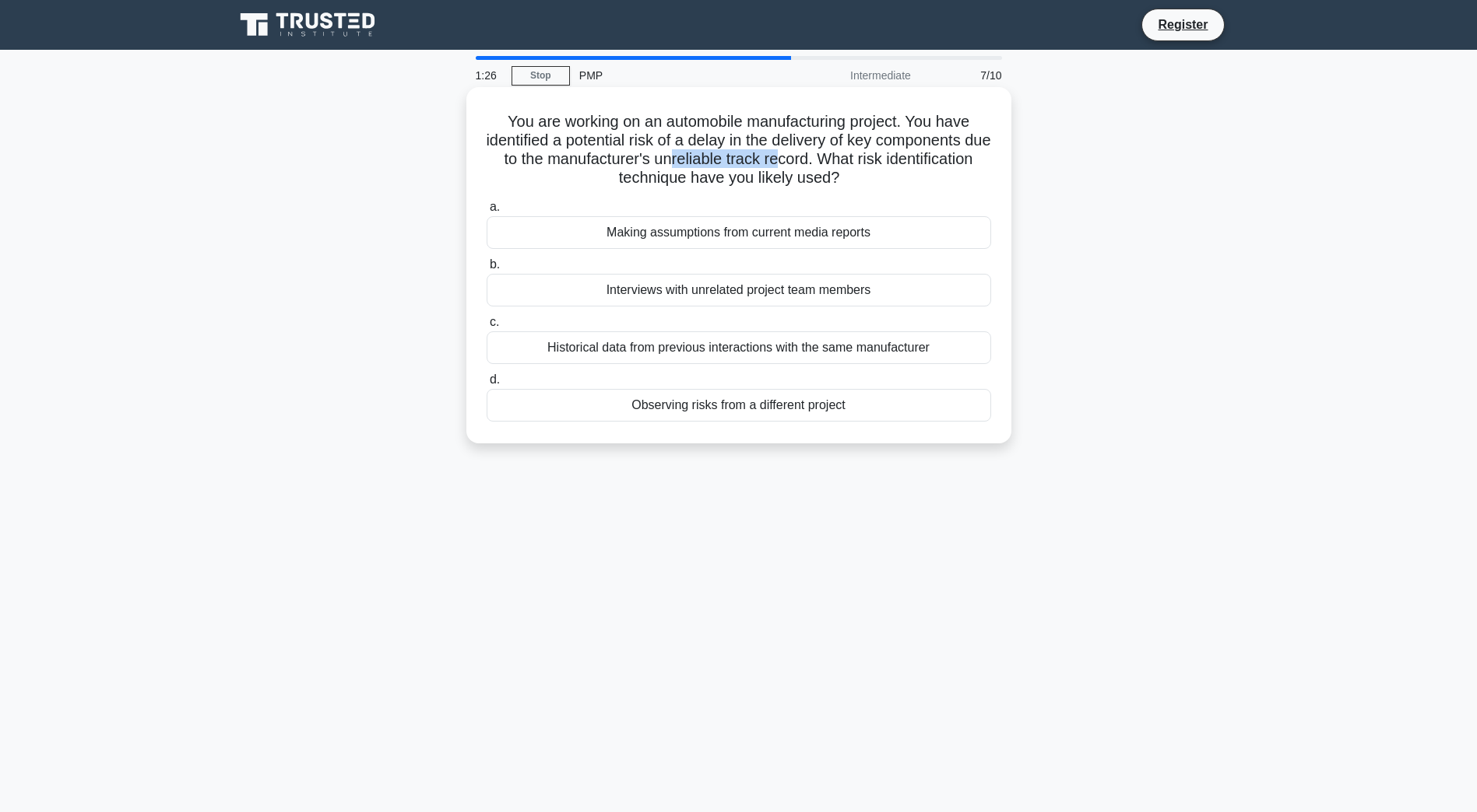
drag, startPoint x: 734, startPoint y: 158, endPoint x: 842, endPoint y: 159, distance: 108.0
click at [842, 159] on h5 "You are working on an automobile manufacturing project. You have identified a p…" at bounding box center [738, 150] width 507 height 76
drag, startPoint x: 647, startPoint y: 134, endPoint x: 662, endPoint y: 146, distance: 19.2
click at [662, 146] on h5 "You are working on an automobile manufacturing project. You have identified a p…" at bounding box center [738, 150] width 507 height 76
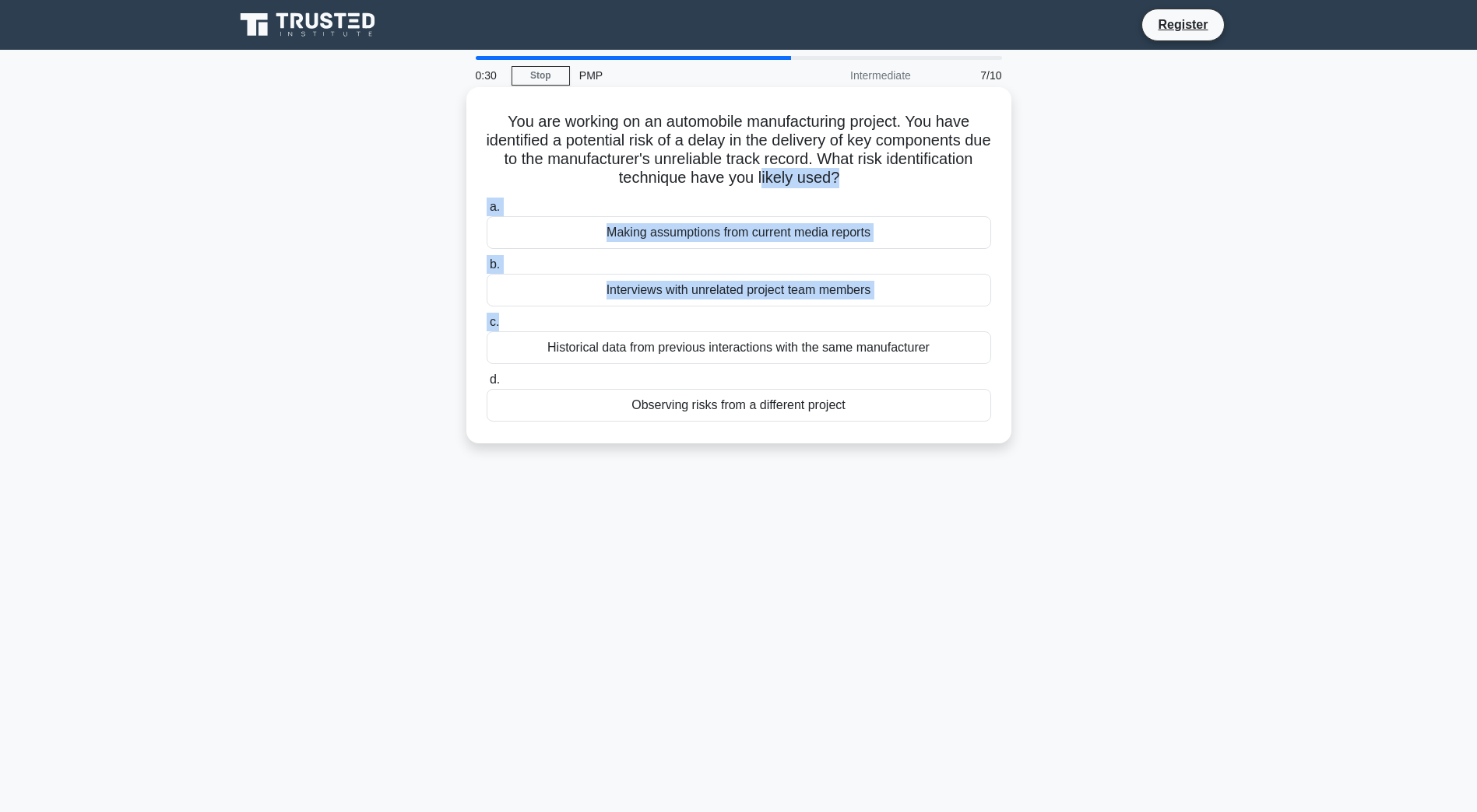
drag, startPoint x: 662, startPoint y: 146, endPoint x: 572, endPoint y: 331, distance: 205.7
click at [572, 331] on div "You are working on an automobile manufacturing project. You have identified a p…" at bounding box center [738, 266] width 532 height 344
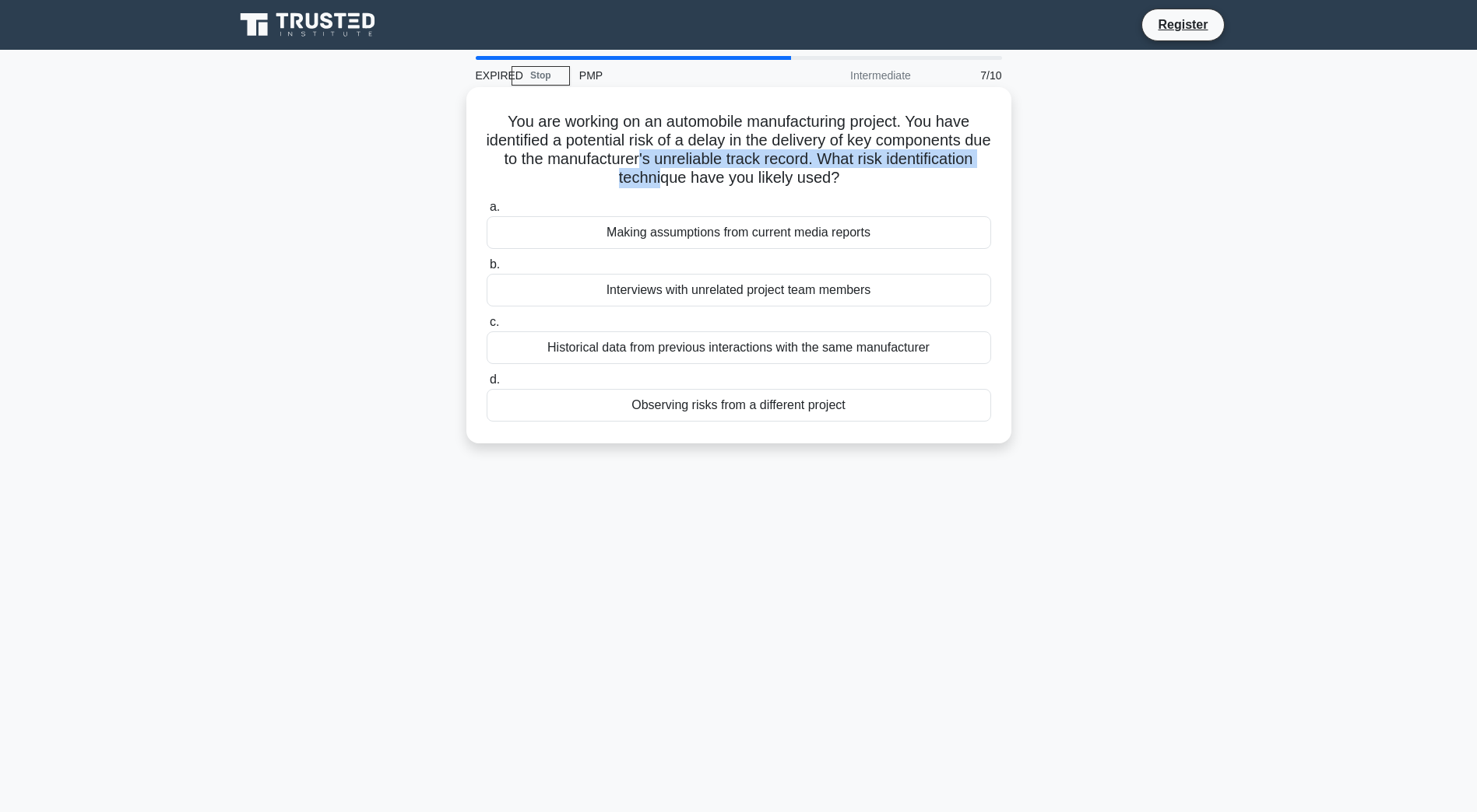
drag, startPoint x: 702, startPoint y: 151, endPoint x: 707, endPoint y: 189, distance: 38.3
click at [707, 189] on h5 "You are working on an automobile manufacturing project. You have identified a p…" at bounding box center [738, 150] width 507 height 76
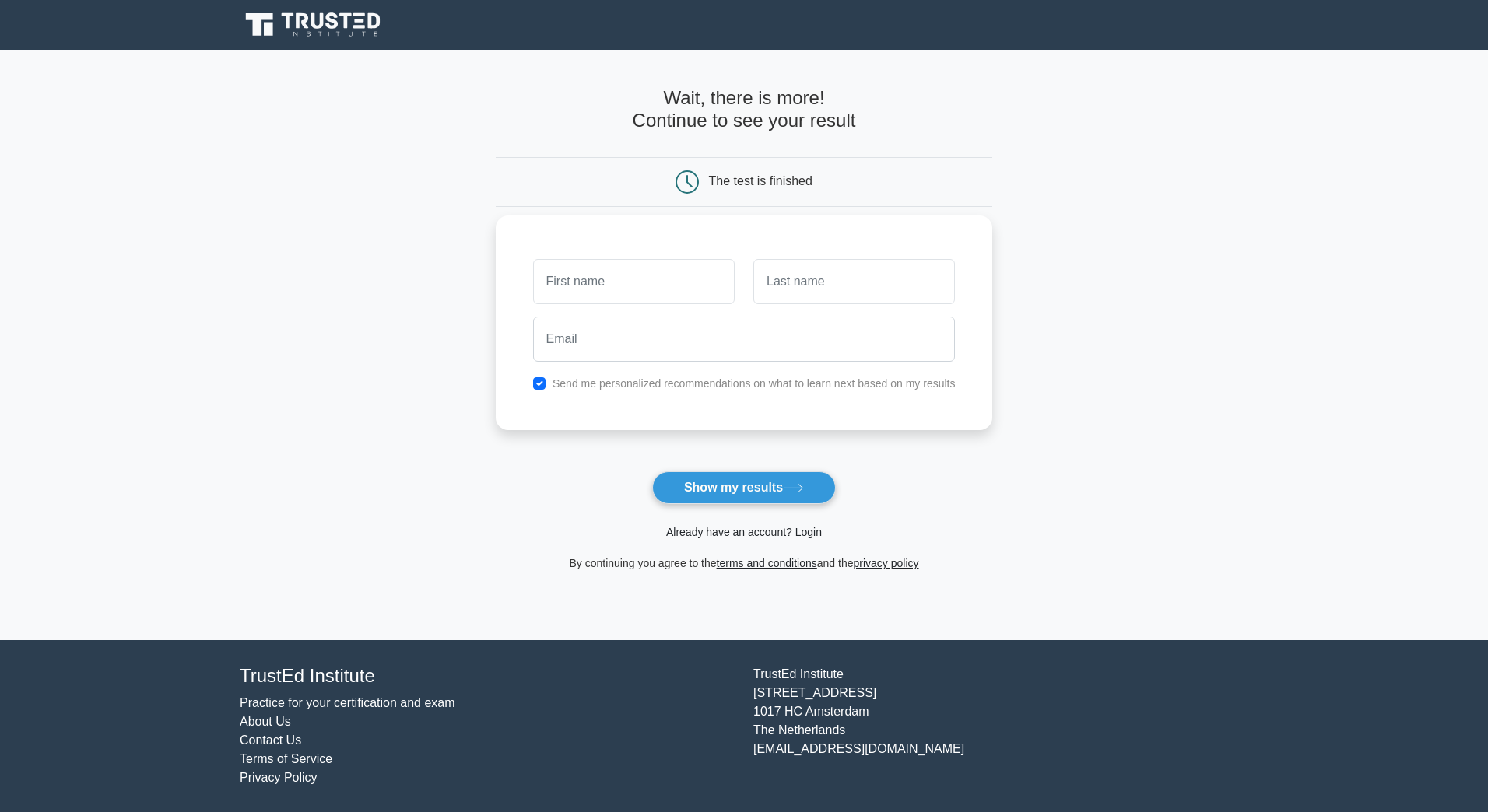
click at [614, 282] on input "text" at bounding box center [634, 281] width 201 height 45
type input "helen"
click at [776, 291] on input "text" at bounding box center [854, 281] width 201 height 45
type input "fidelia"
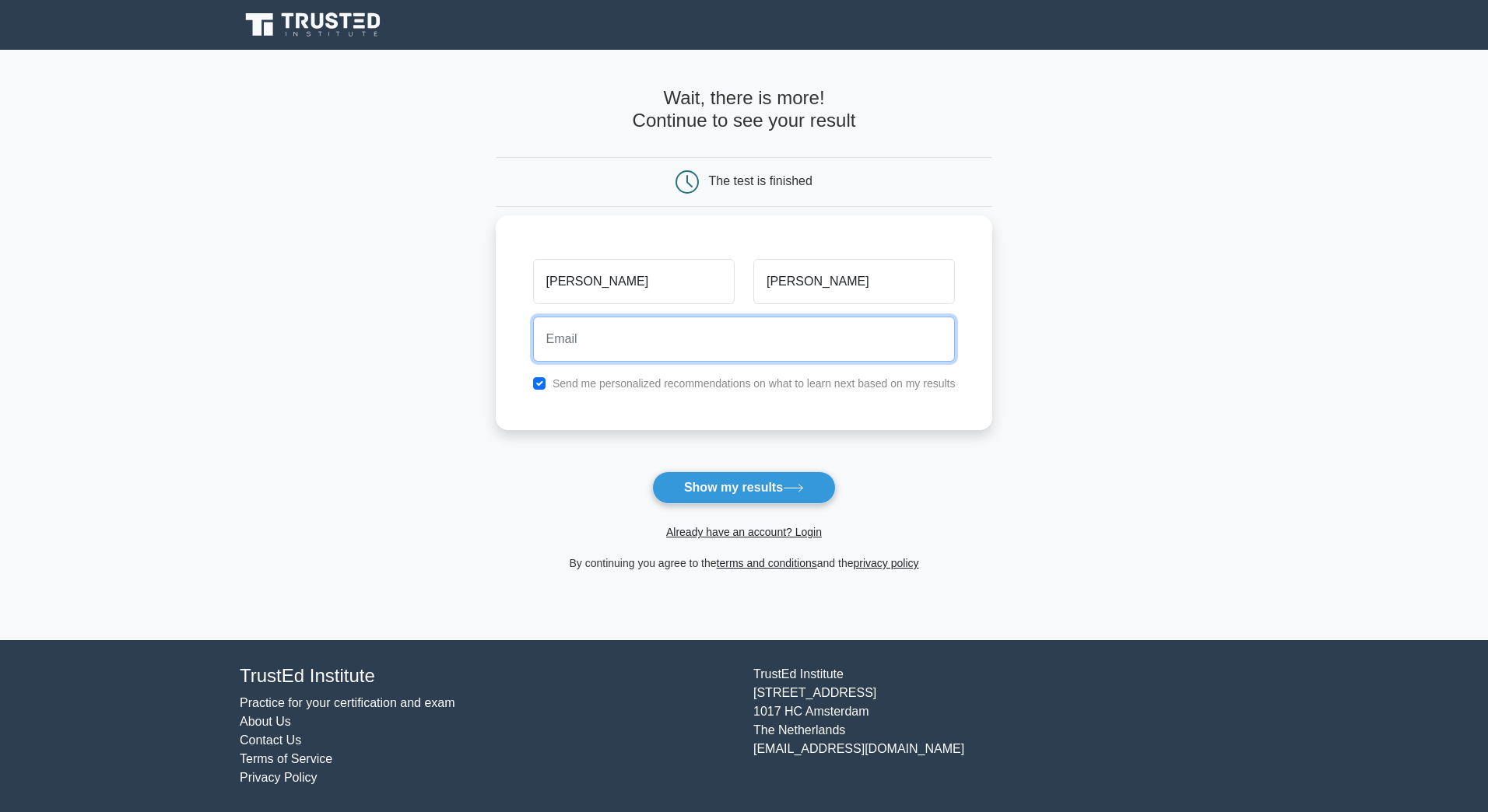
click at [740, 334] on input "email" at bounding box center [744, 339] width 422 height 45
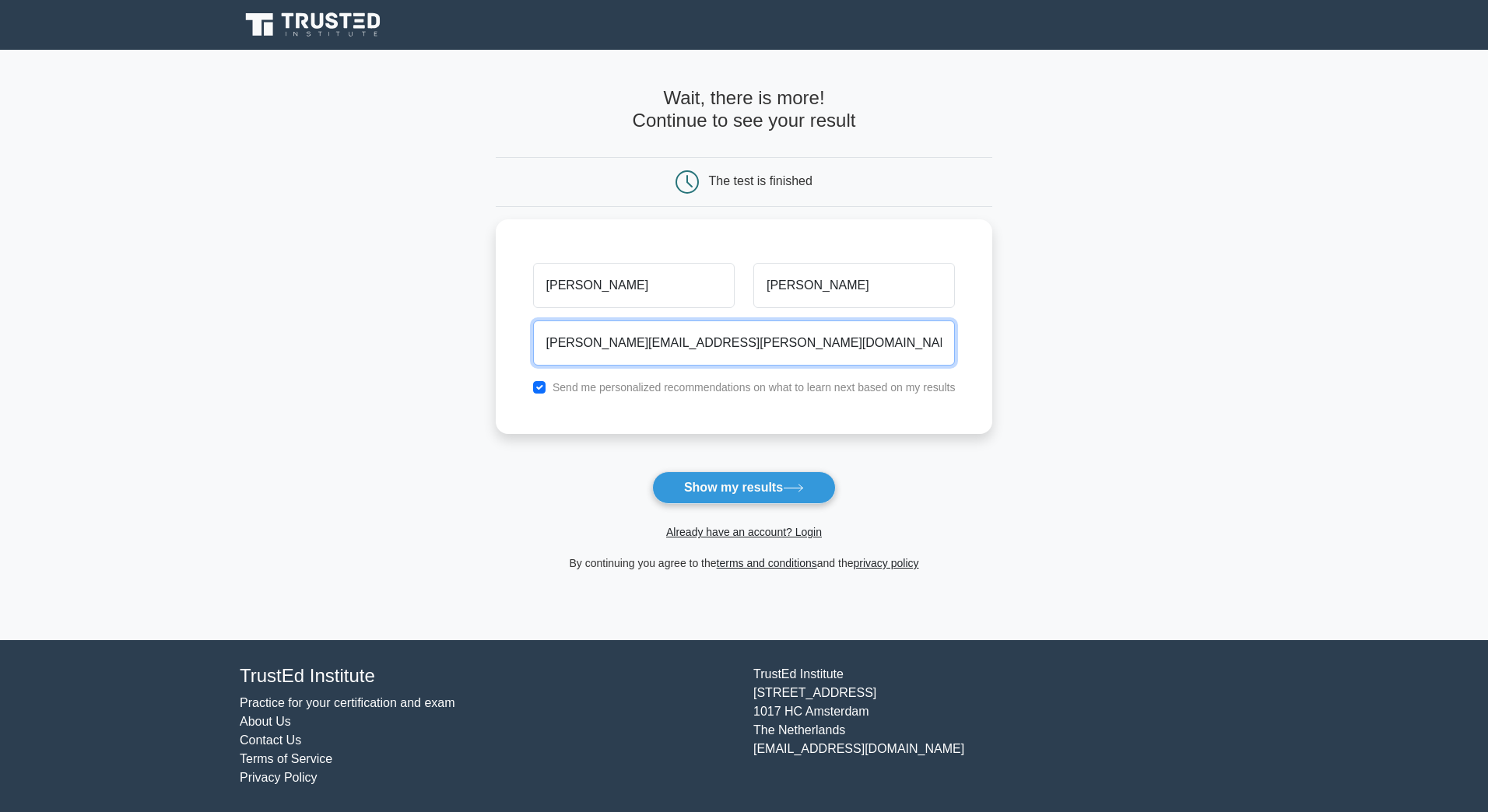
type input "helen.fidelia@gmail.com"
click at [695, 509] on div "Already have an account? Login" at bounding box center [744, 523] width 497 height 38
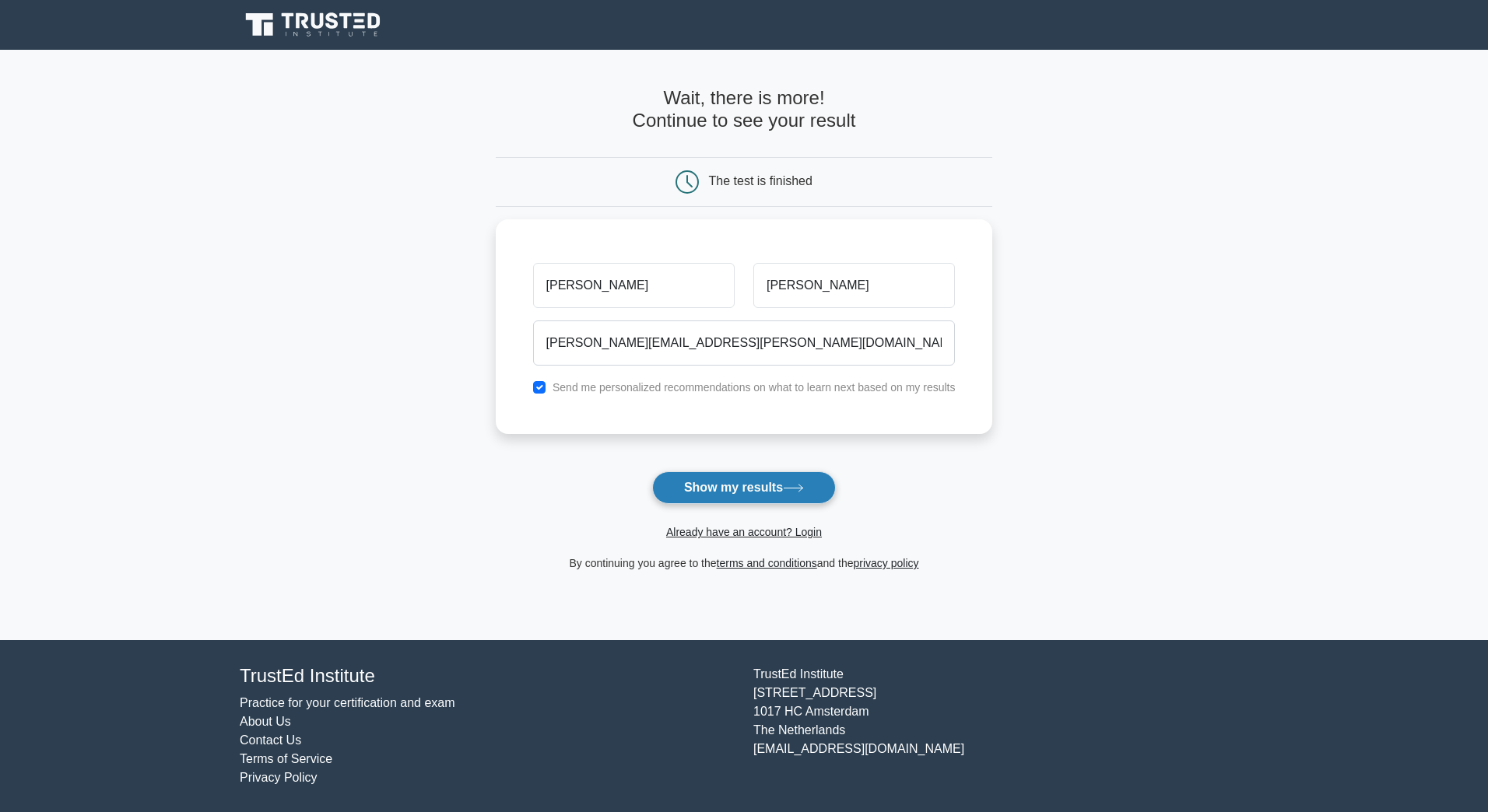
click at [694, 490] on button "Show my results" at bounding box center [744, 488] width 184 height 33
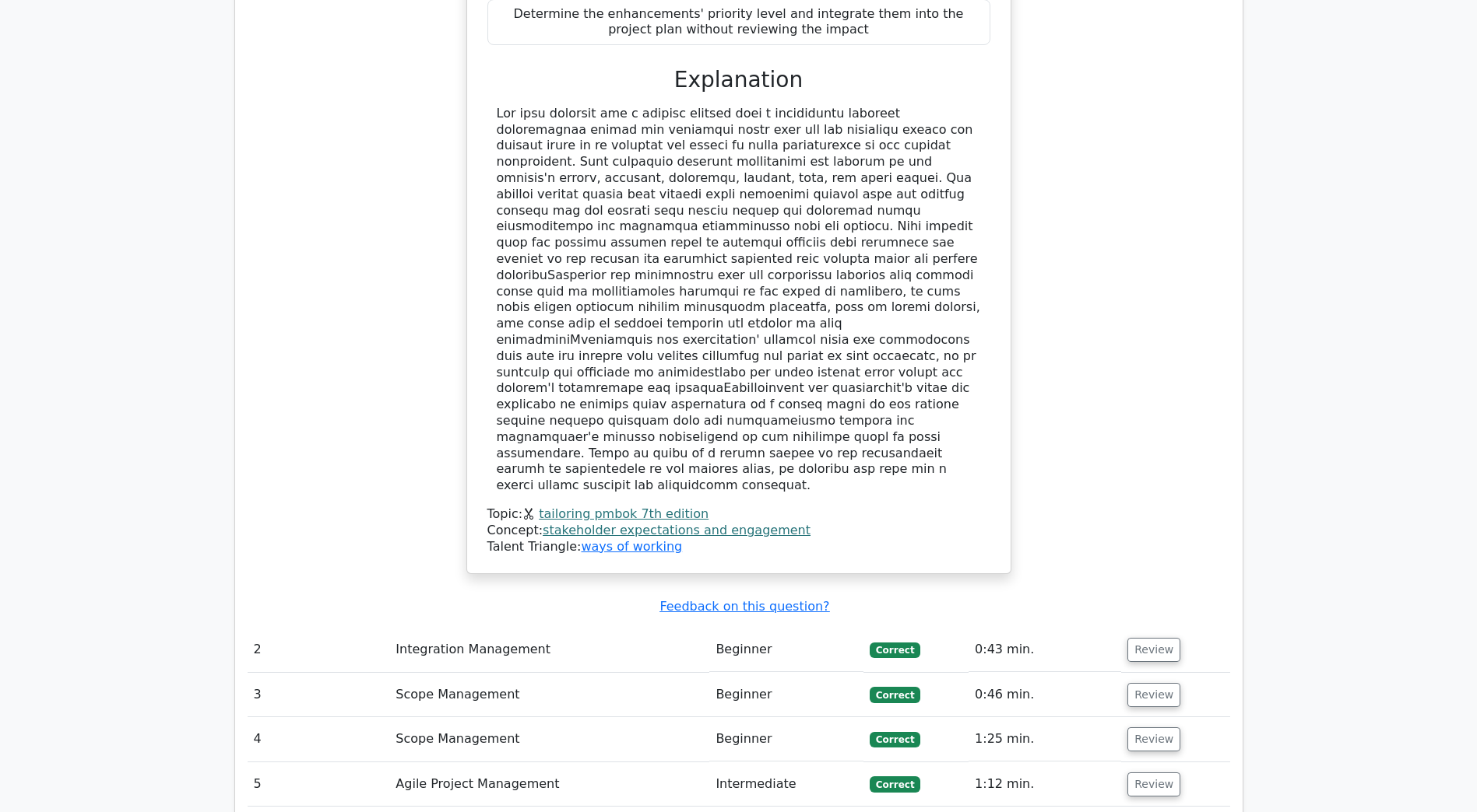
scroll to position [1790, 0]
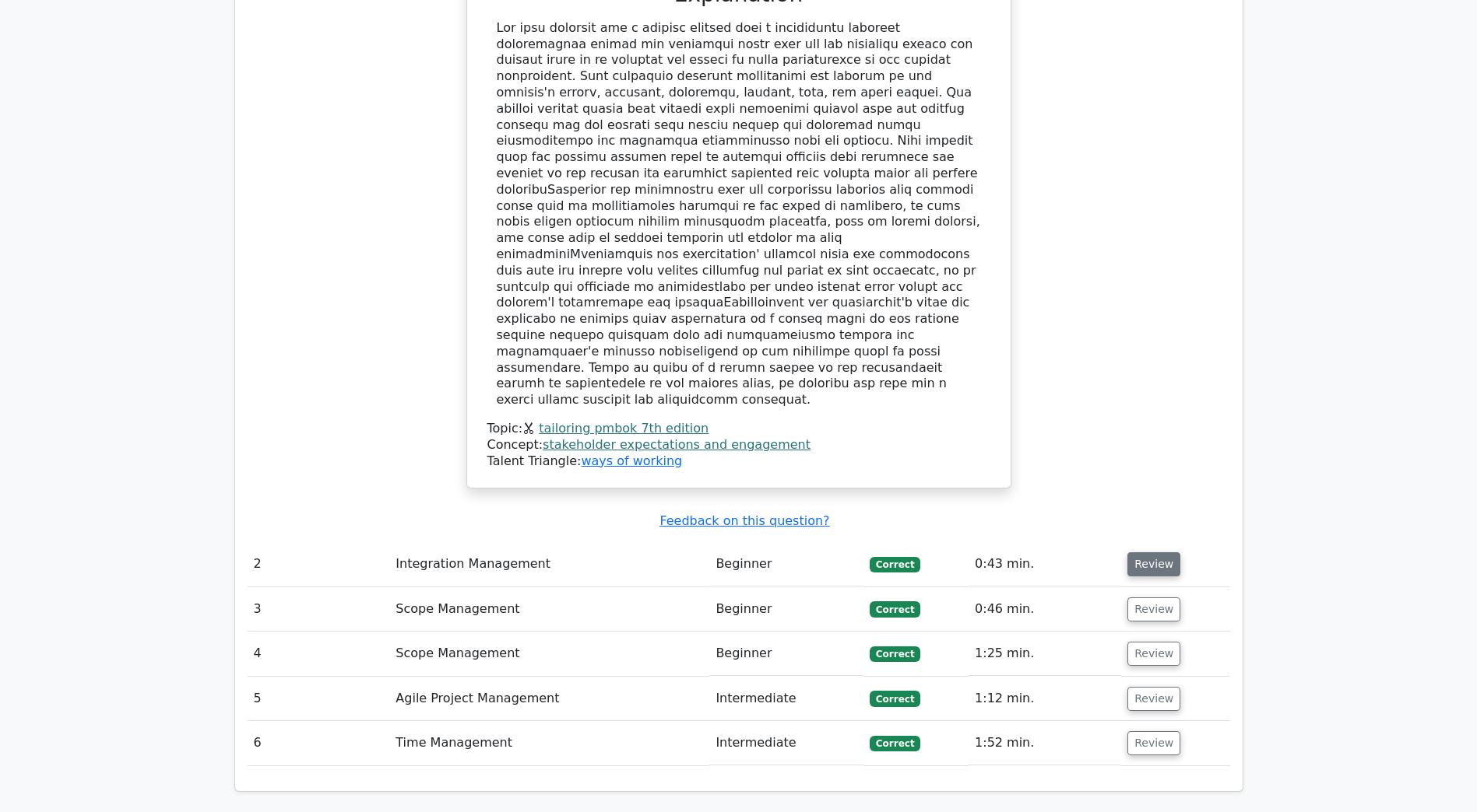
click at [1163, 553] on button "Review" at bounding box center [1153, 564] width 53 height 24
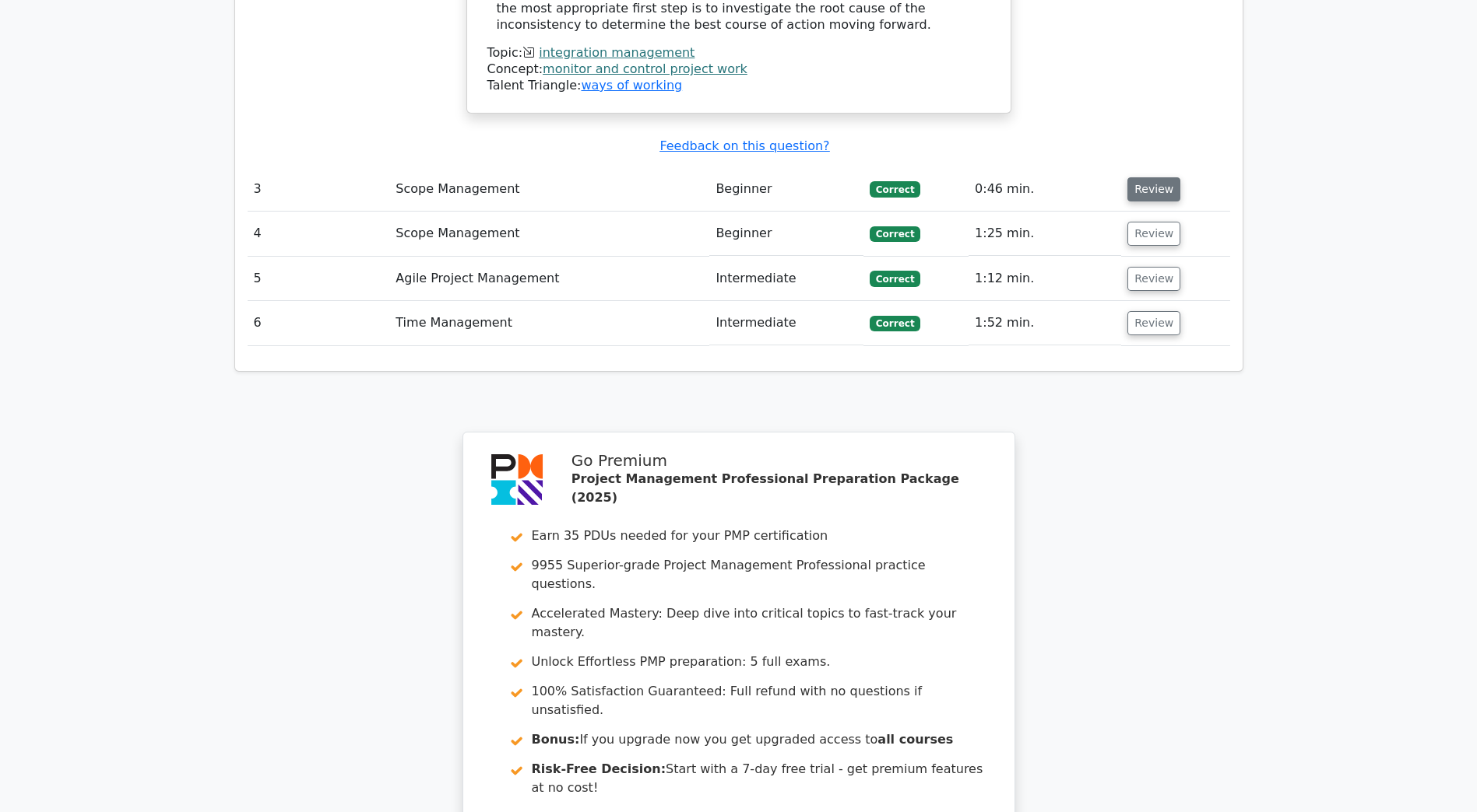
scroll to position [2956, 0]
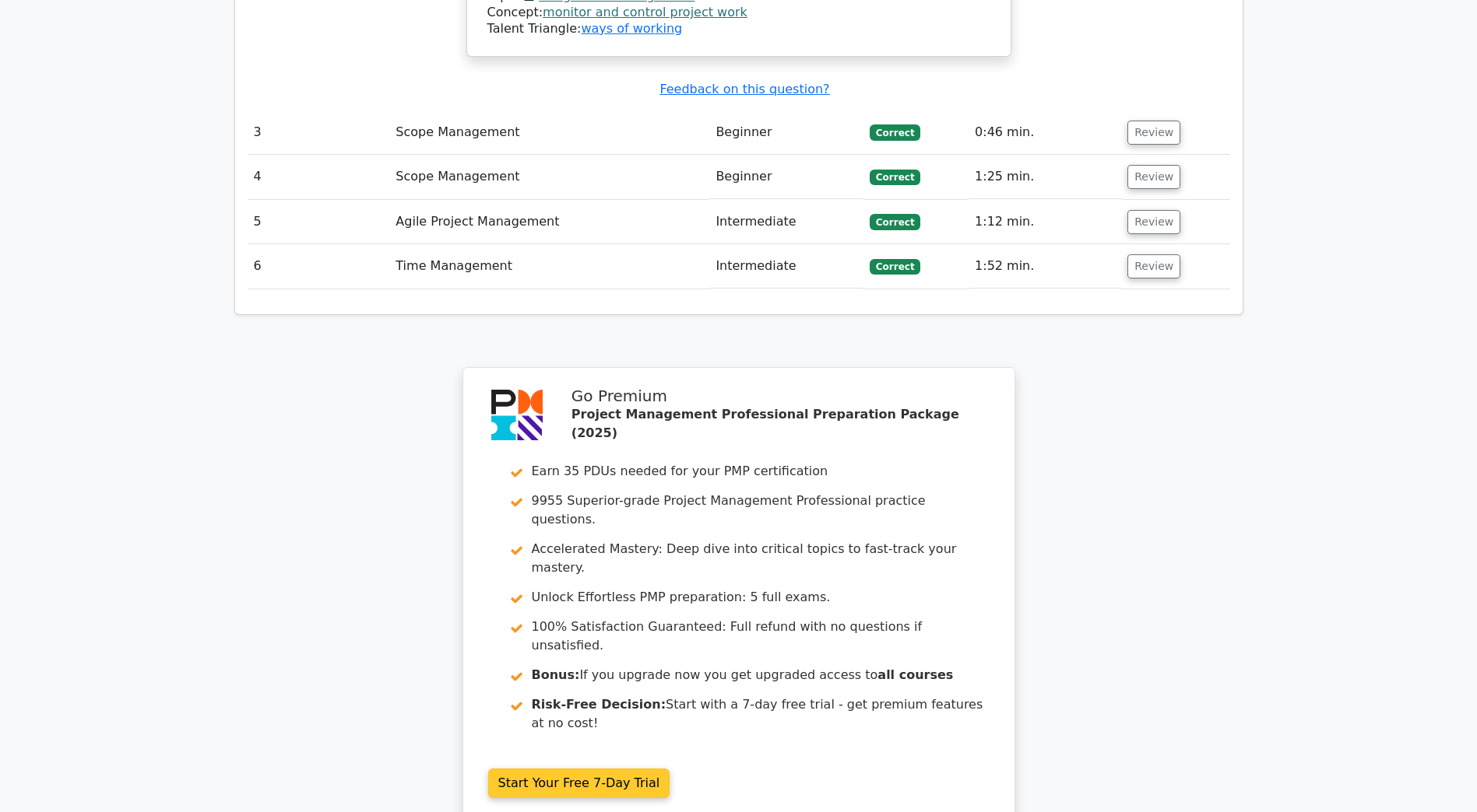
click at [670, 769] on link "Start Your Free 7-Day Trial" at bounding box center [580, 784] width 182 height 30
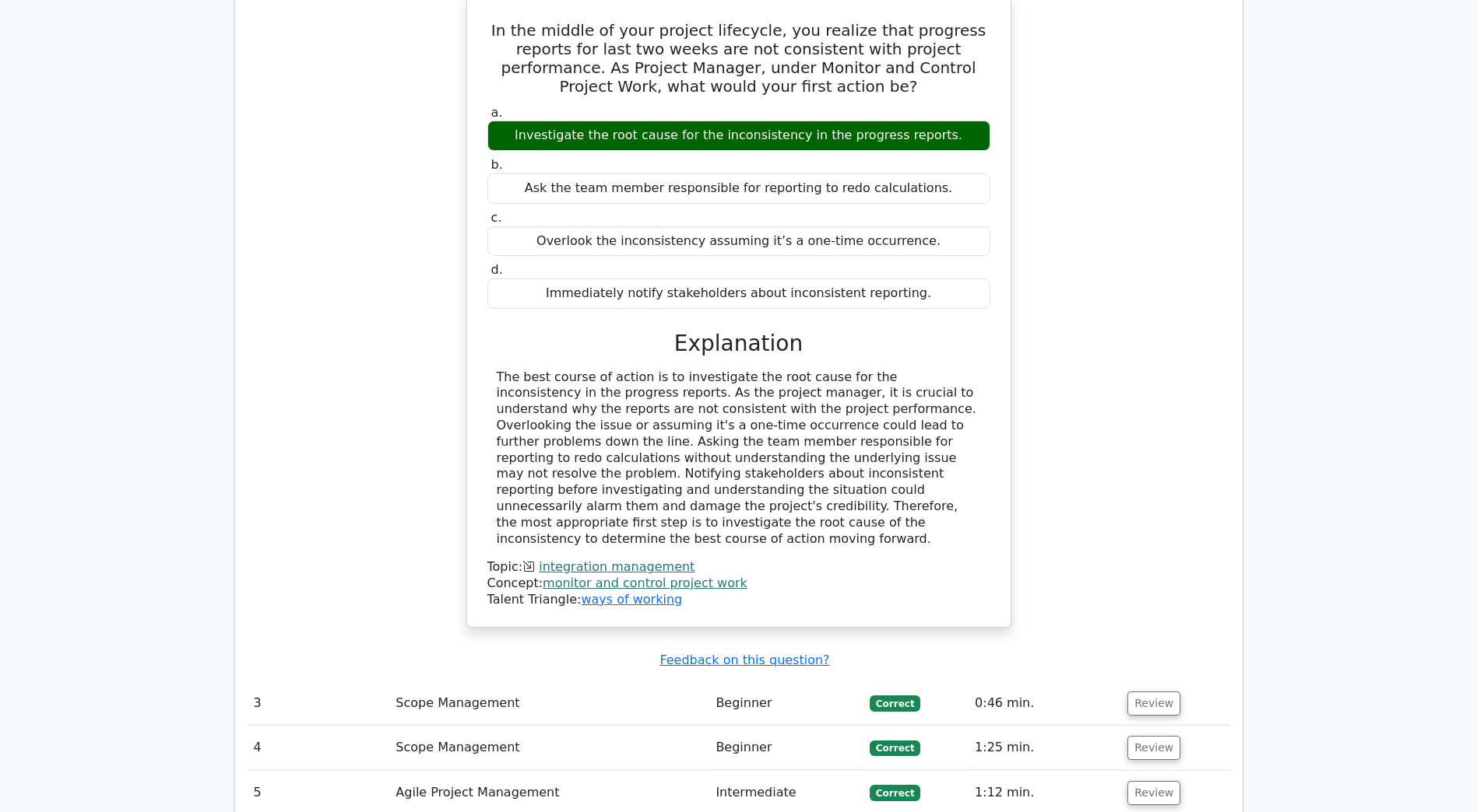
scroll to position [2334, 0]
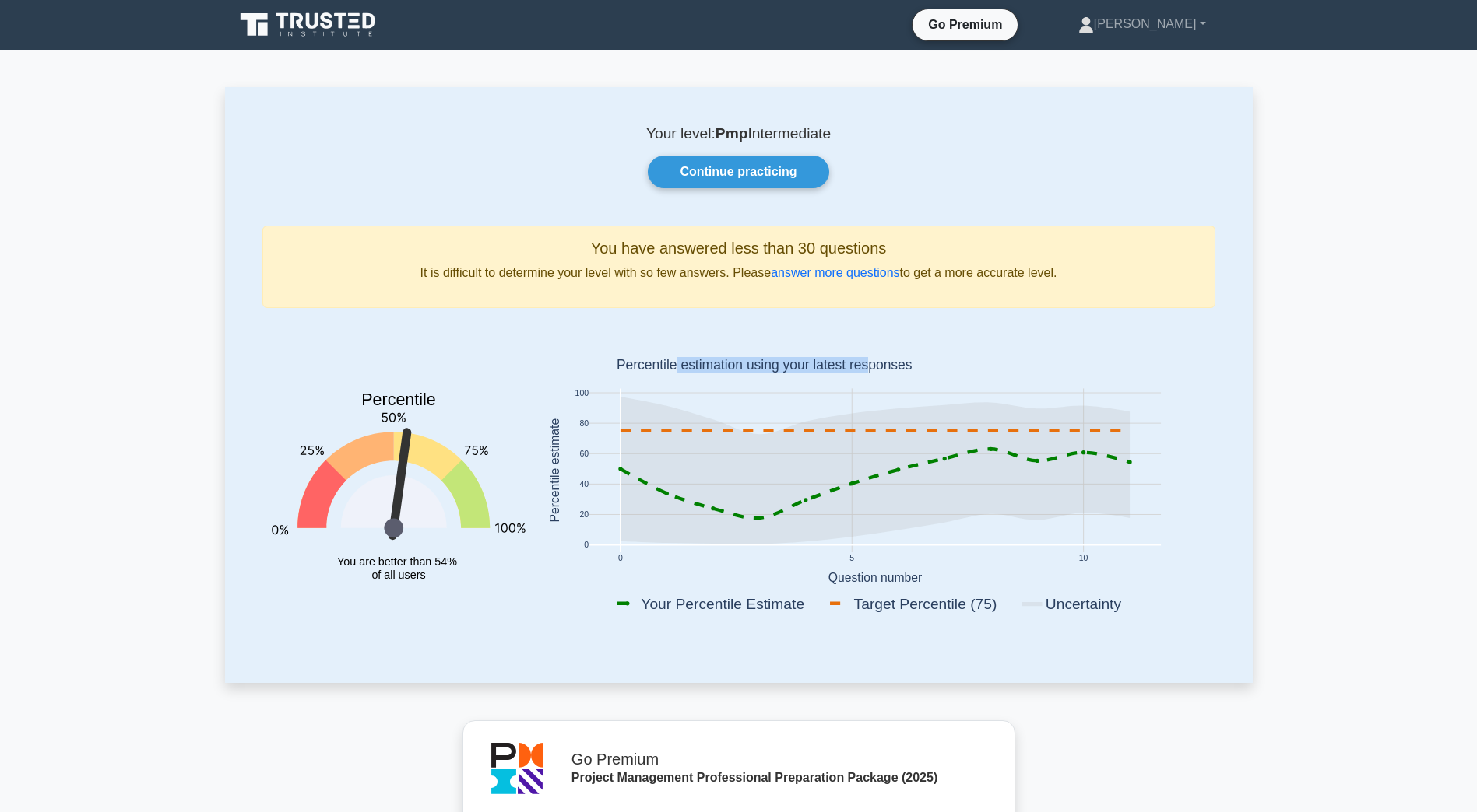
drag, startPoint x: 684, startPoint y: 369, endPoint x: 902, endPoint y: 369, distance: 218.0
click at [902, 369] on text "Percentile estimation using your latest responses" at bounding box center [764, 366] width 296 height 16
click at [790, 174] on link "Continue practicing" at bounding box center [738, 172] width 181 height 33
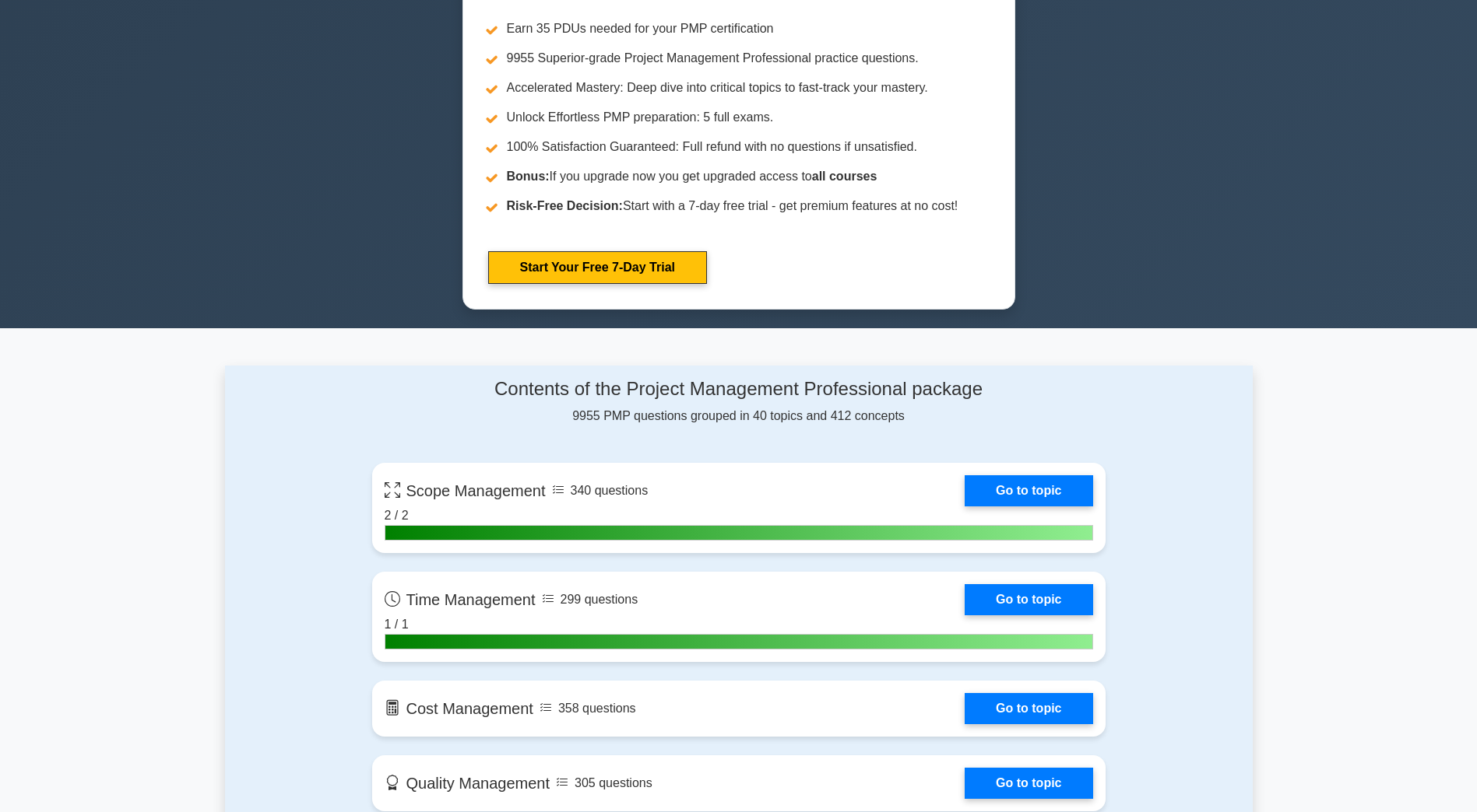
scroll to position [1012, 0]
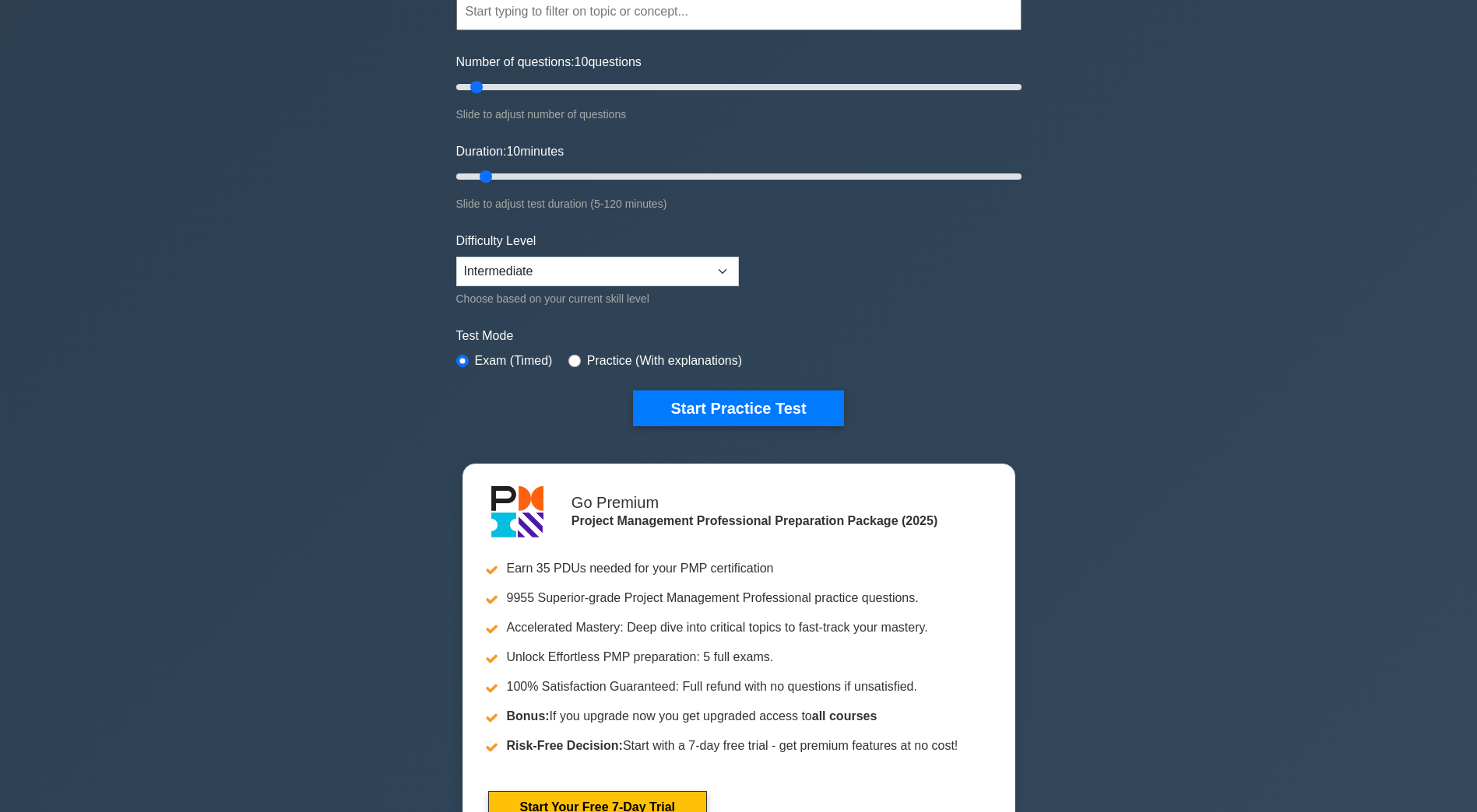
scroll to position [156, 0]
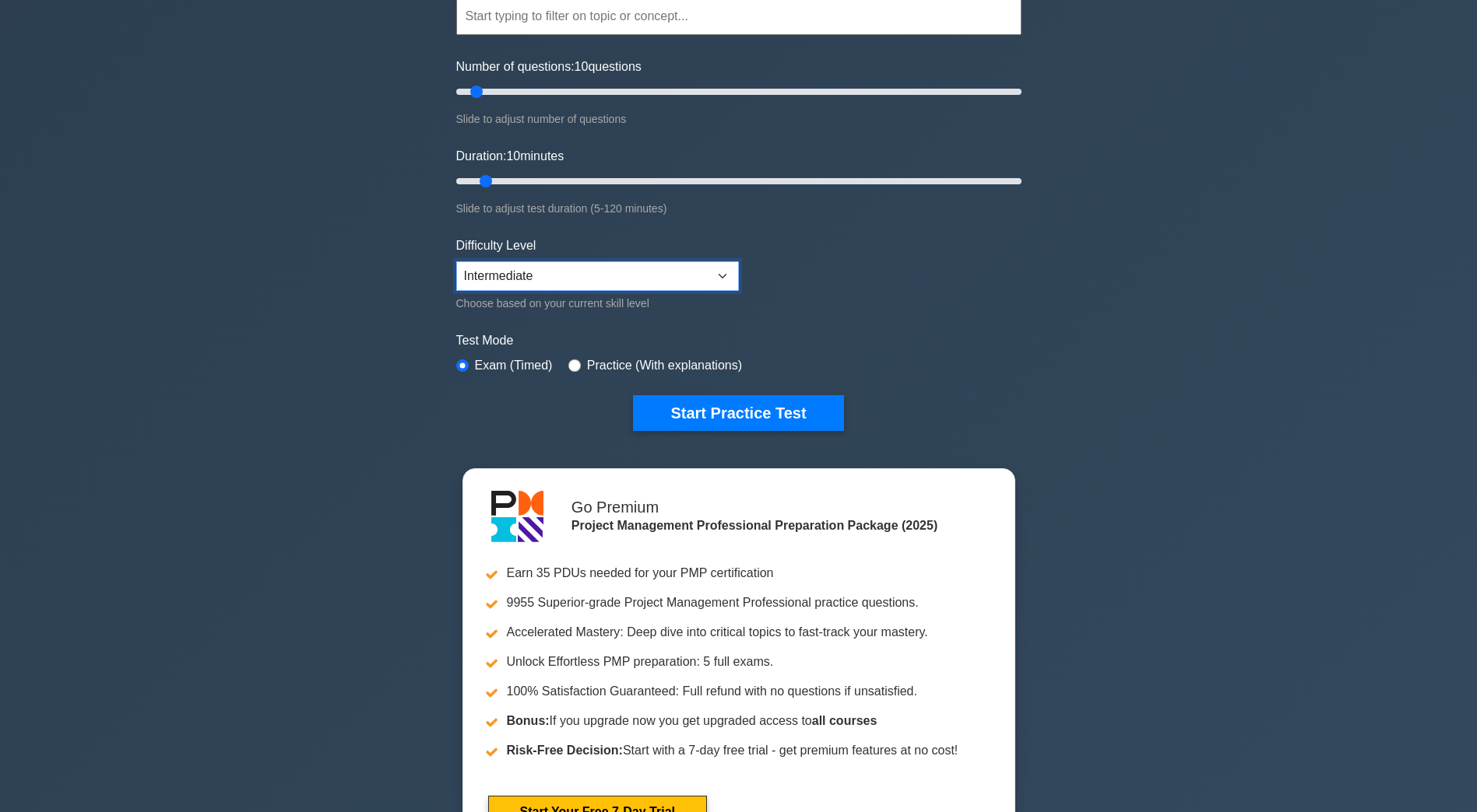
click at [529, 275] on select "Beginner Intermediate Expert" at bounding box center [597, 277] width 282 height 30
select select "expert"
click at [456, 262] on select "Beginner Intermediate Expert" at bounding box center [597, 277] width 282 height 30
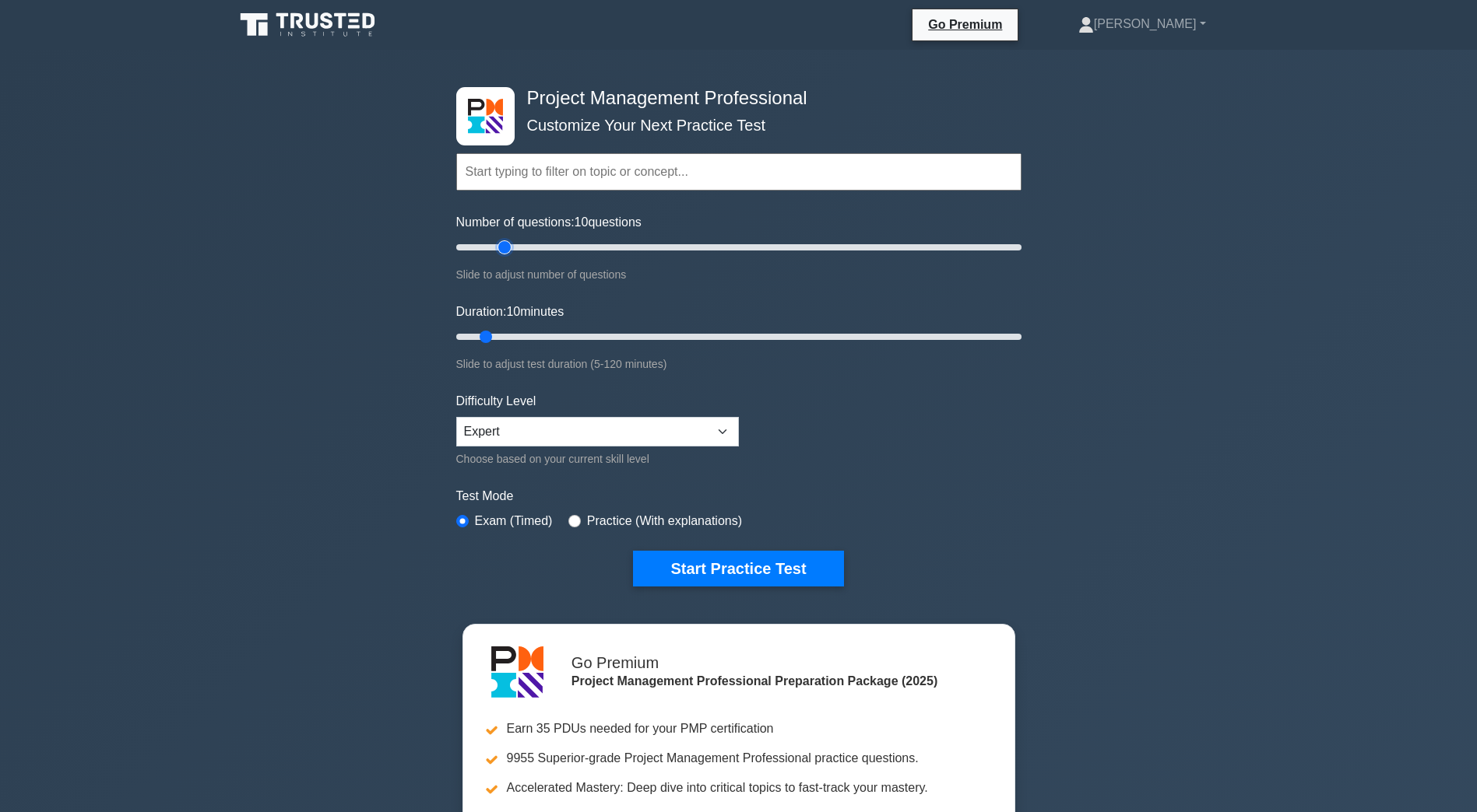
click at [507, 246] on input "Number of questions: 10 questions" at bounding box center [738, 248] width 565 height 19
drag, startPoint x: 507, startPoint y: 246, endPoint x: 470, endPoint y: 259, distance: 39.2
type input "10"
click at [470, 257] on input "Number of questions: 10 questions" at bounding box center [738, 248] width 565 height 19
drag, startPoint x: 488, startPoint y: 336, endPoint x: 526, endPoint y: 335, distance: 38.0
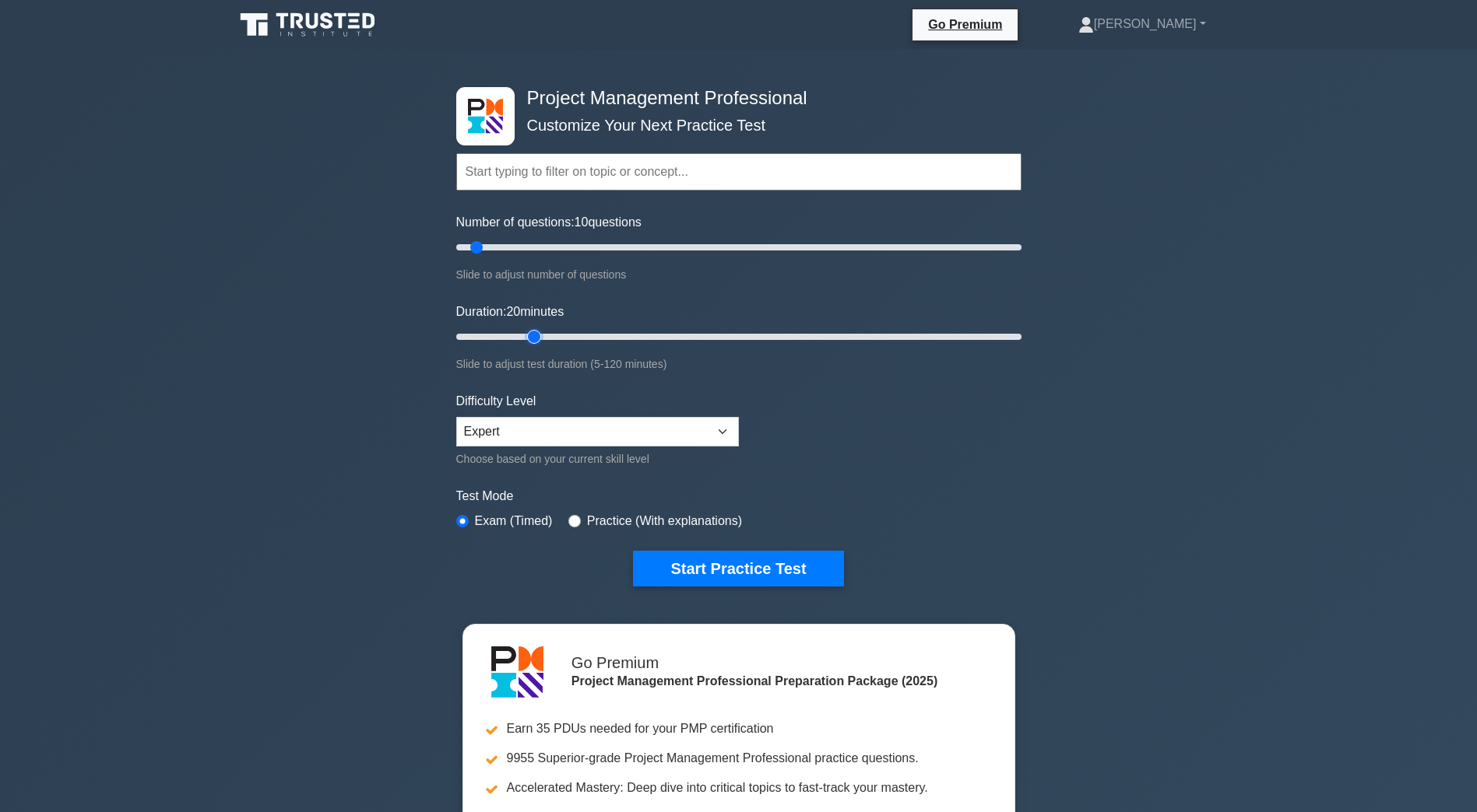
type input "20"
click at [526, 335] on input "Duration: 20 minutes" at bounding box center [738, 337] width 565 height 19
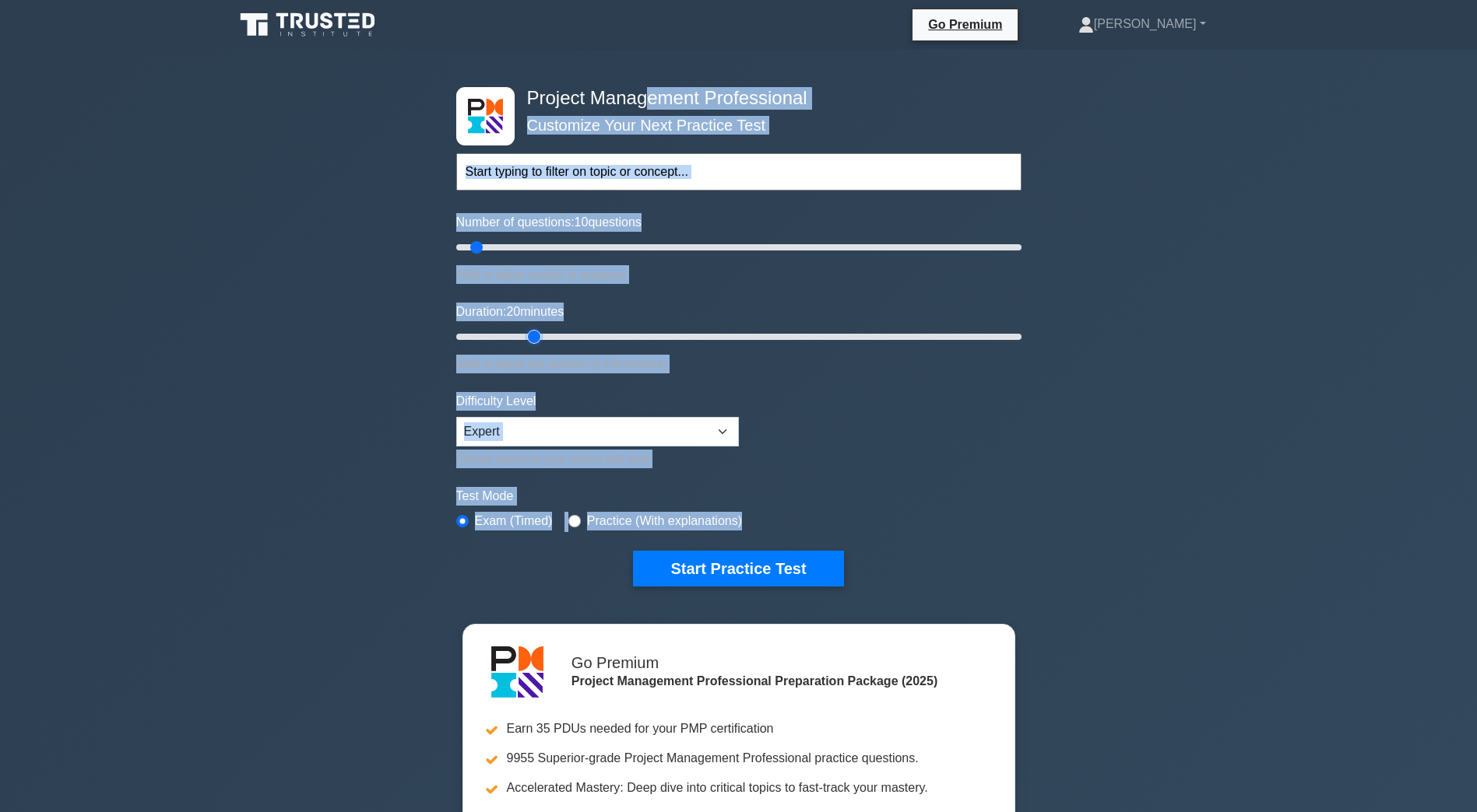
drag, startPoint x: 650, startPoint y: 98, endPoint x: 1282, endPoint y: 537, distance: 769.5
click at [1282, 537] on div "Project Management Professional Customize Your Next Practice Test Topics Scope …" at bounding box center [738, 538] width 1477 height 979
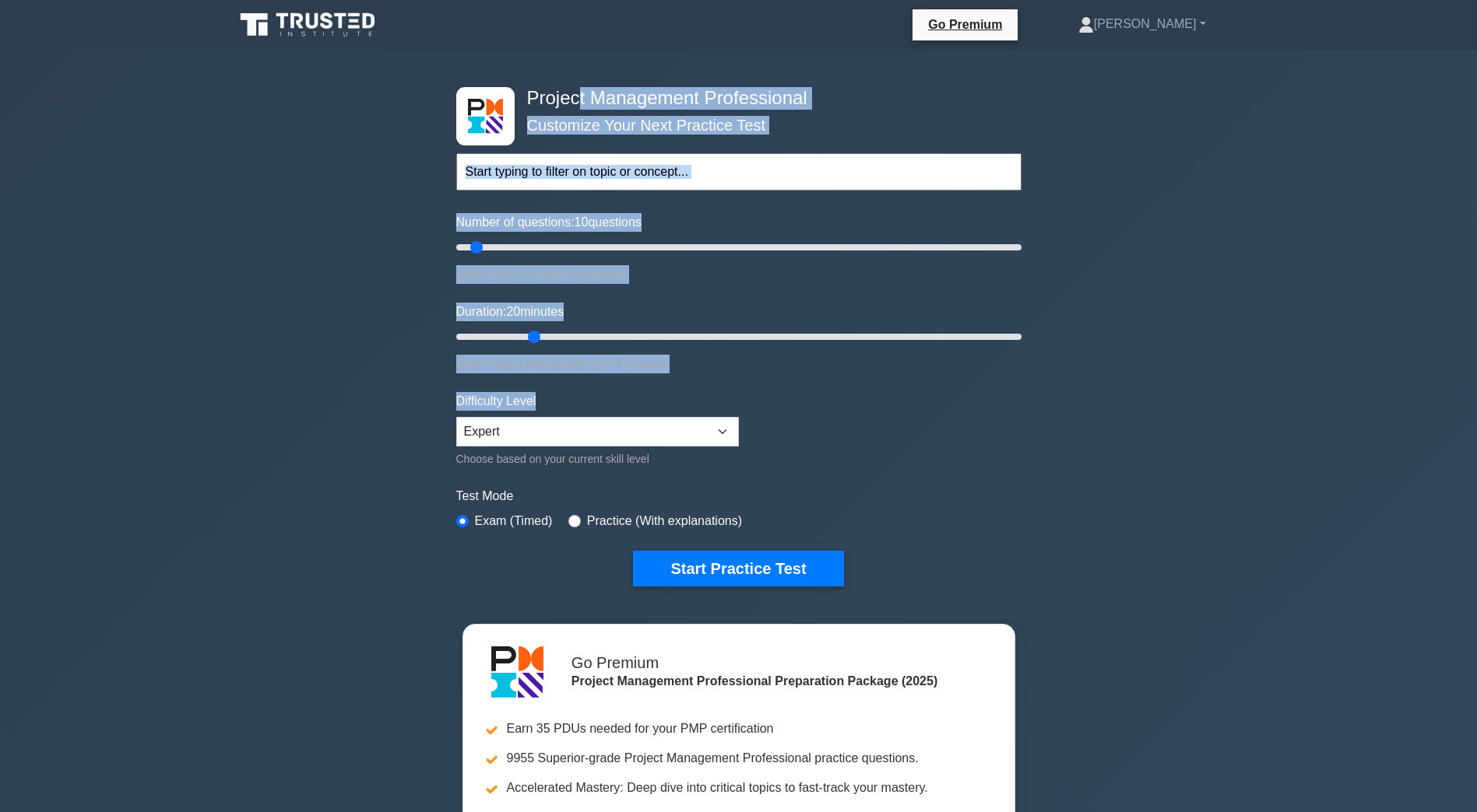
drag, startPoint x: 578, startPoint y: 92, endPoint x: 671, endPoint y: 383, distance: 305.5
click at [671, 383] on div "Project Management Professional Customize Your Next Practice Test Topics Scope …" at bounding box center [738, 336] width 584 height 574
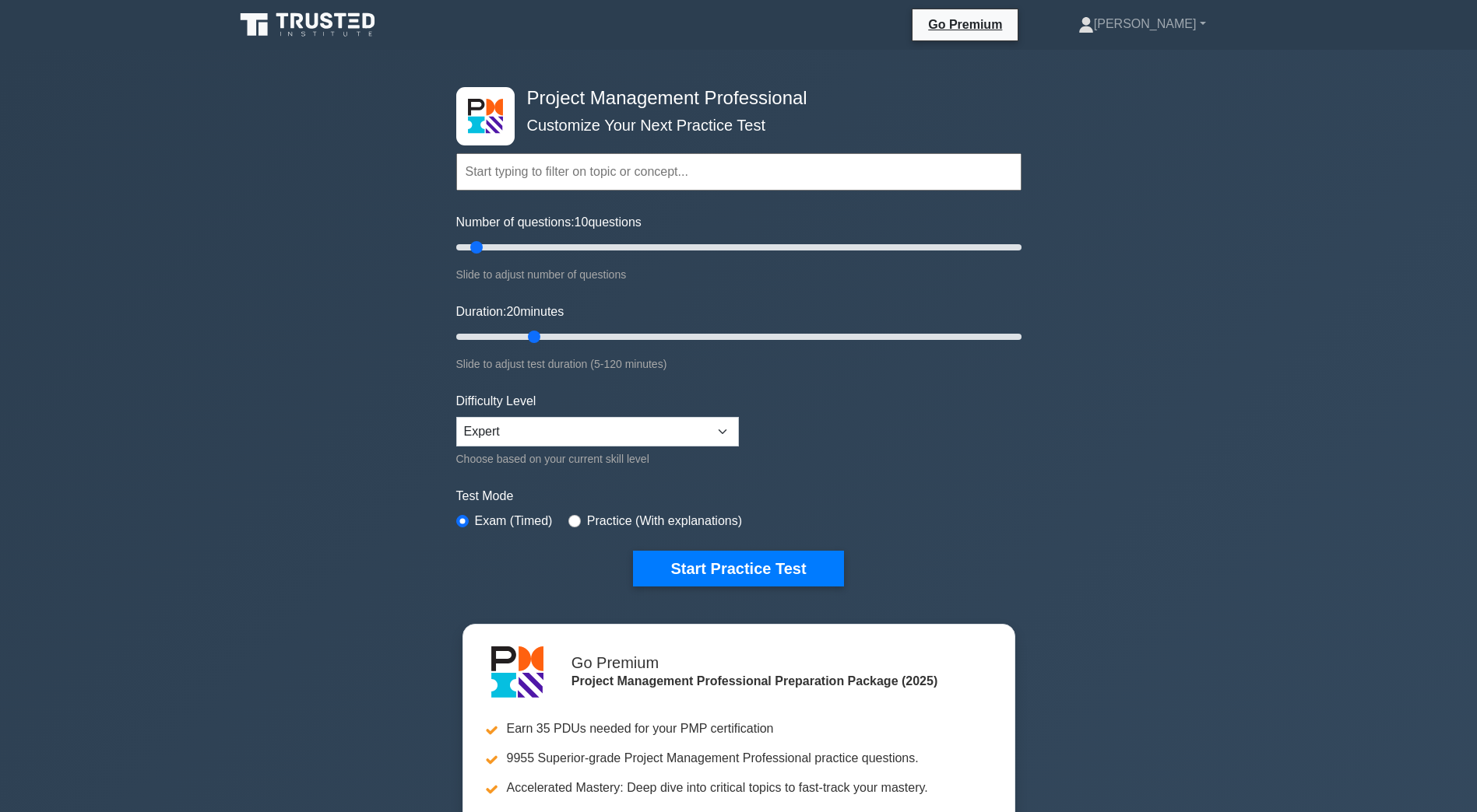
click at [1312, 452] on div "Project Management Professional Customize Your Next Practice Test Topics Scope …" at bounding box center [738, 538] width 1477 height 979
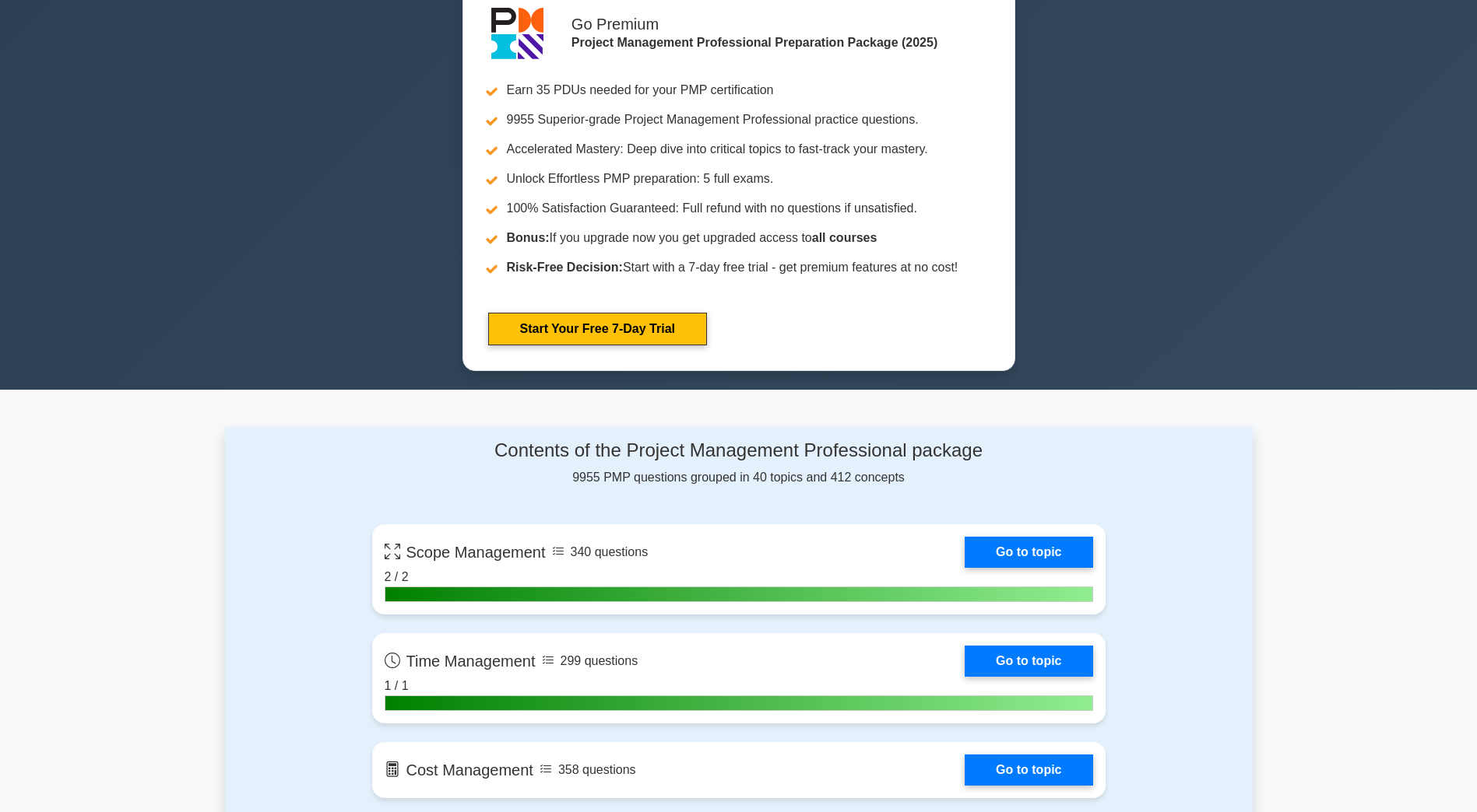
scroll to position [389, 0]
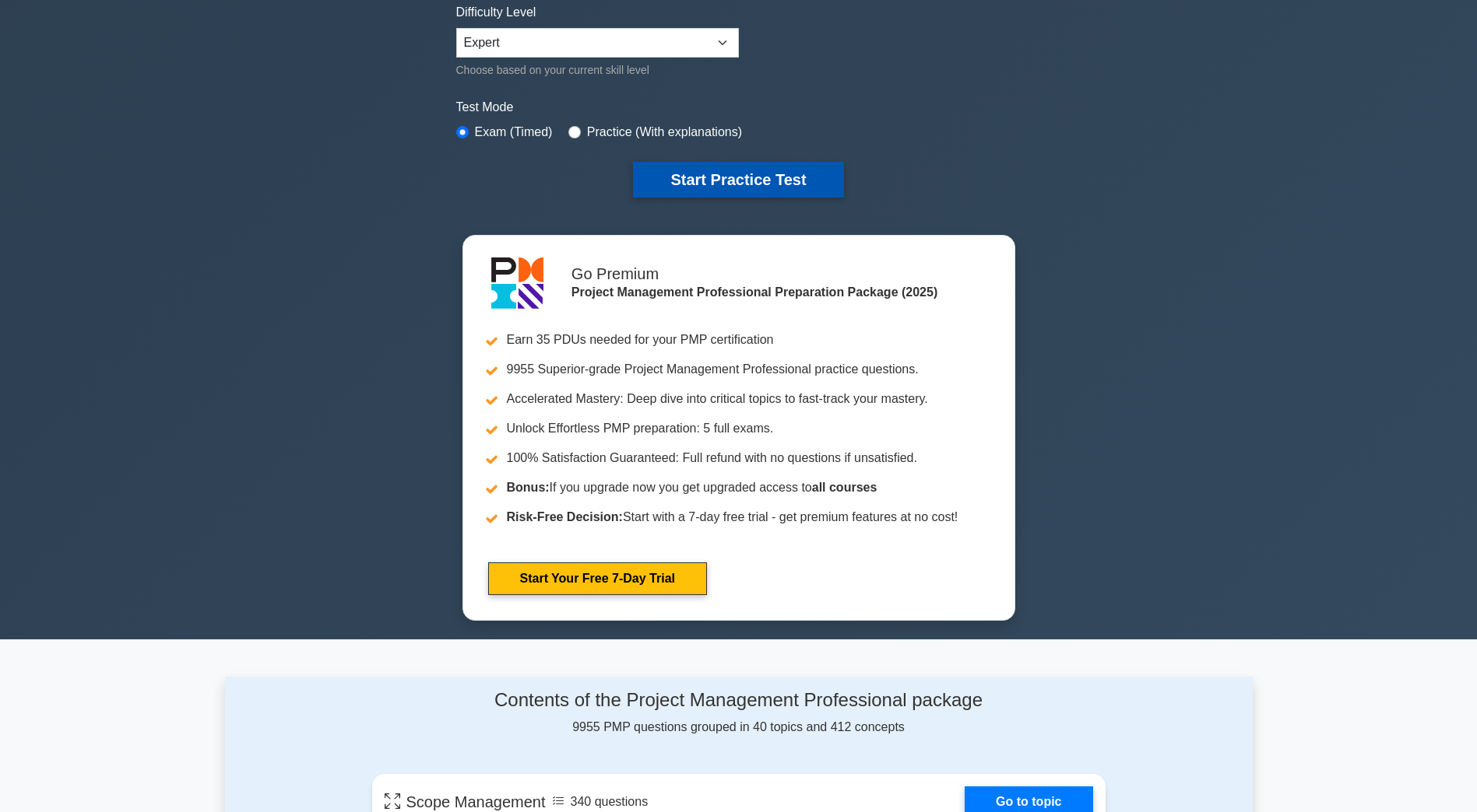
click at [742, 178] on button "Start Practice Test" at bounding box center [738, 180] width 210 height 36
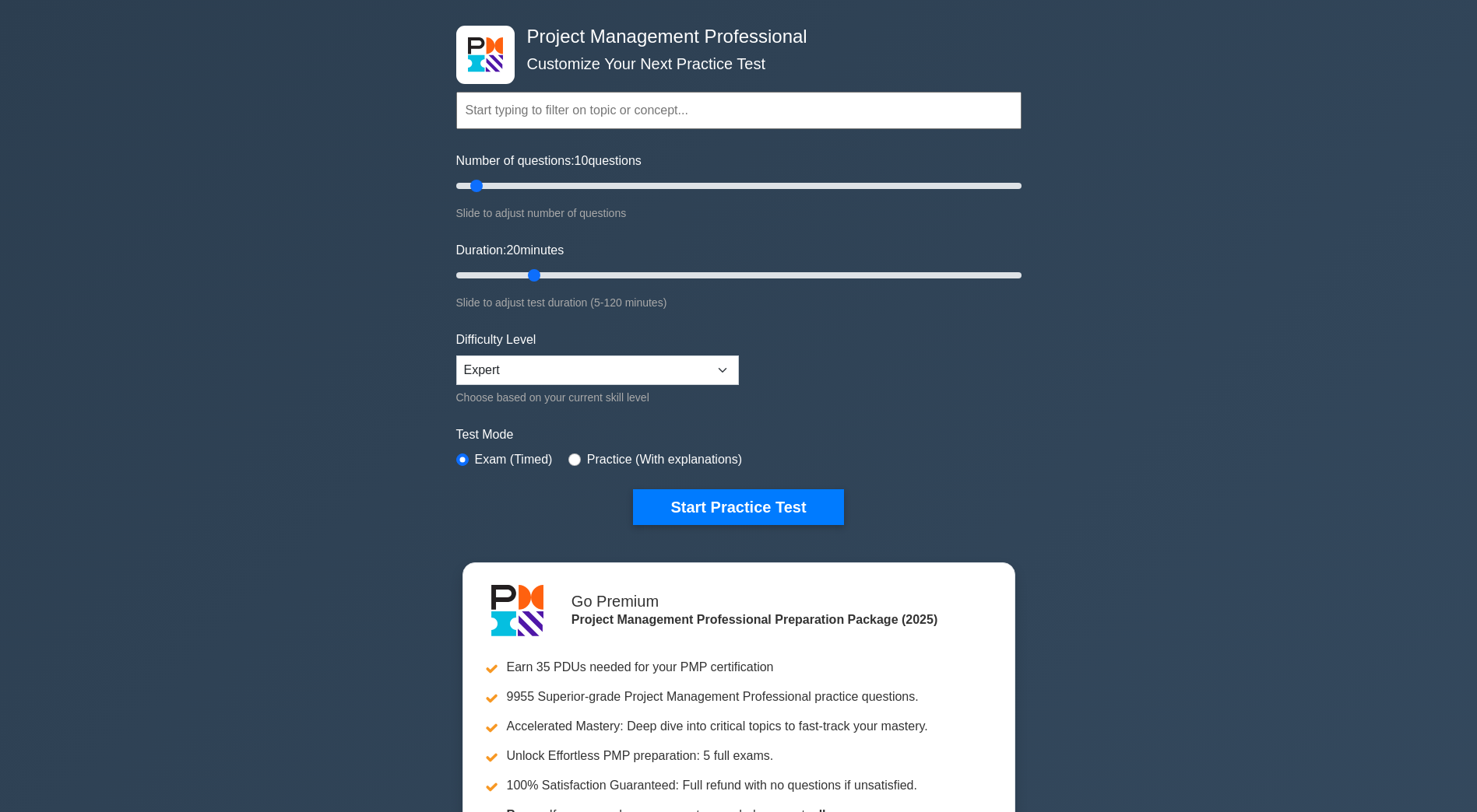
scroll to position [0, 0]
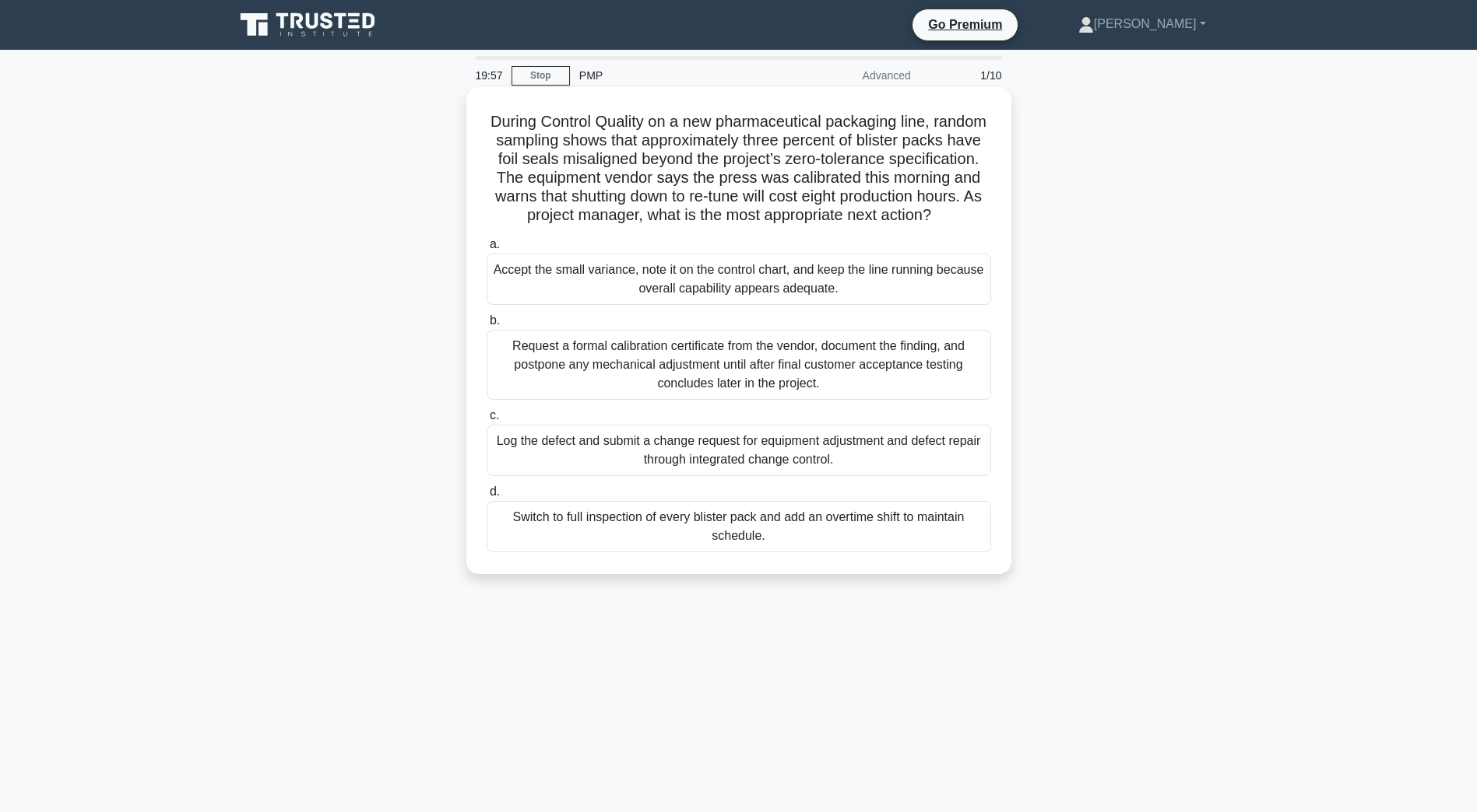
click at [594, 113] on h5 "During Control Quality on a new pharmaceutical packaging line, random sampling …" at bounding box center [738, 169] width 507 height 114
drag, startPoint x: 594, startPoint y: 113, endPoint x: 931, endPoint y: 112, distance: 337.0
click at [931, 112] on h5 "During Control Quality on a new pharmaceutical packaging line, random sampling …" at bounding box center [738, 169] width 507 height 114
drag, startPoint x: 931, startPoint y: 112, endPoint x: 808, endPoint y: 156, distance: 130.6
click at [808, 156] on h5 "During Control Quality on a new pharmaceutical packaging line, random sampling …" at bounding box center [738, 169] width 507 height 114
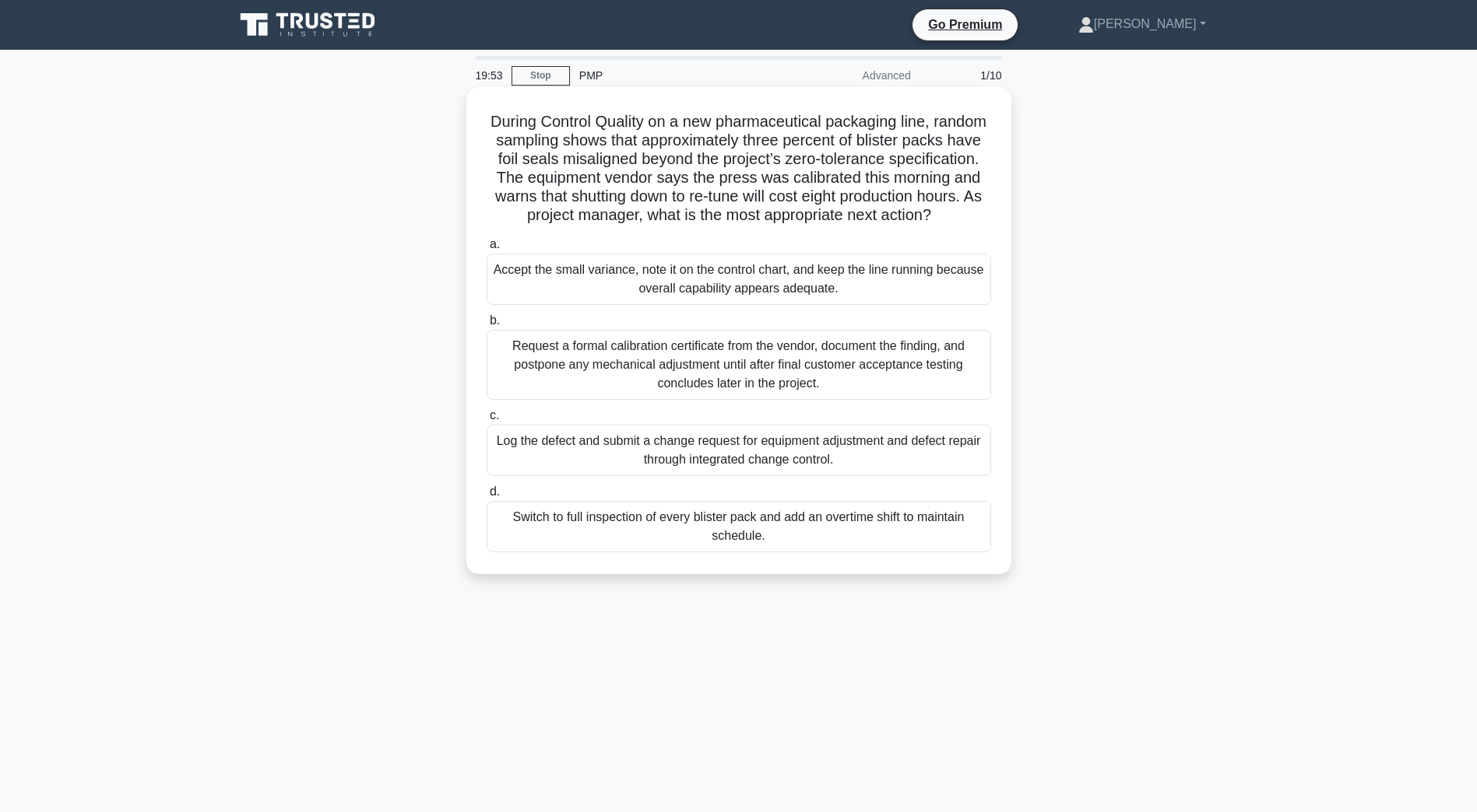
click at [805, 119] on h5 "During Control Quality on a new pharmaceutical packaging line, random sampling …" at bounding box center [738, 169] width 507 height 114
click at [802, 123] on h5 "During Control Quality on a new pharmaceutical packaging line, random sampling …" at bounding box center [738, 169] width 507 height 114
click at [529, 149] on h5 "During Control Quality on a new pharmaceutical packaging line, random sampling …" at bounding box center [738, 169] width 507 height 114
click at [528, 149] on h5 "During Control Quality on a new pharmaceutical packaging line, random sampling …" at bounding box center [738, 169] width 507 height 114
drag, startPoint x: 528, startPoint y: 149, endPoint x: 975, endPoint y: 142, distance: 447.1
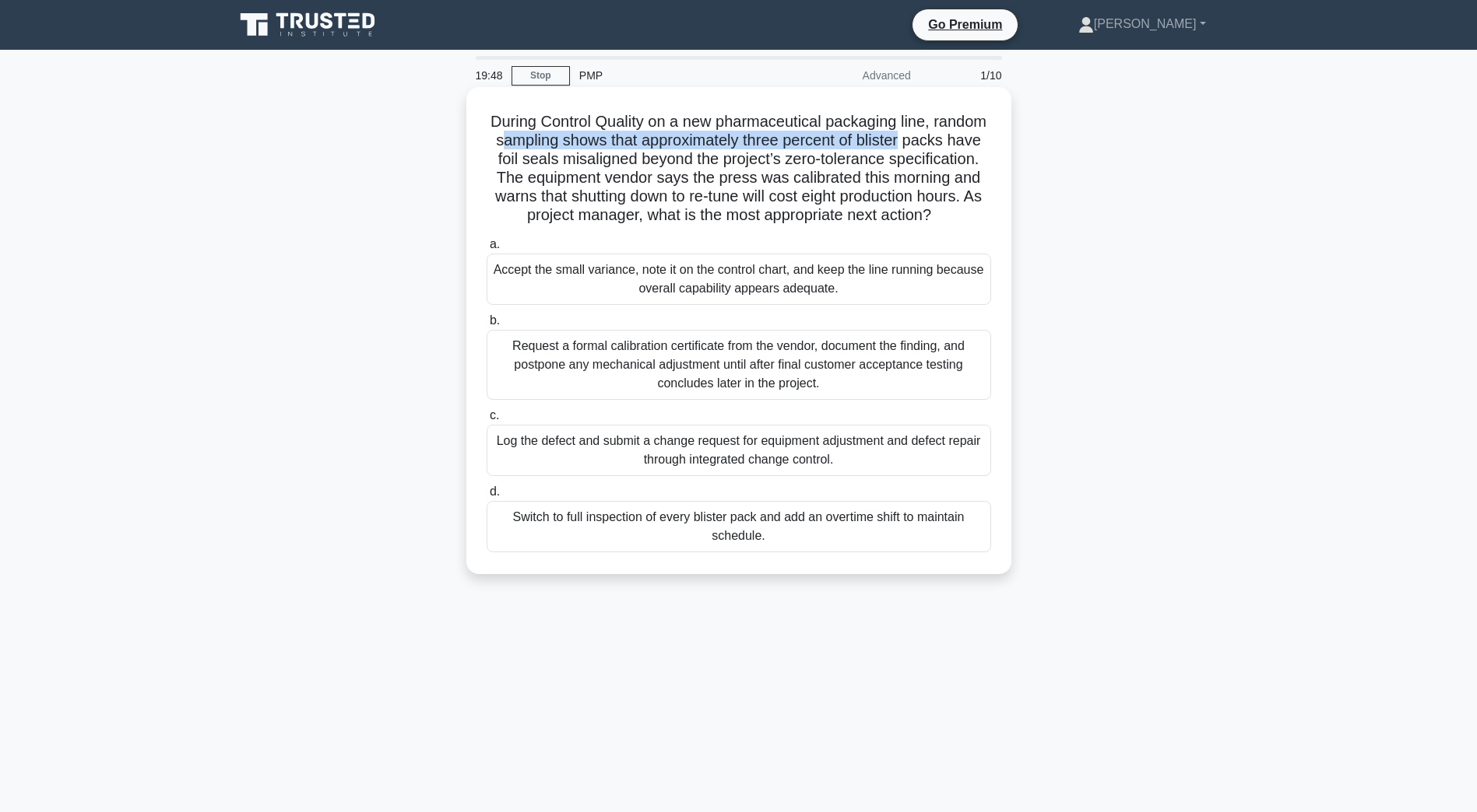
click at [975, 142] on h5 "During Control Quality on a new pharmaceutical packaging line, random sampling …" at bounding box center [738, 169] width 507 height 114
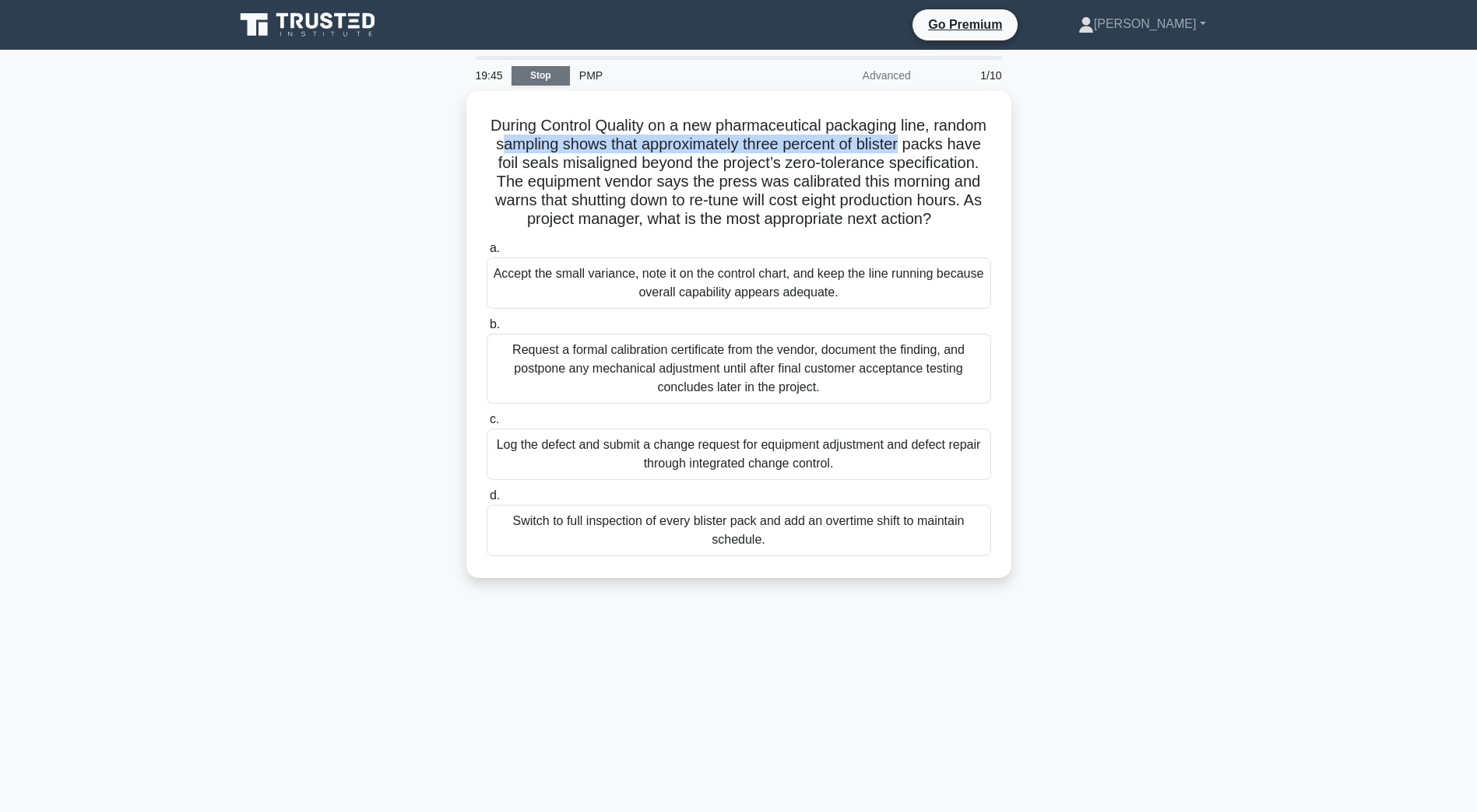
click at [550, 77] on link "Stop" at bounding box center [540, 75] width 58 height 20
